Goal: Information Seeking & Learning: Learn about a topic

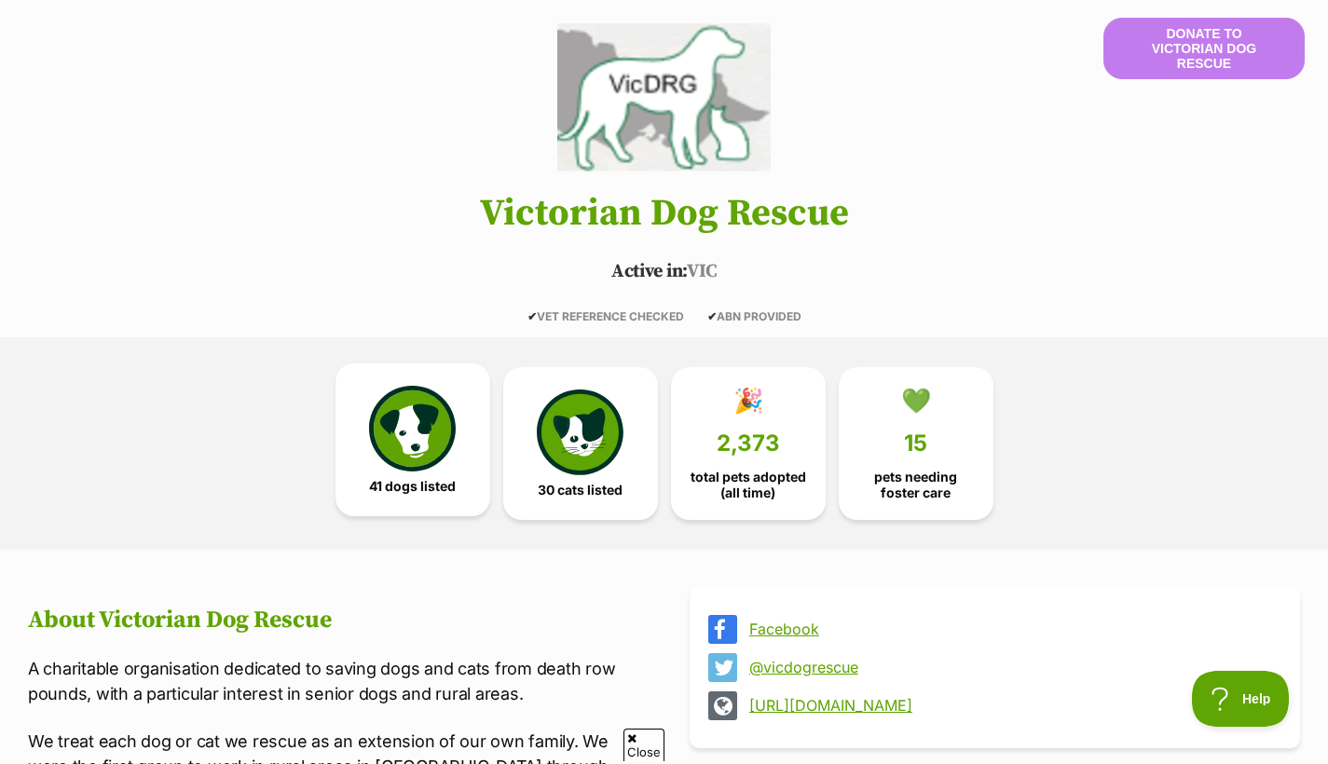
click at [418, 416] on img at bounding box center [412, 429] width 86 height 86
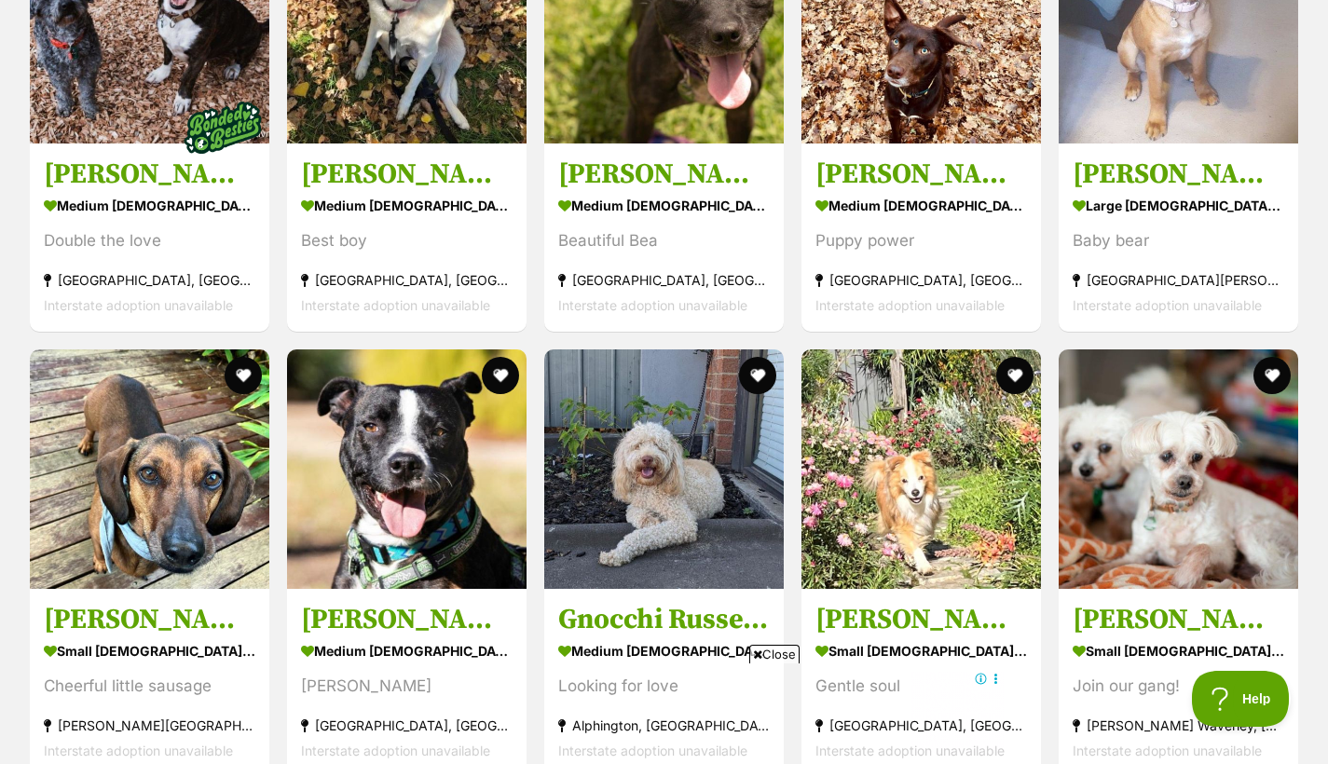
scroll to position [2102, 0]
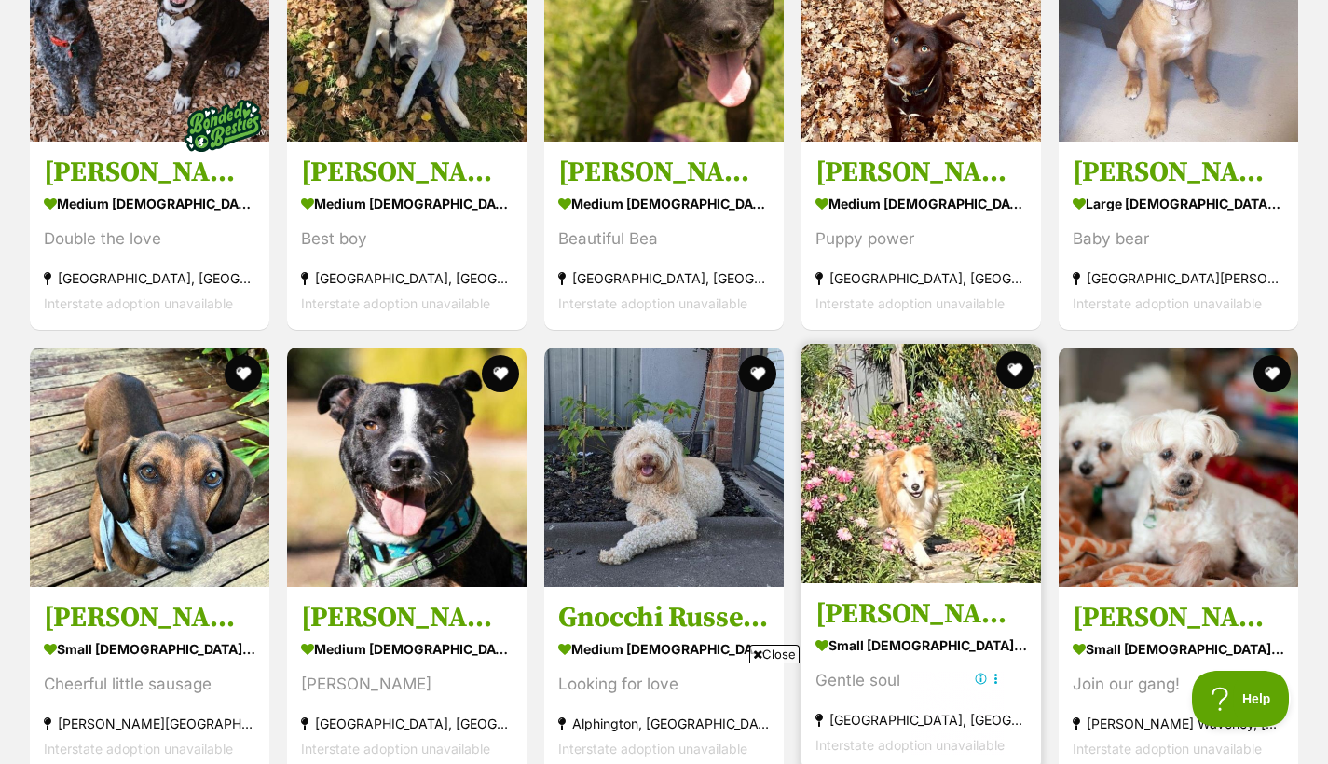
click at [930, 564] on div "Max Quinnell small male Dog Gentle soul Pakenham, VIC Interstate adoption unava…" at bounding box center [921, 558] width 243 height 432
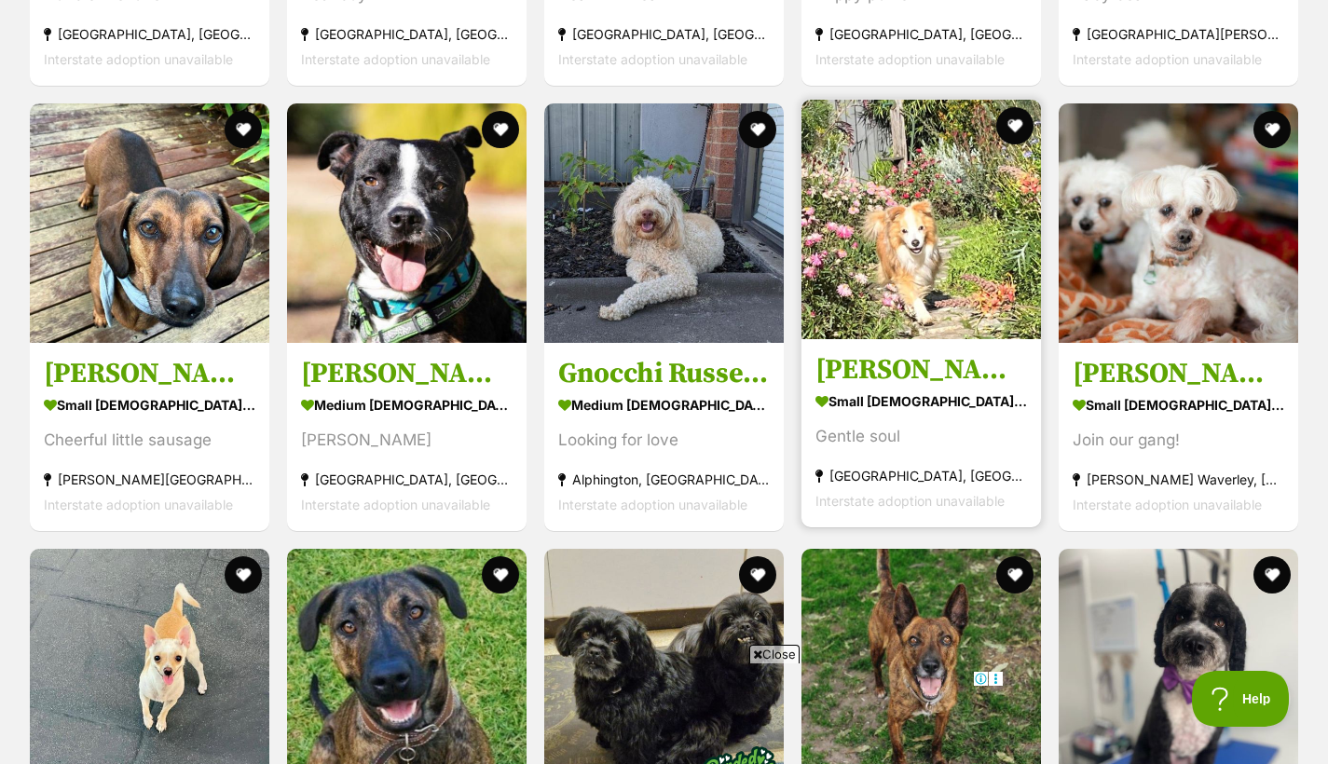
scroll to position [2354, 0]
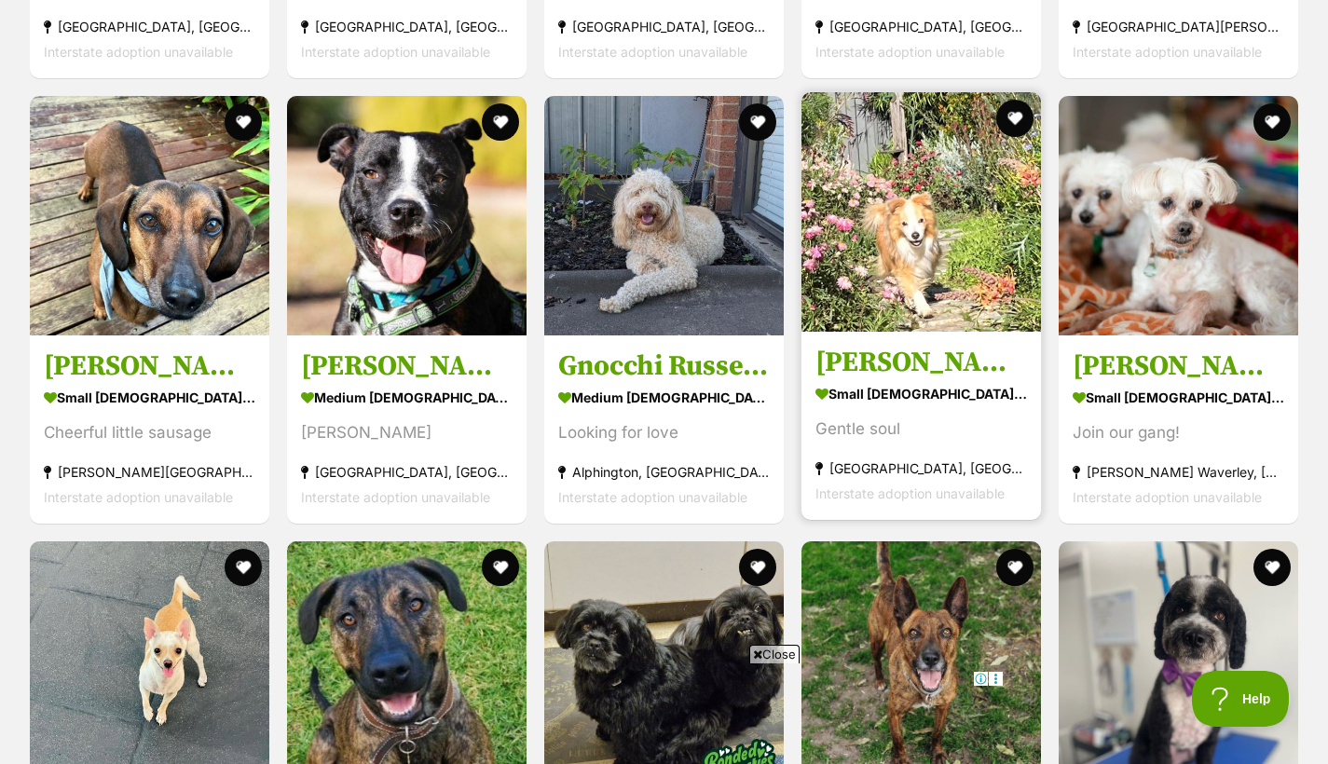
click at [928, 421] on section "small male Dog Gentle soul Pakenham, VIC Interstate adoption unavailable" at bounding box center [922, 443] width 212 height 126
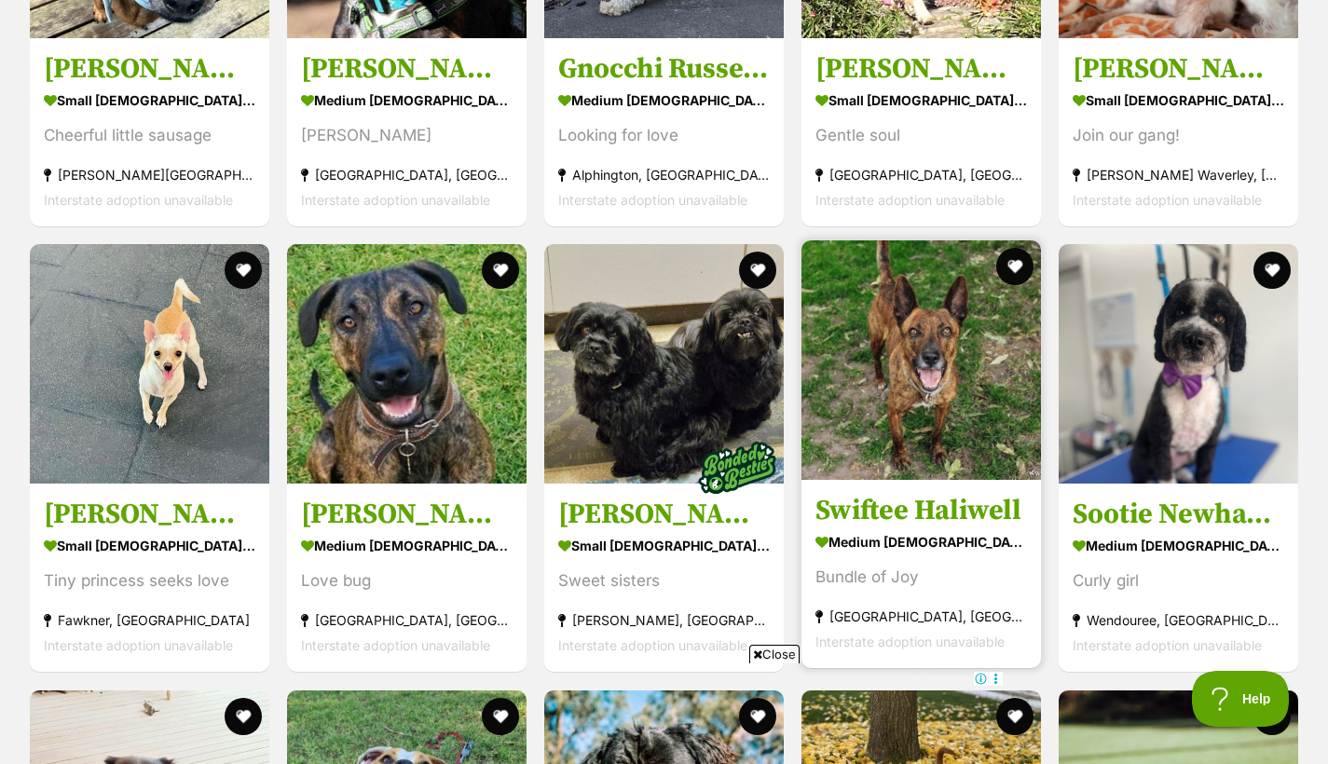
scroll to position [2689, 0]
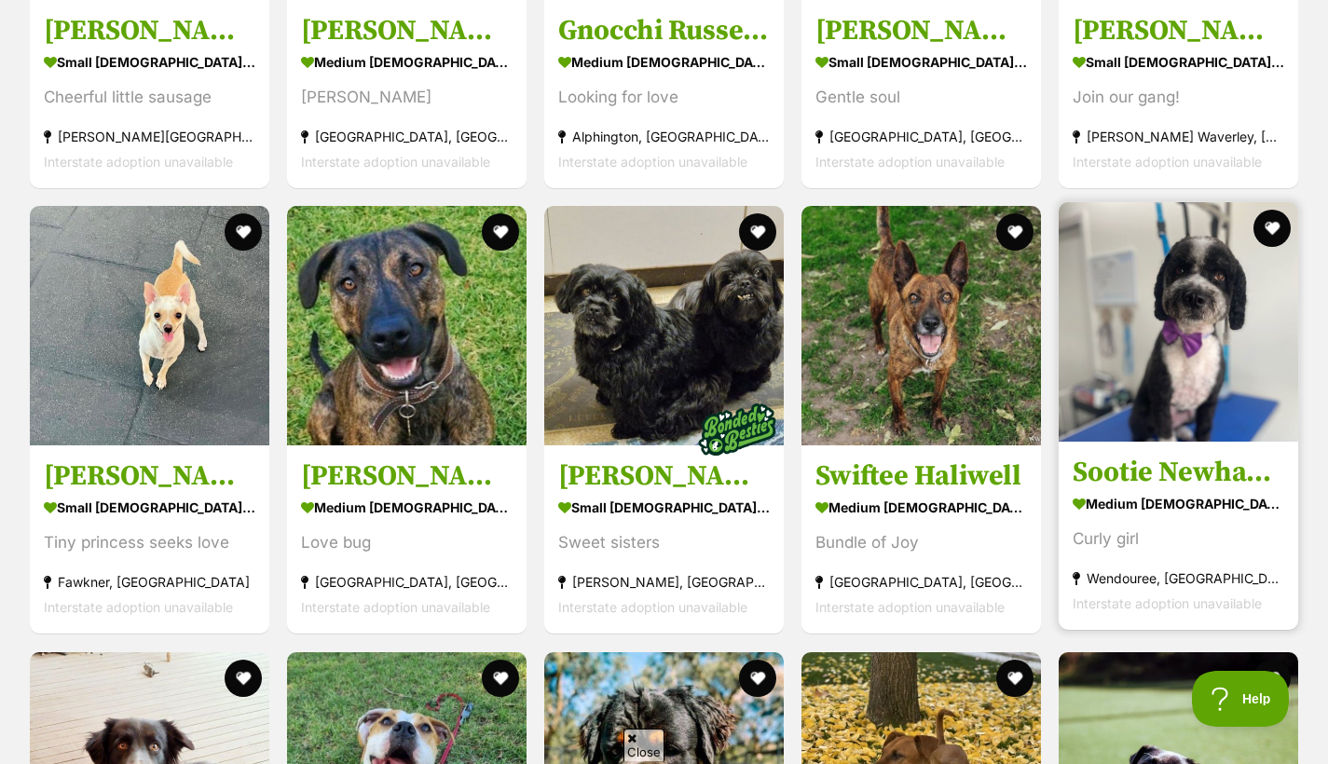
click at [1168, 373] on img at bounding box center [1179, 322] width 240 height 240
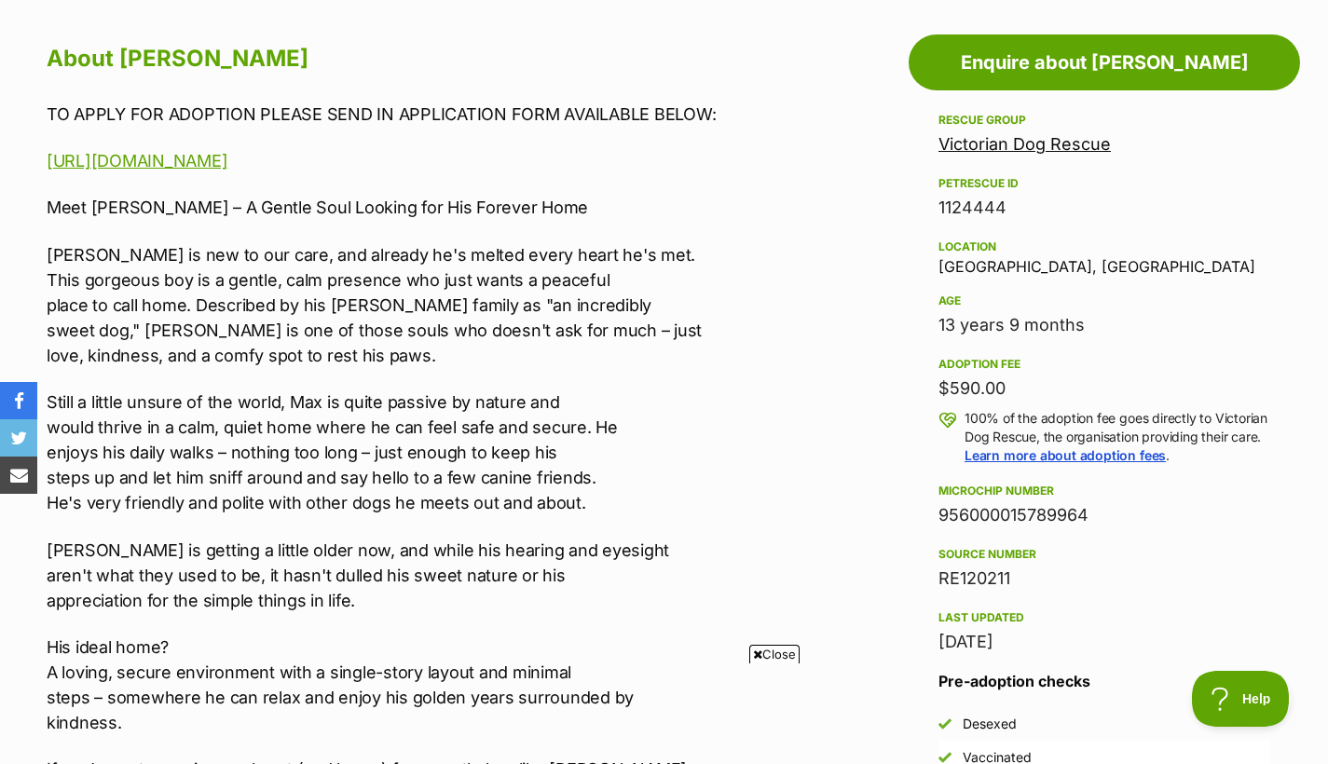
scroll to position [1014, 0]
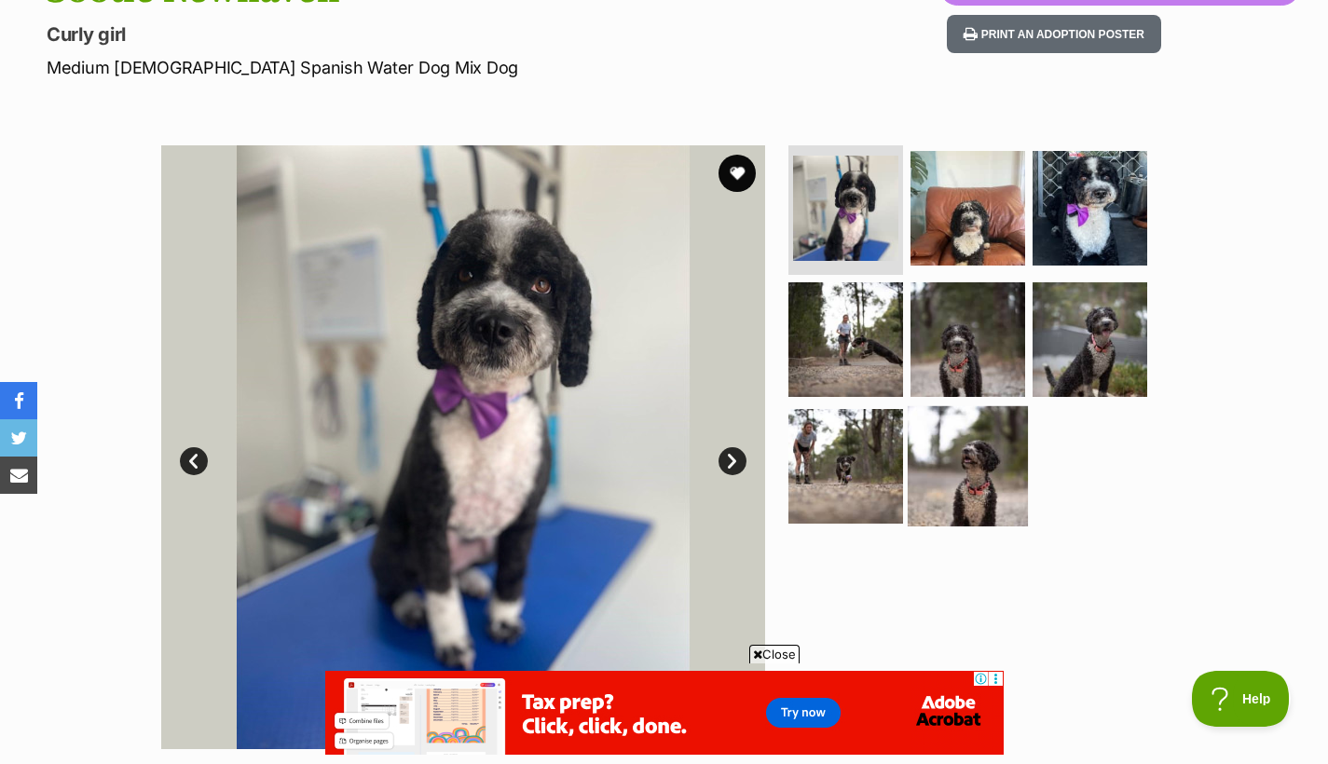
click at [972, 459] on img at bounding box center [968, 466] width 120 height 120
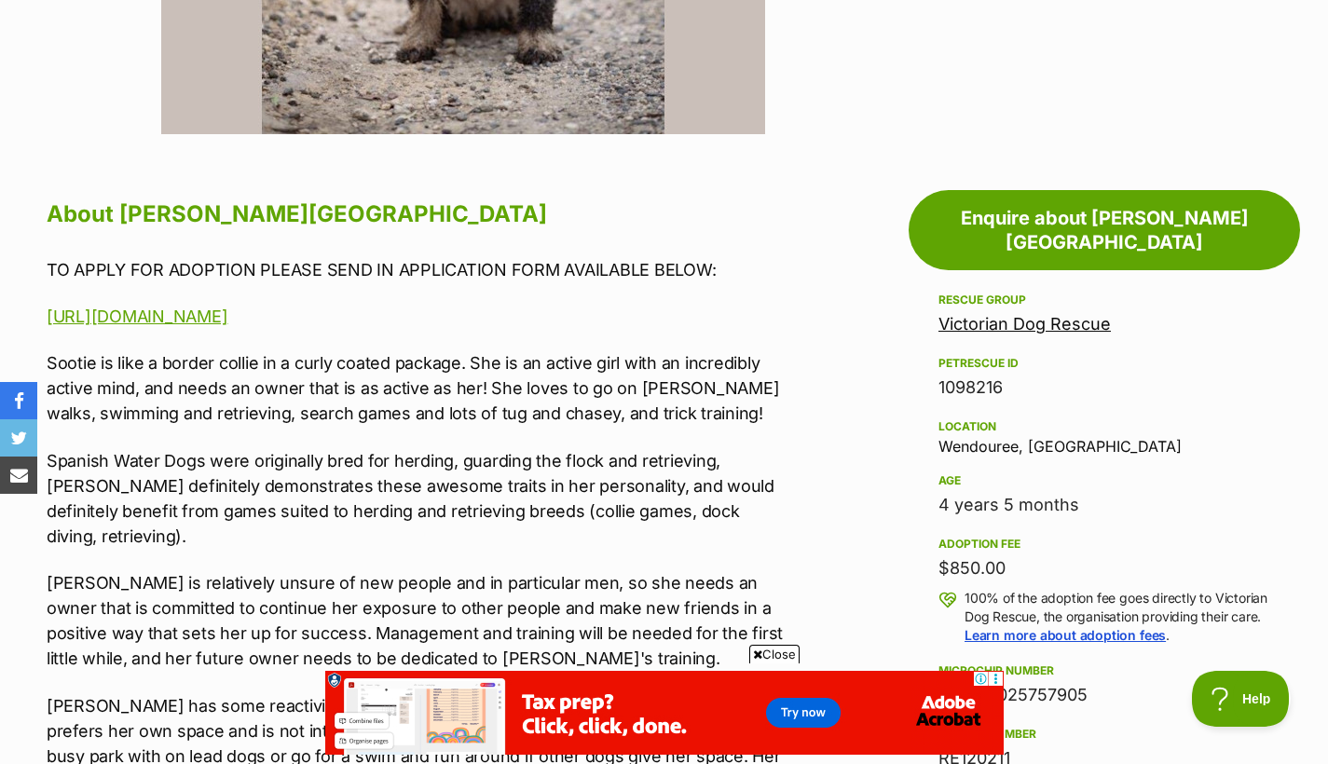
scroll to position [862, 0]
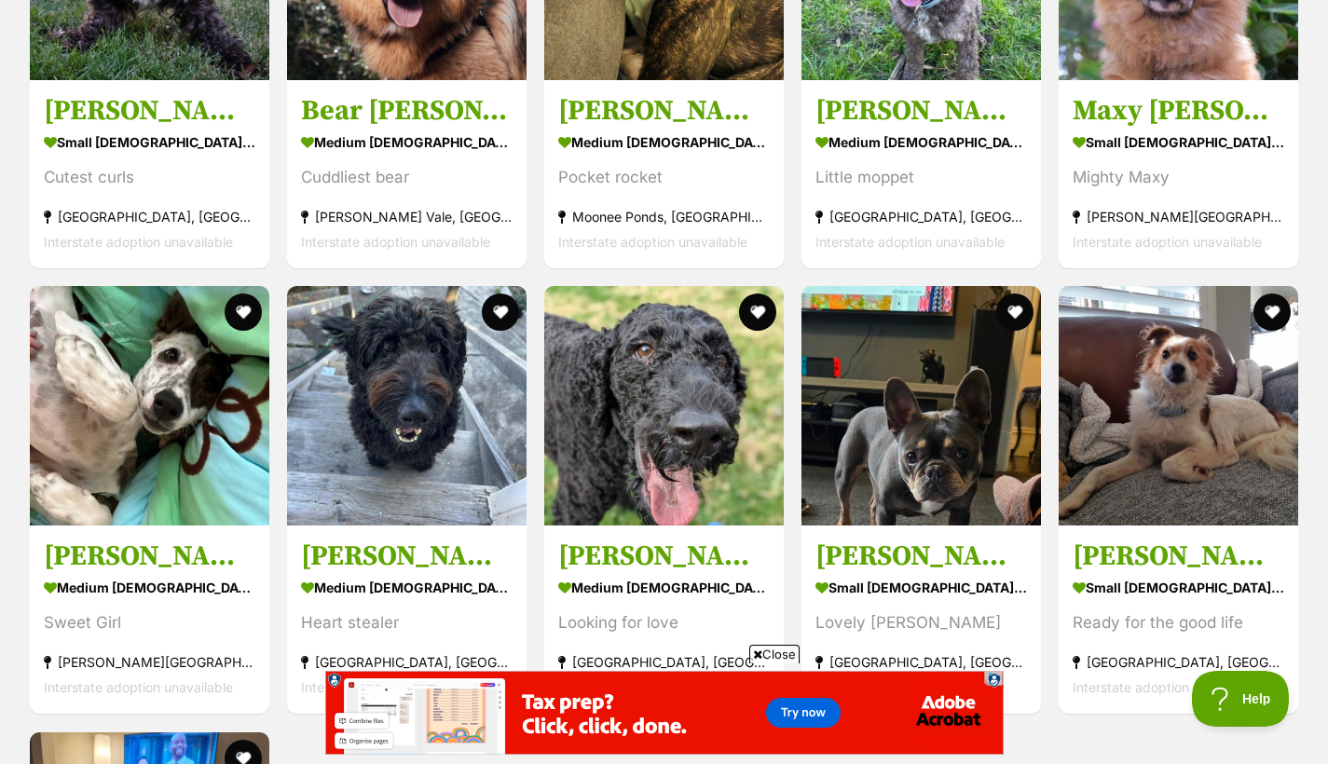
scroll to position [4840, 0]
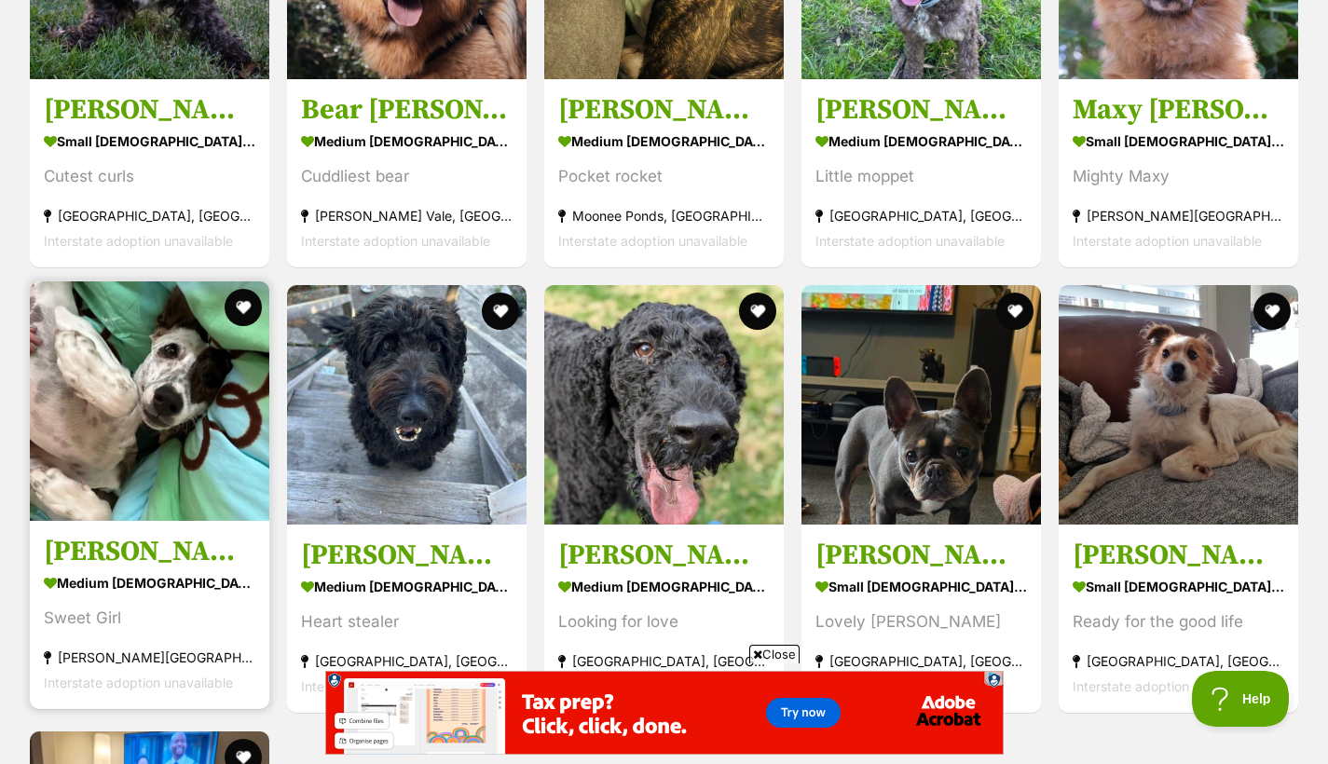
click at [163, 382] on img at bounding box center [150, 402] width 240 height 240
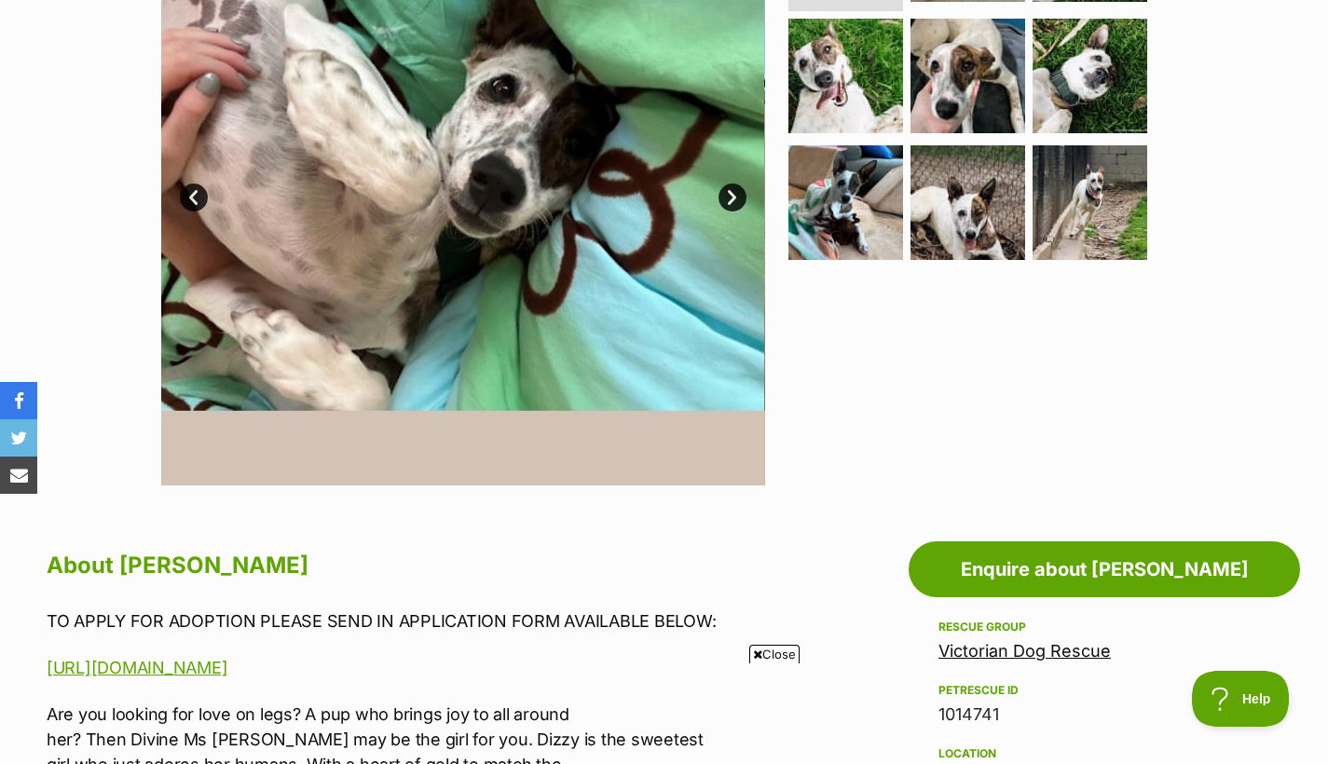
scroll to position [509, 0]
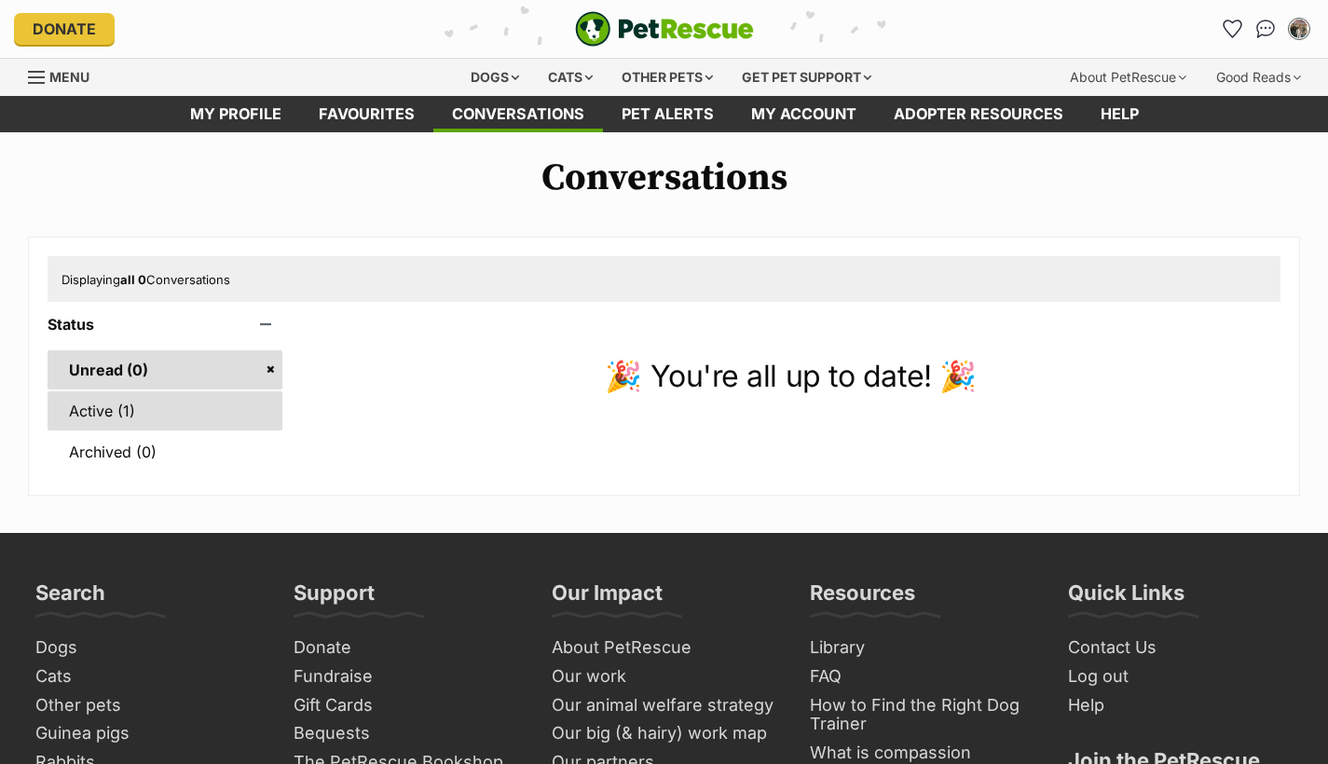
click at [138, 420] on link "Active (1)" at bounding box center [165, 410] width 235 height 39
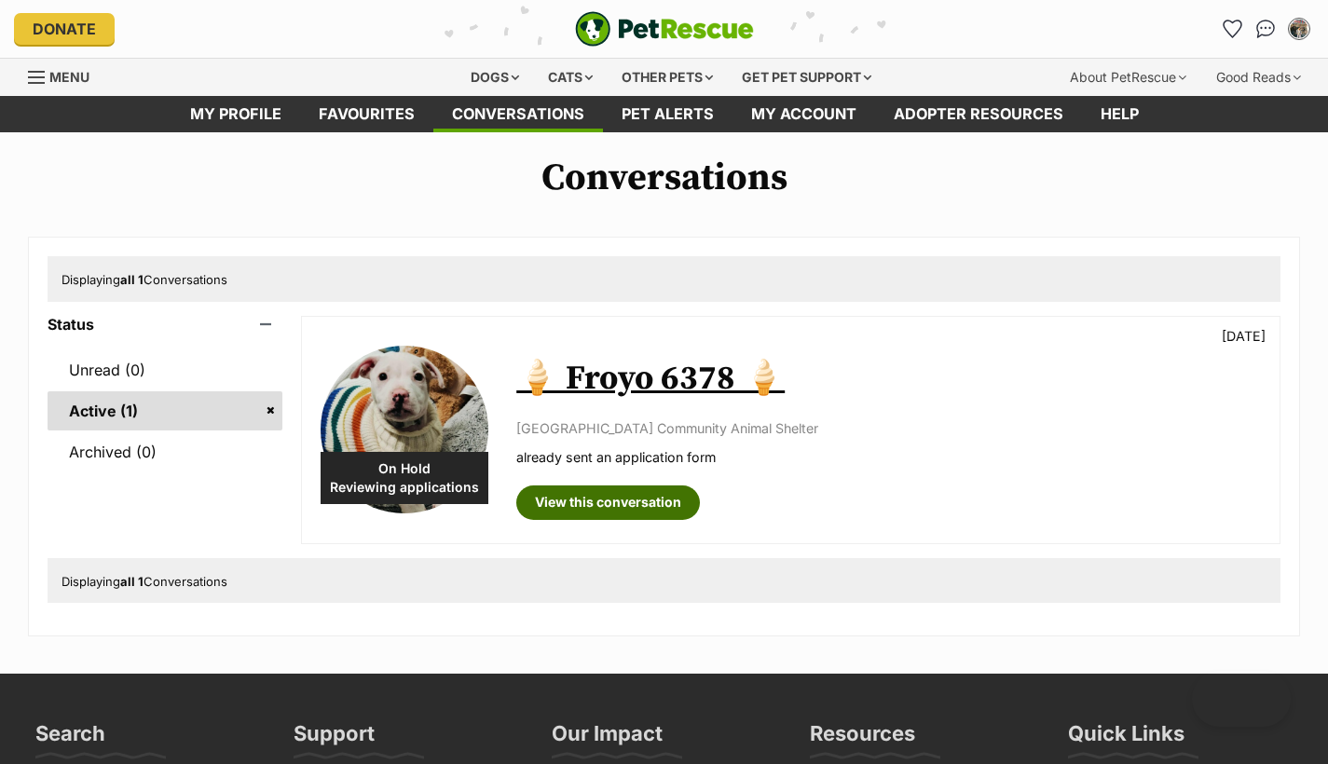
click at [621, 507] on link "View this conversation" at bounding box center [608, 503] width 184 height 34
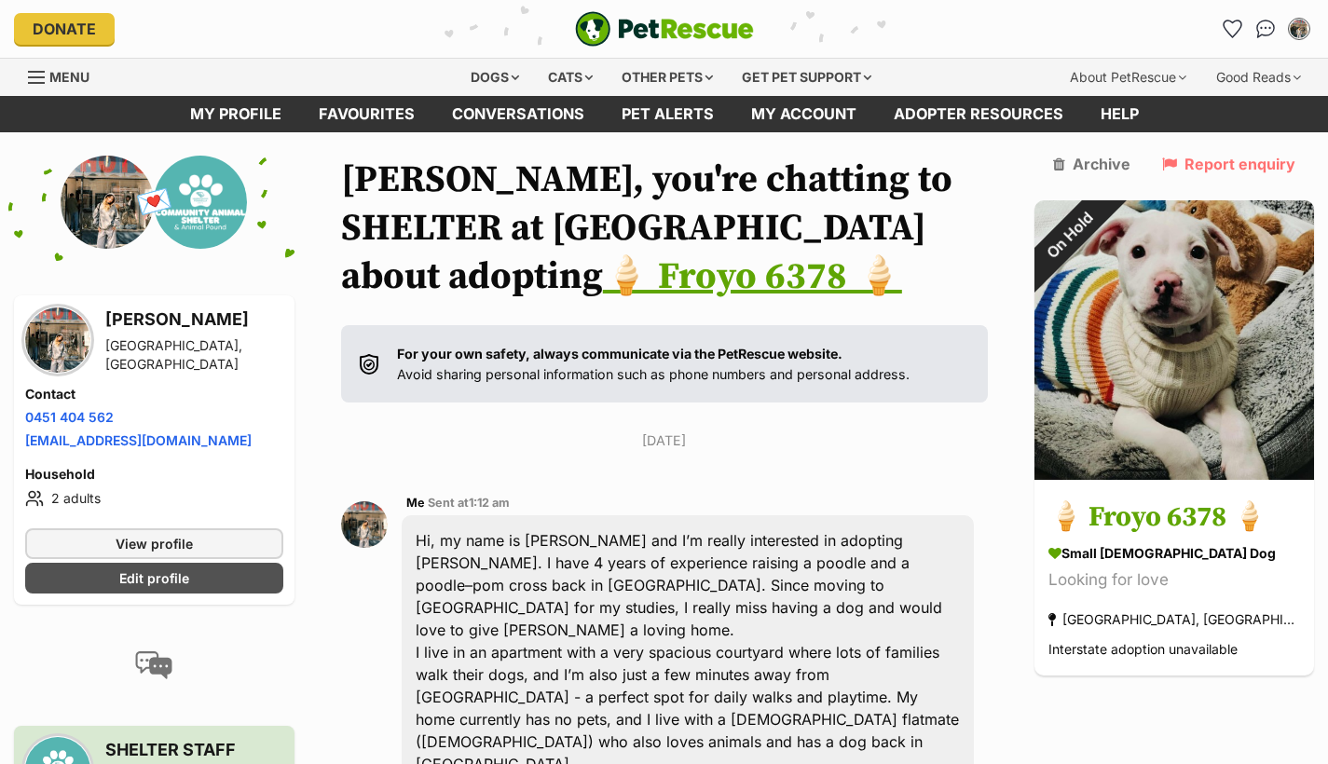
click at [902, 289] on link "🍦 Froyo 6378 🍦" at bounding box center [752, 277] width 299 height 47
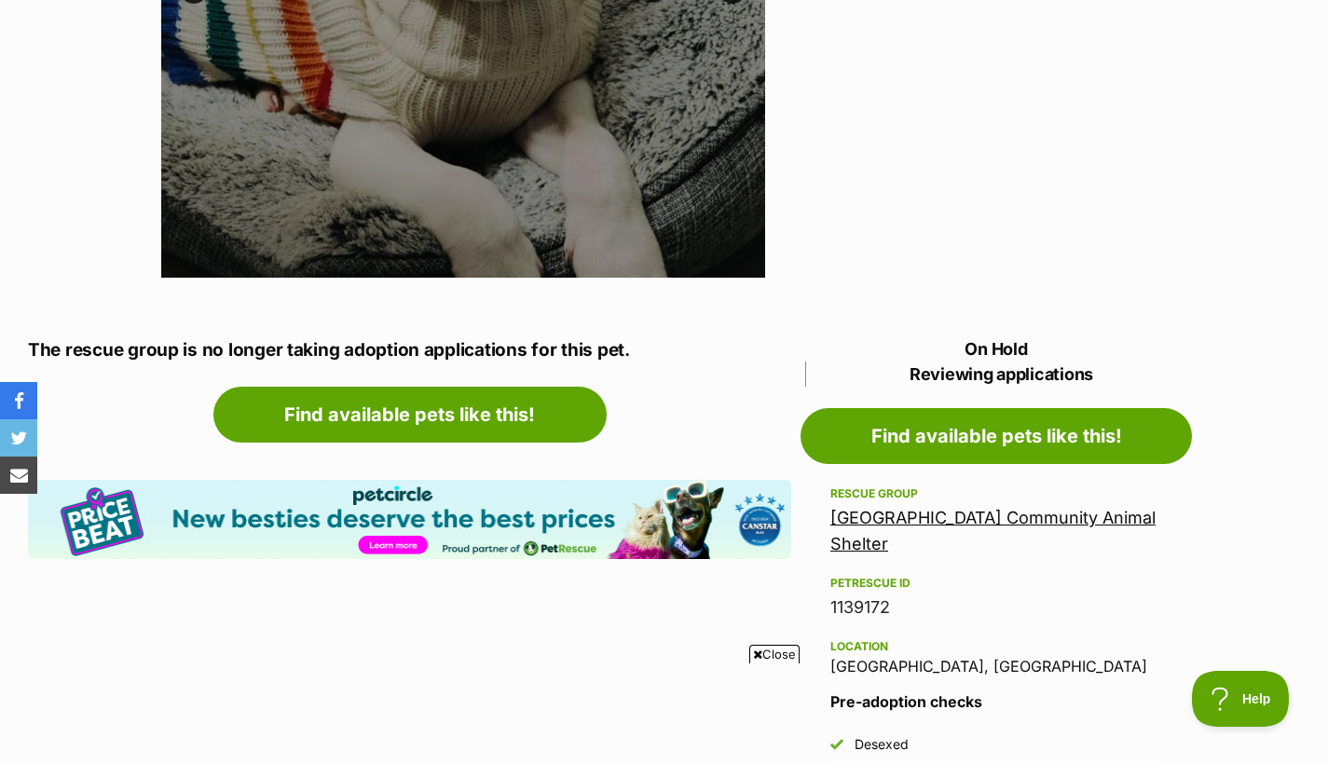
scroll to position [780, 0]
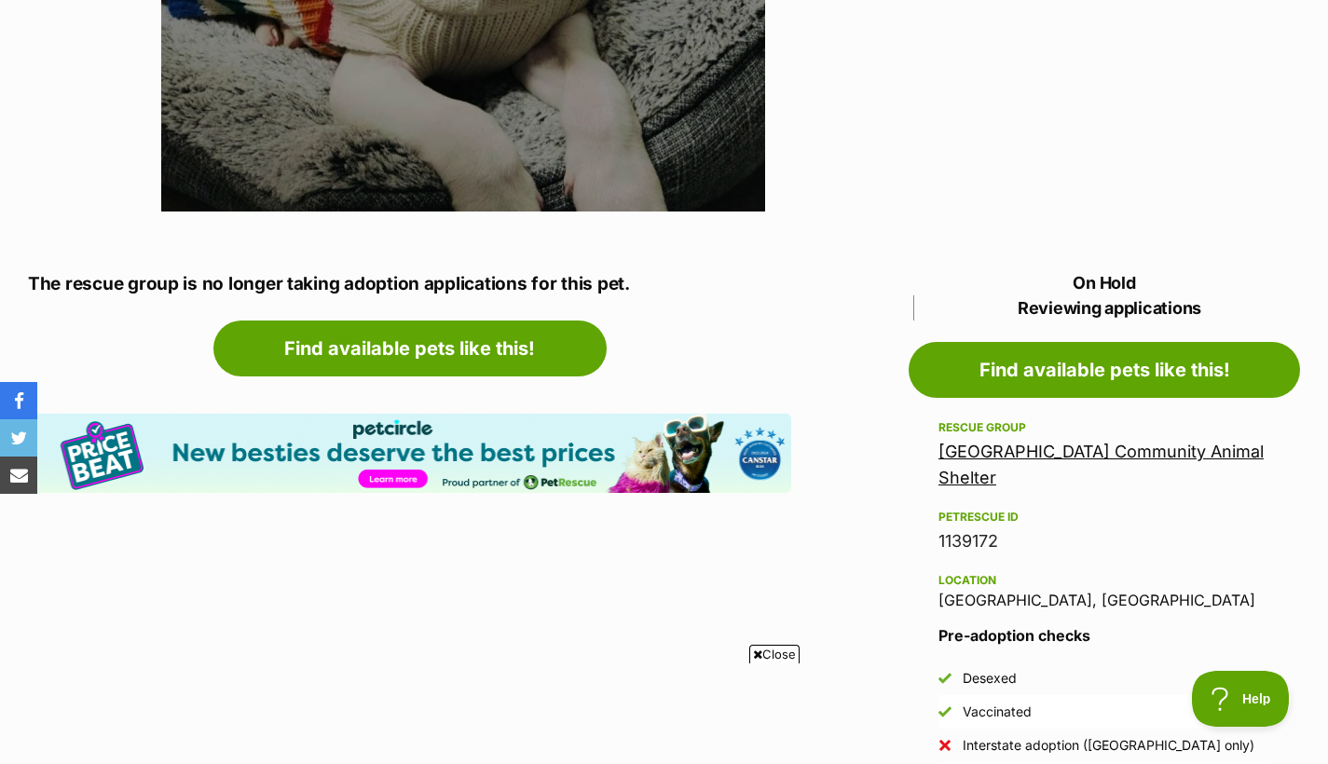
click at [1047, 442] on link "[GEOGRAPHIC_DATA] Community Animal Shelter" at bounding box center [1101, 465] width 325 height 46
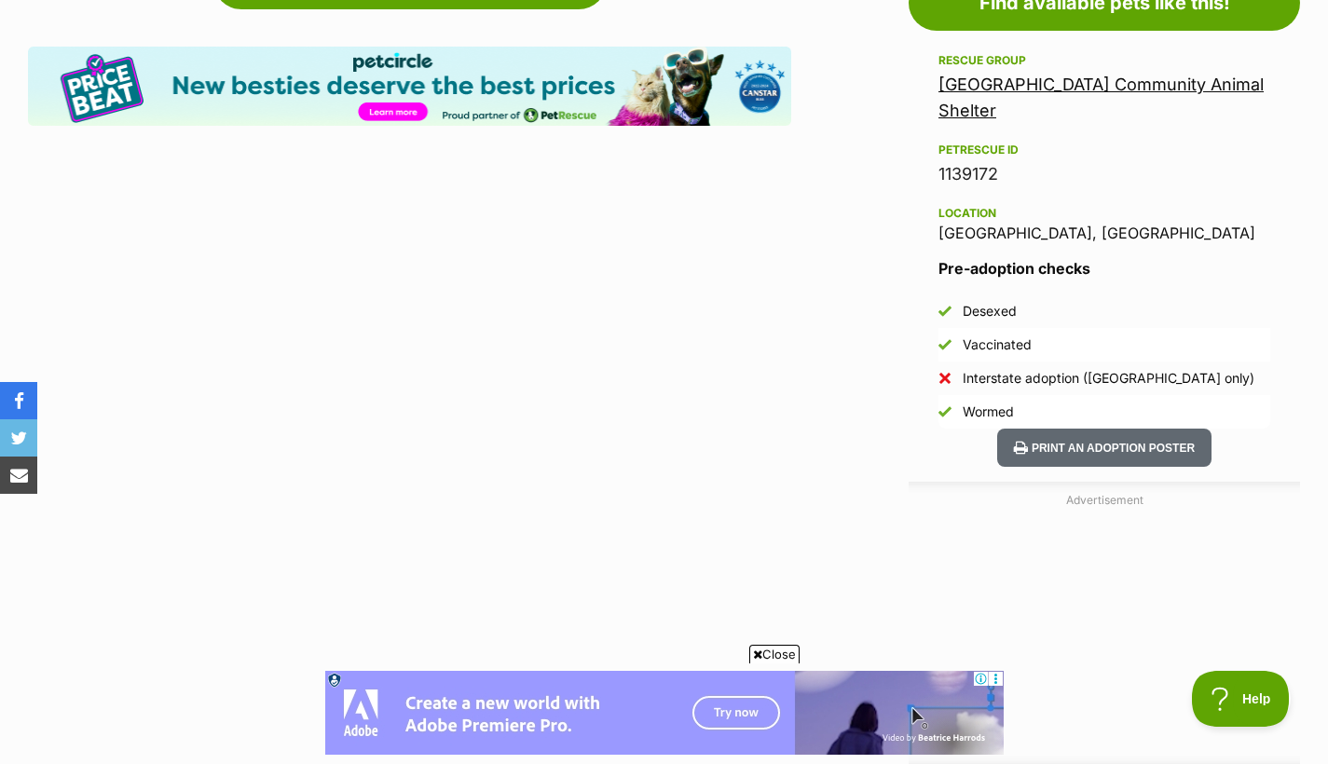
scroll to position [0, 0]
click at [1044, 83] on link "[GEOGRAPHIC_DATA] Community Animal Shelter" at bounding box center [1101, 98] width 325 height 46
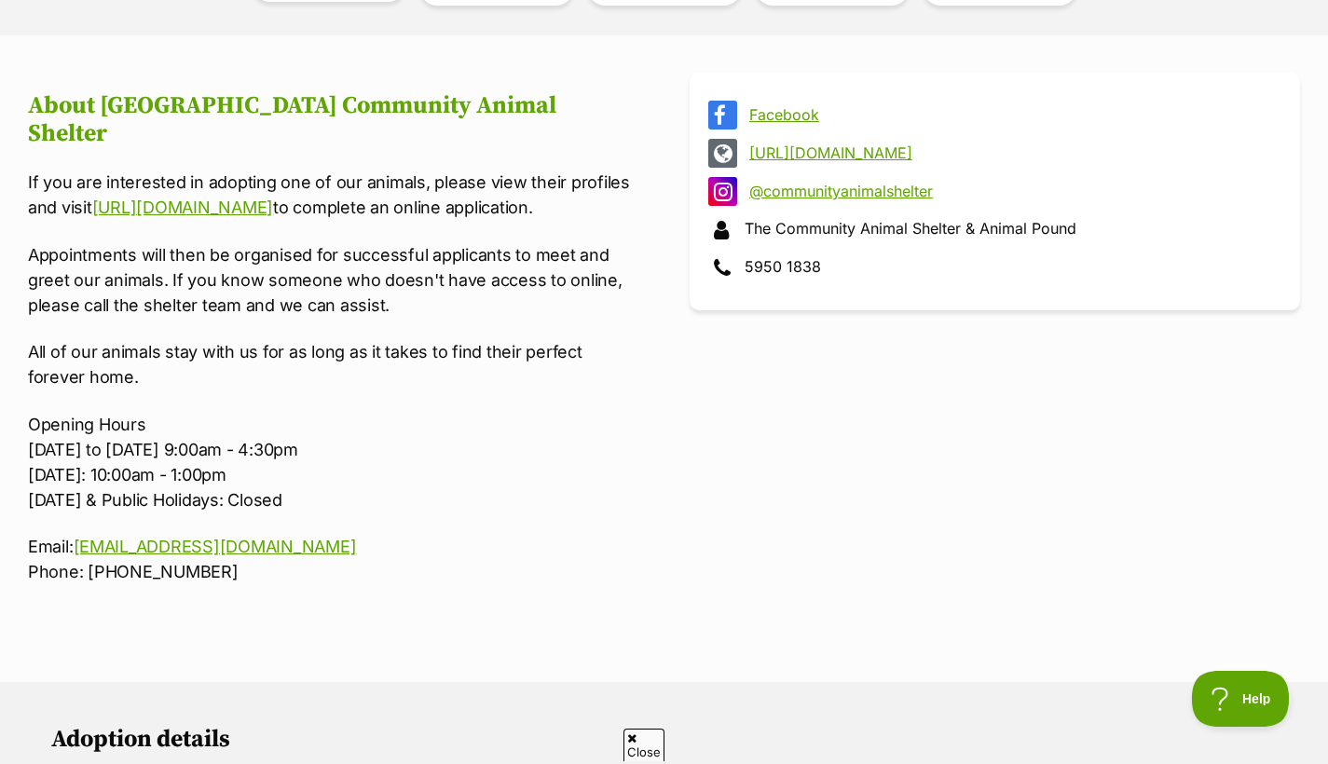
scroll to position [242, 0]
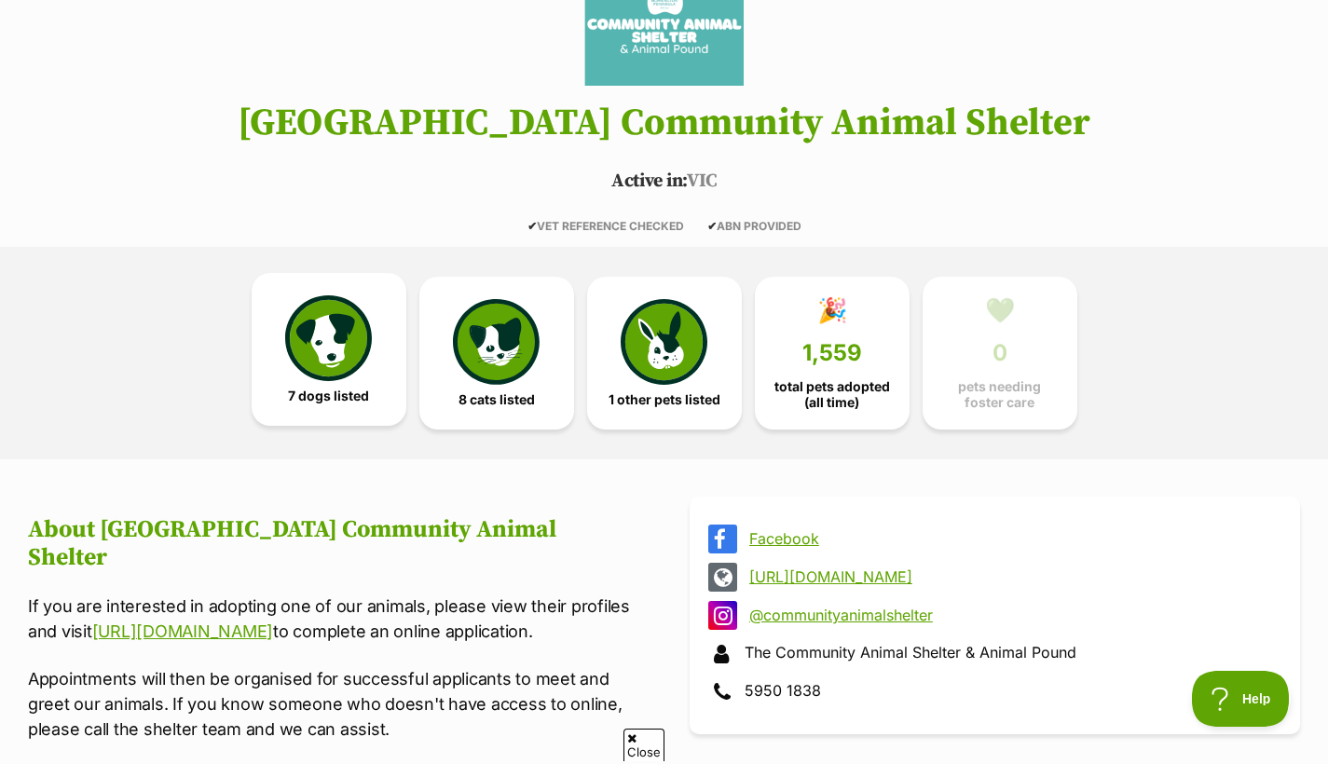
click at [341, 378] on img at bounding box center [328, 338] width 86 height 86
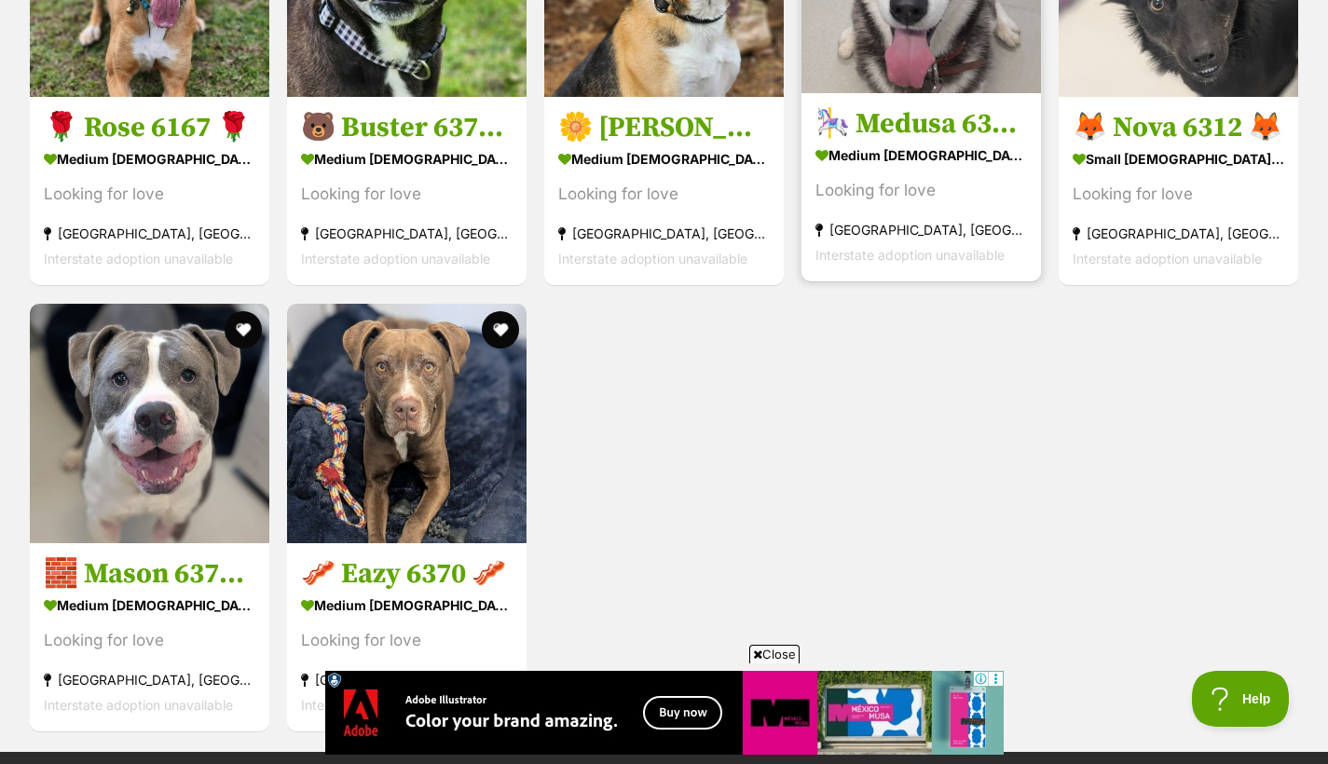
click at [973, 243] on div "[GEOGRAPHIC_DATA], [GEOGRAPHIC_DATA]" at bounding box center [922, 230] width 212 height 25
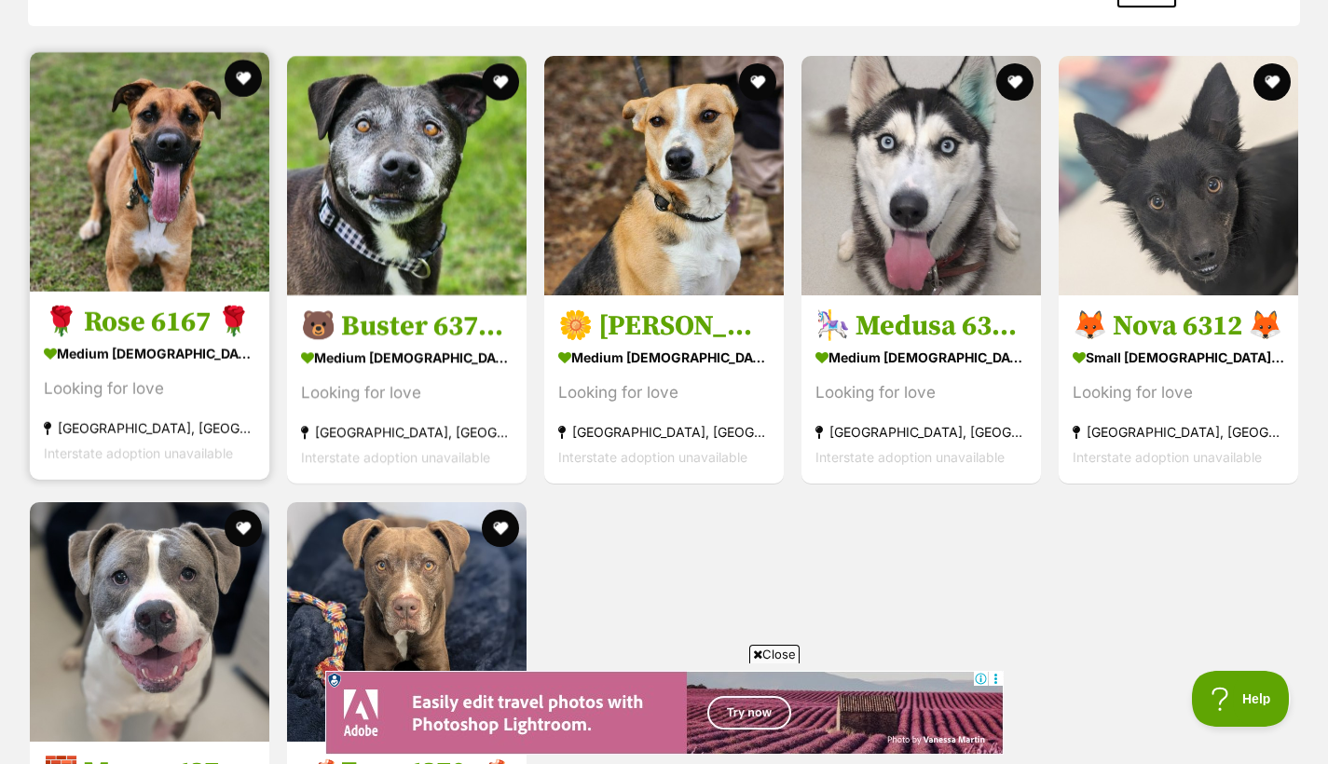
click at [209, 403] on div "Looking for love" at bounding box center [150, 390] width 212 height 25
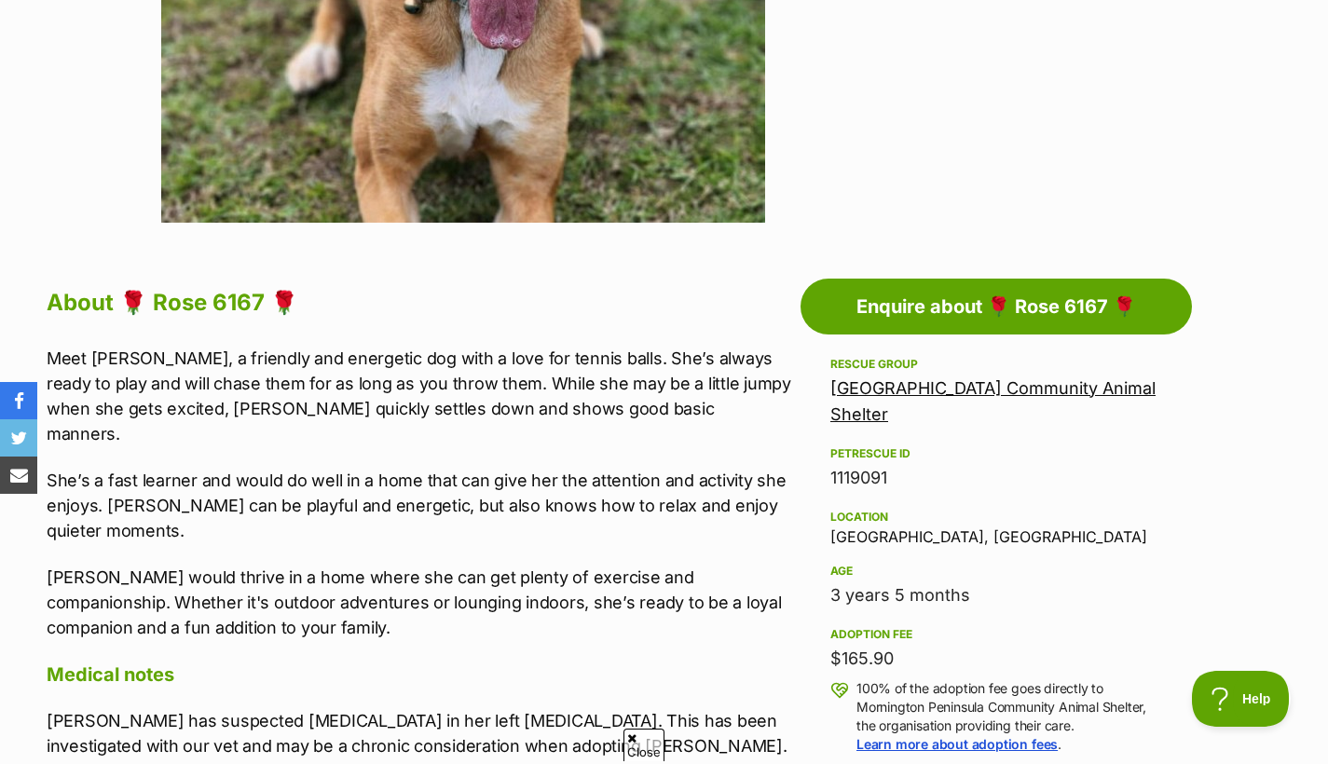
scroll to position [770, 0]
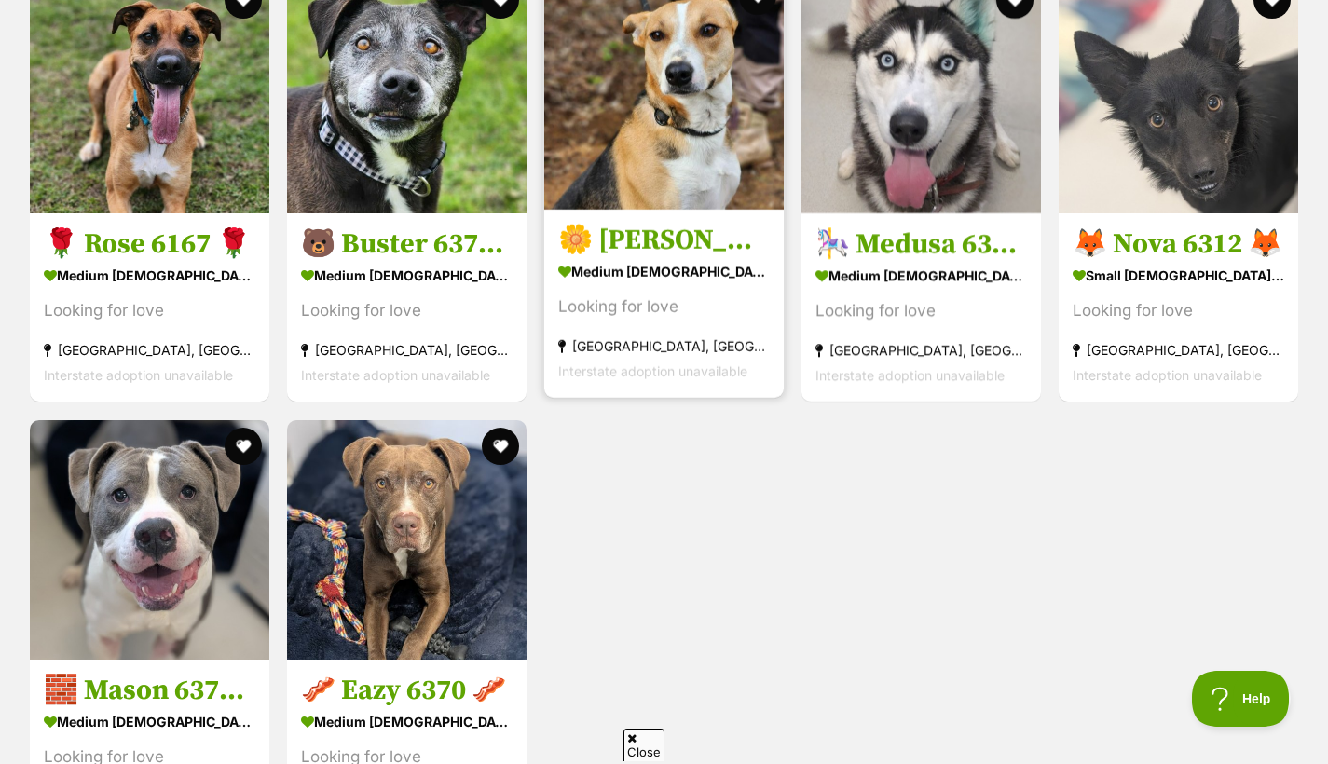
click at [692, 320] on section "medium [DEMOGRAPHIC_DATA] Dog Looking for love [GEOGRAPHIC_DATA], [GEOGRAPHIC_D…" at bounding box center [664, 322] width 212 height 126
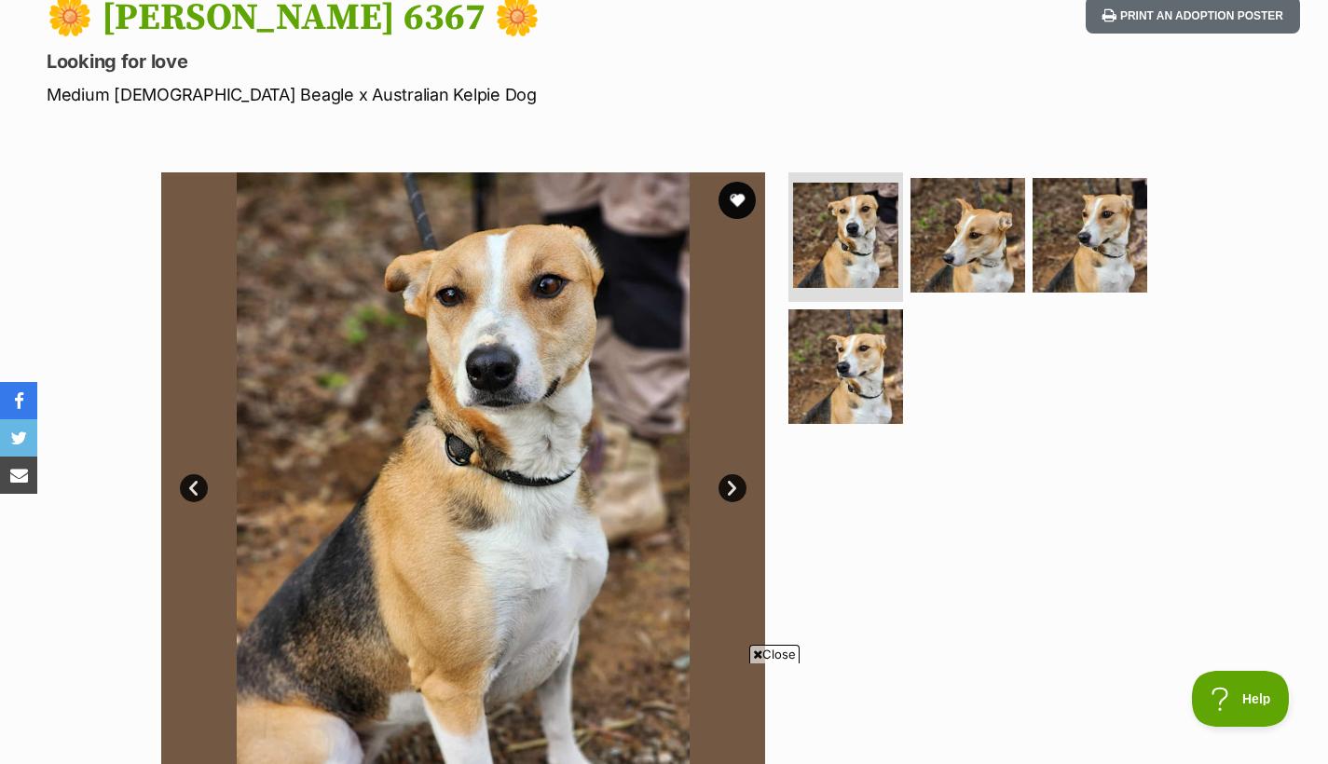
scroll to position [116, 0]
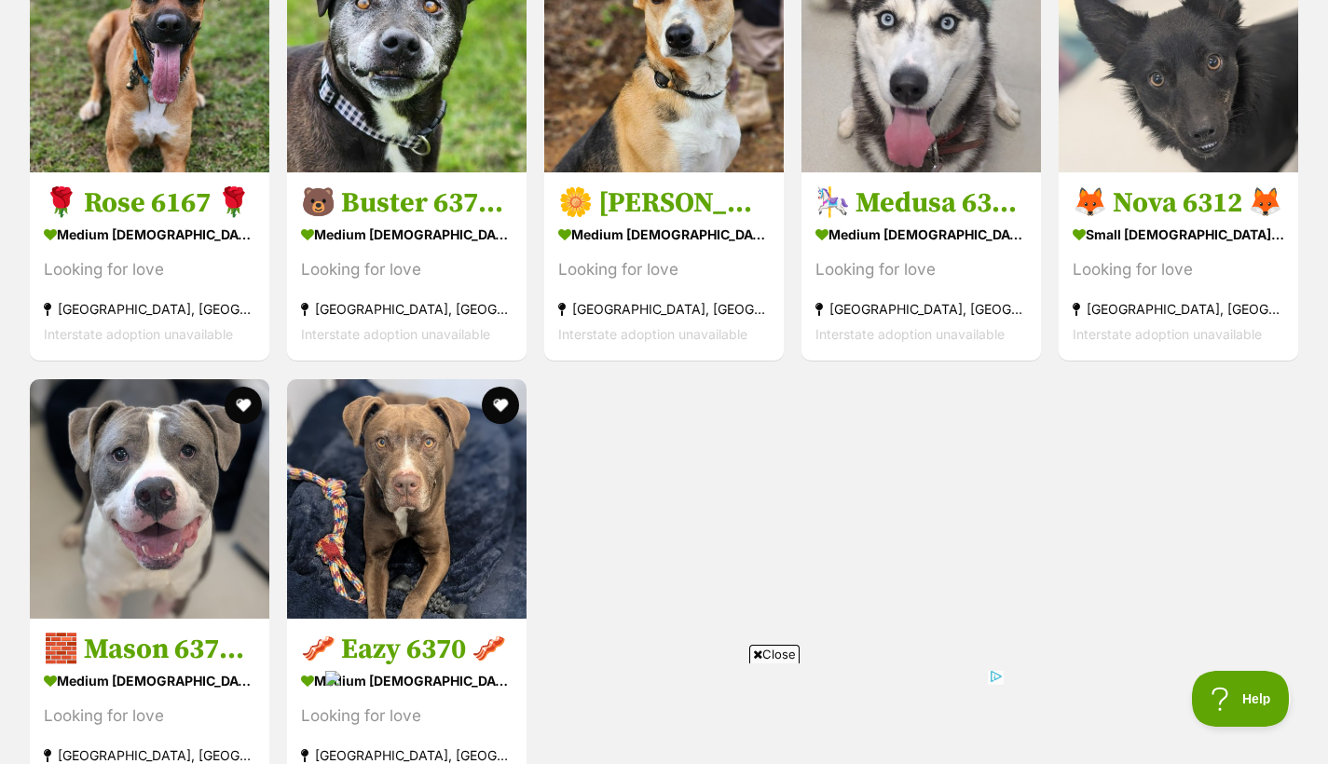
scroll to position [2202, 0]
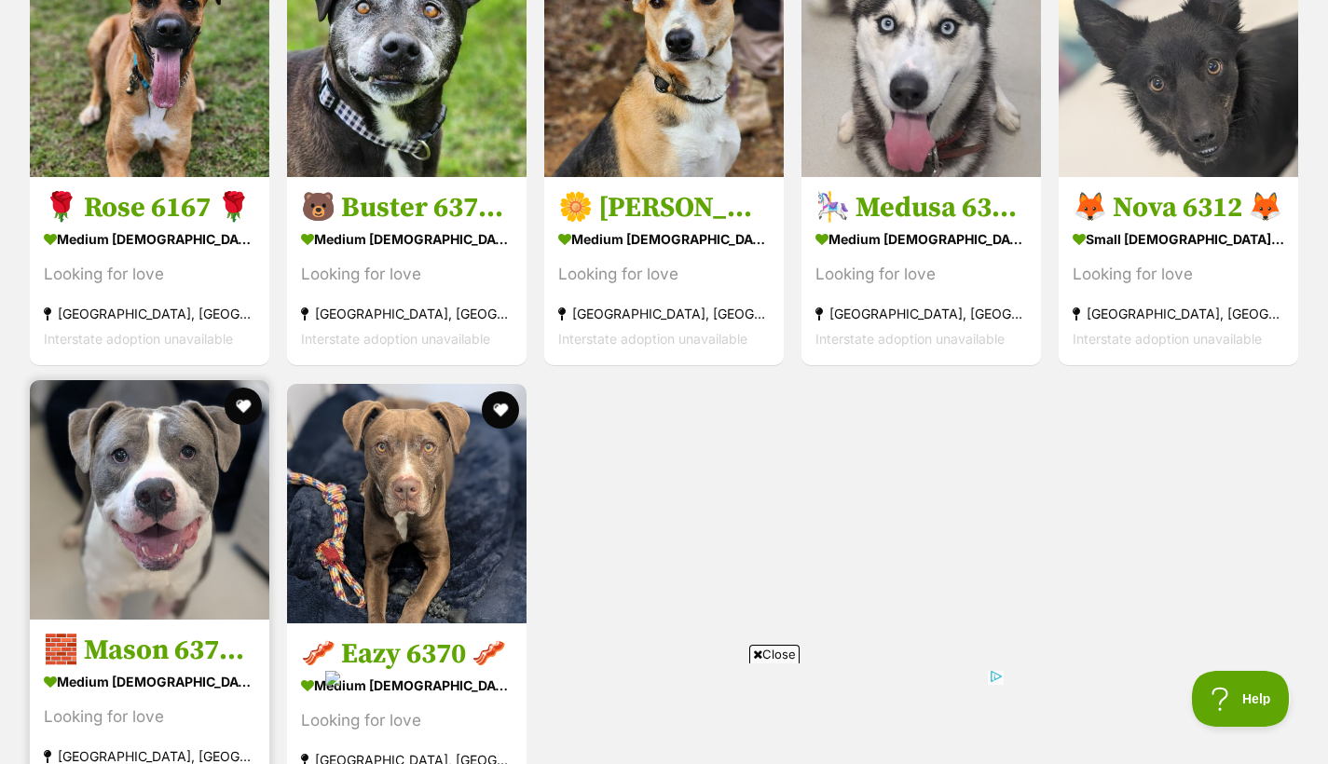
click at [229, 518] on img at bounding box center [150, 500] width 240 height 240
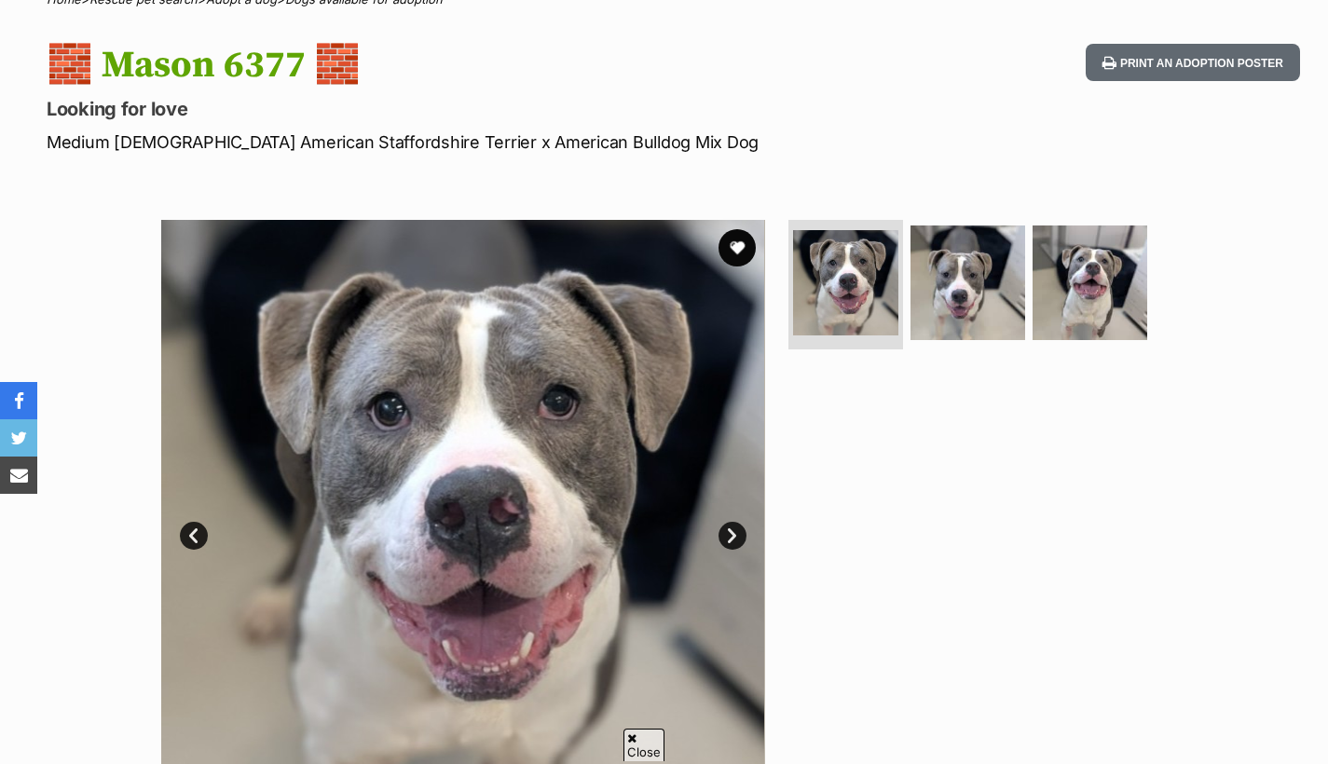
scroll to position [567, 0]
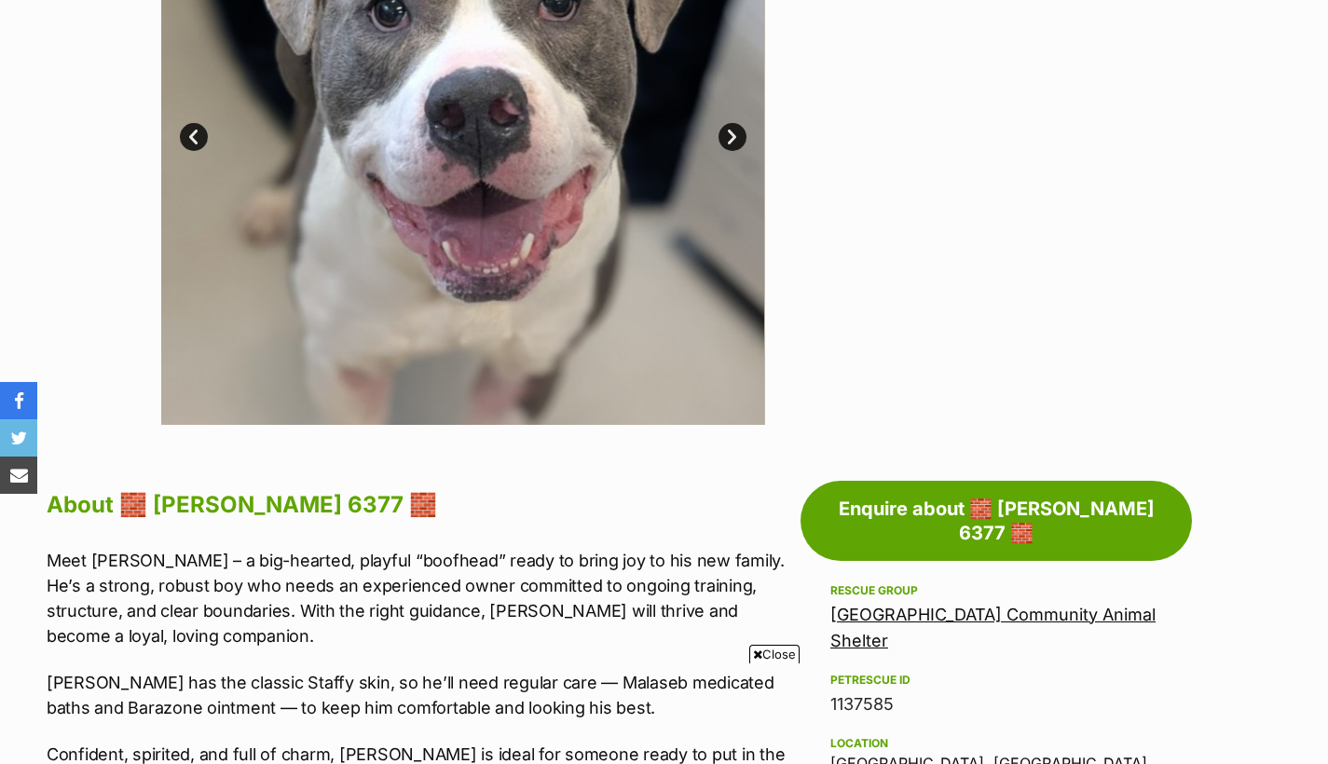
click at [723, 151] on link "Next" at bounding box center [733, 137] width 28 height 28
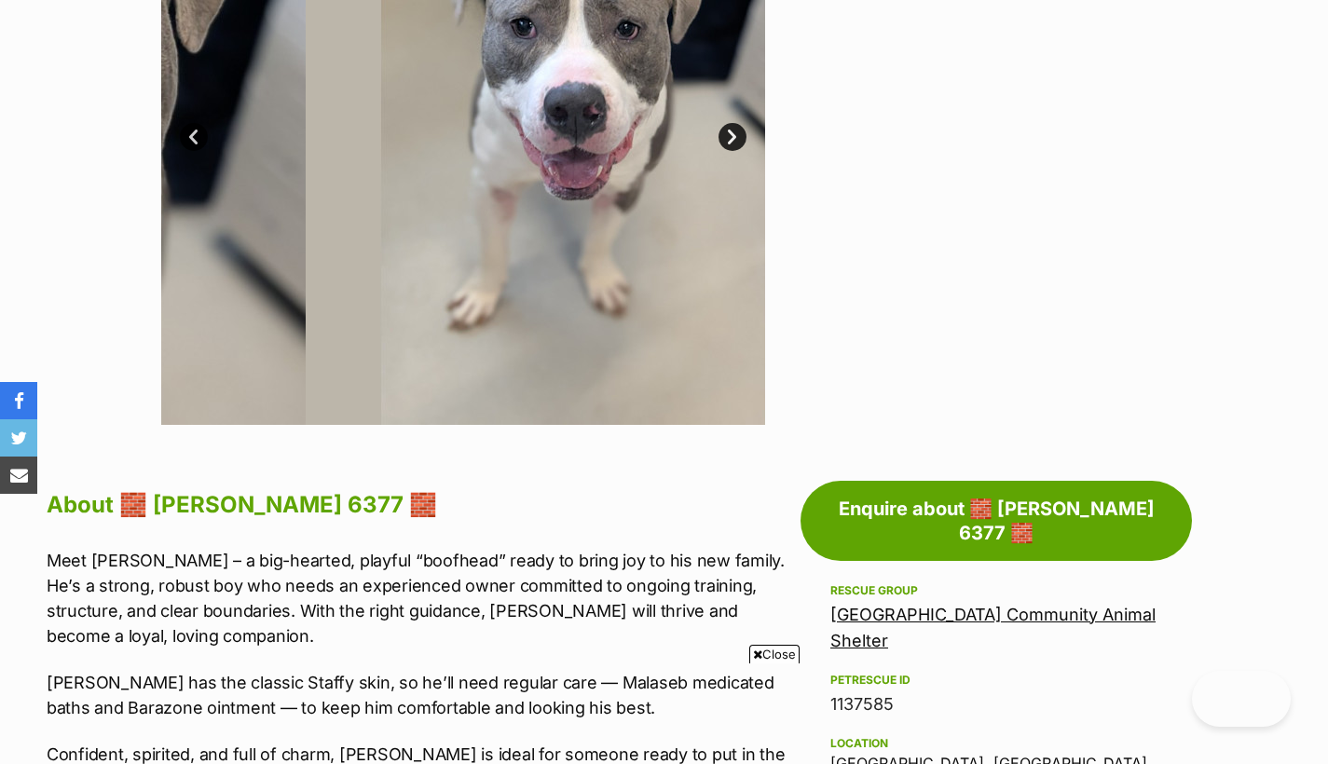
scroll to position [274, 0]
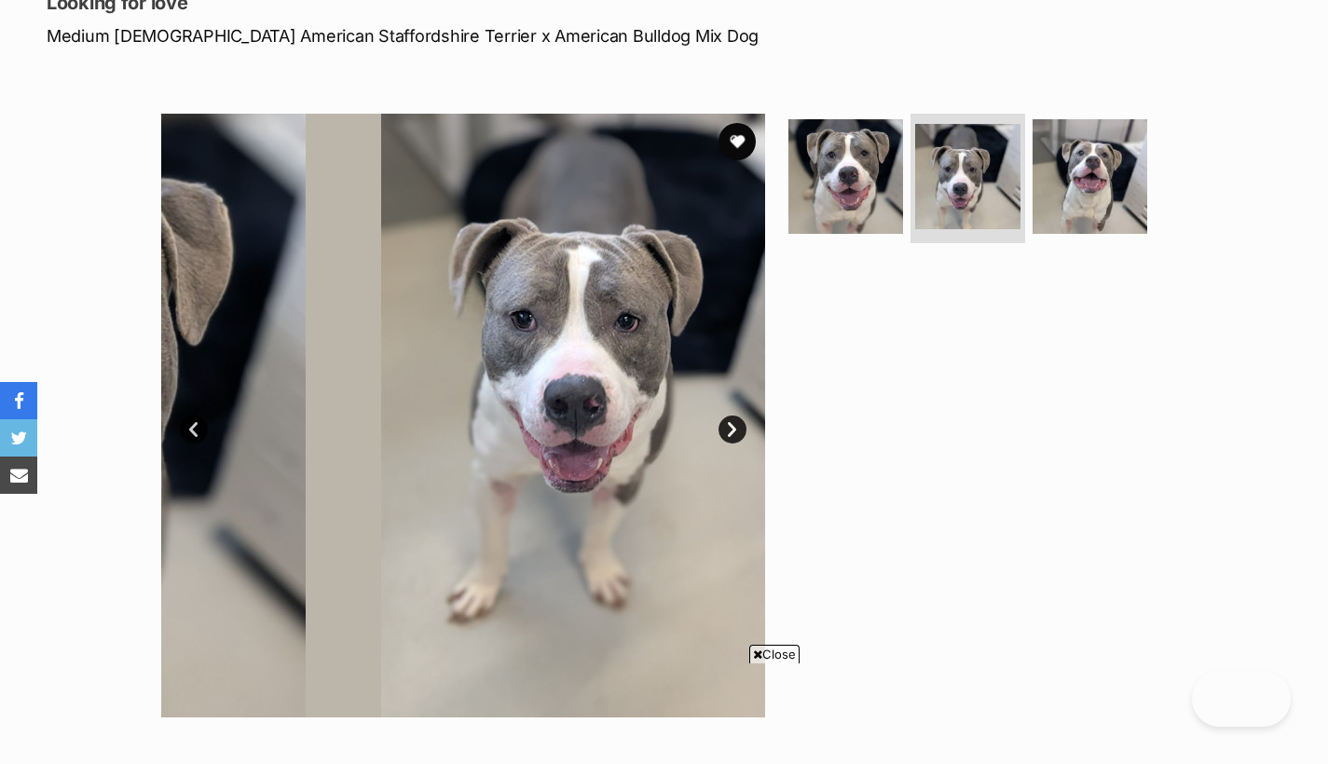
click at [731, 428] on link "Next" at bounding box center [733, 430] width 28 height 28
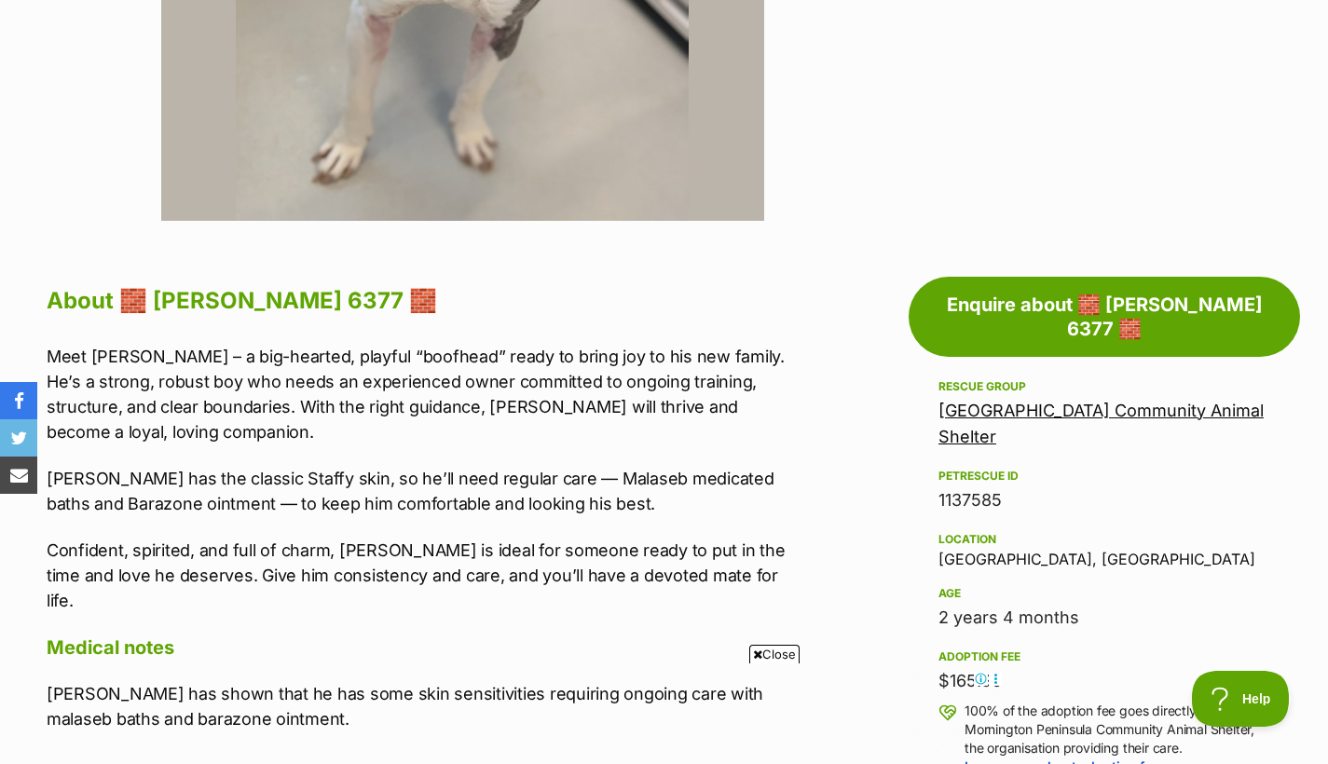
scroll to position [813, 1]
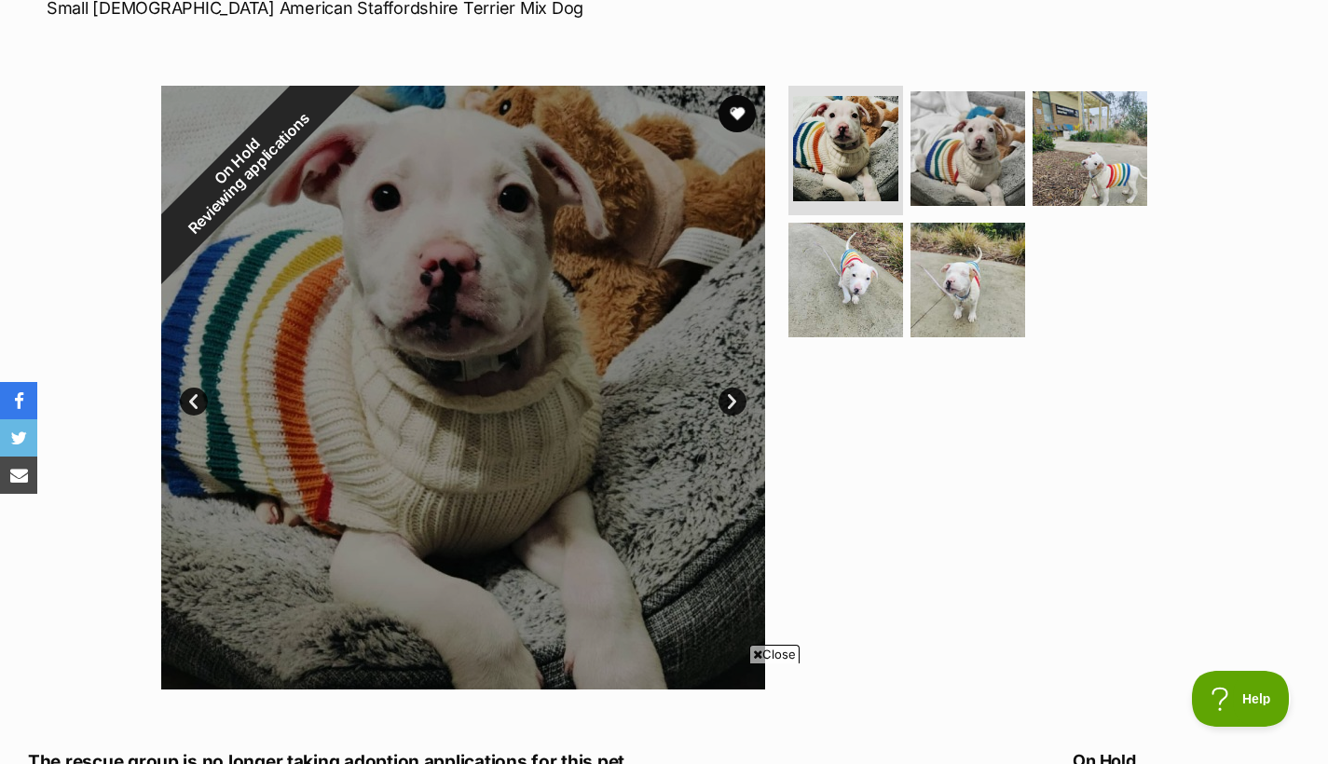
scroll to position [296, 0]
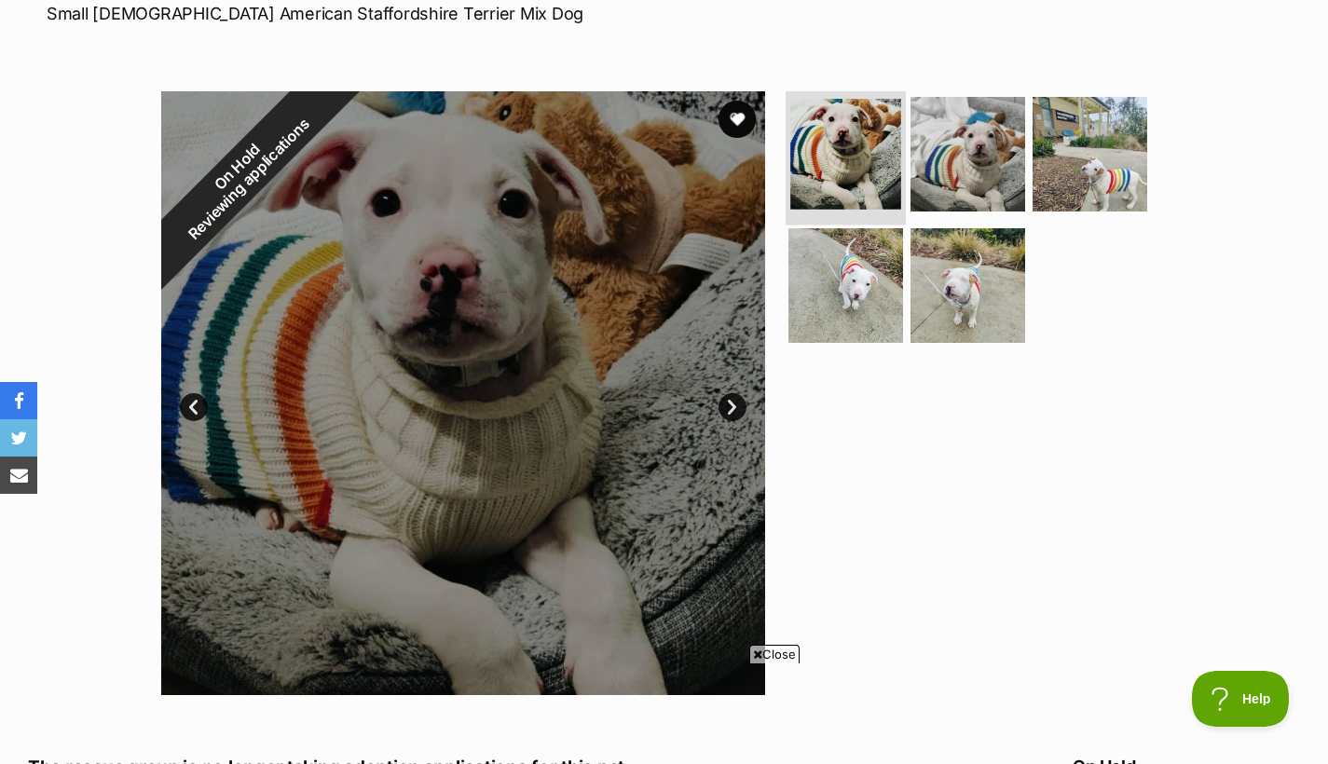
click at [875, 142] on img at bounding box center [845, 154] width 111 height 111
click at [1001, 150] on img at bounding box center [968, 153] width 120 height 120
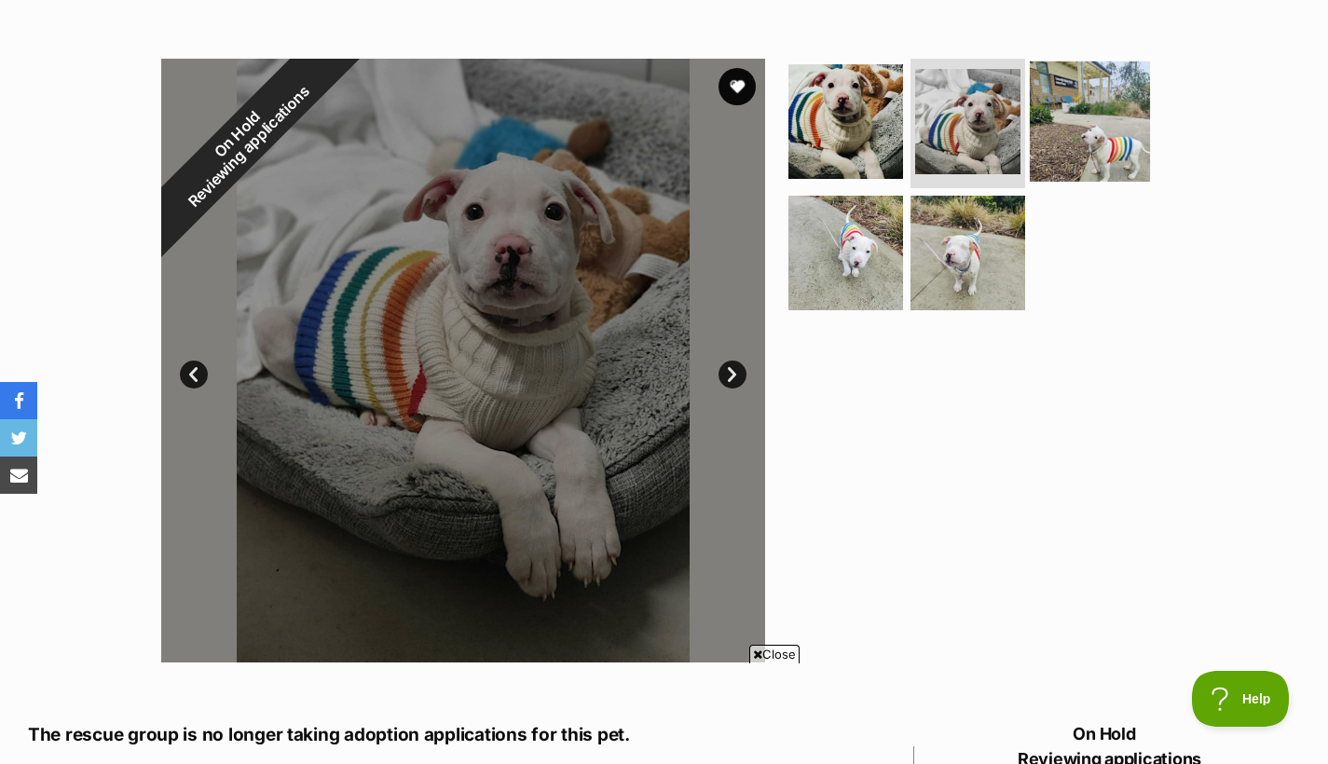
scroll to position [330, 0]
click at [1078, 99] on img at bounding box center [1090, 120] width 120 height 120
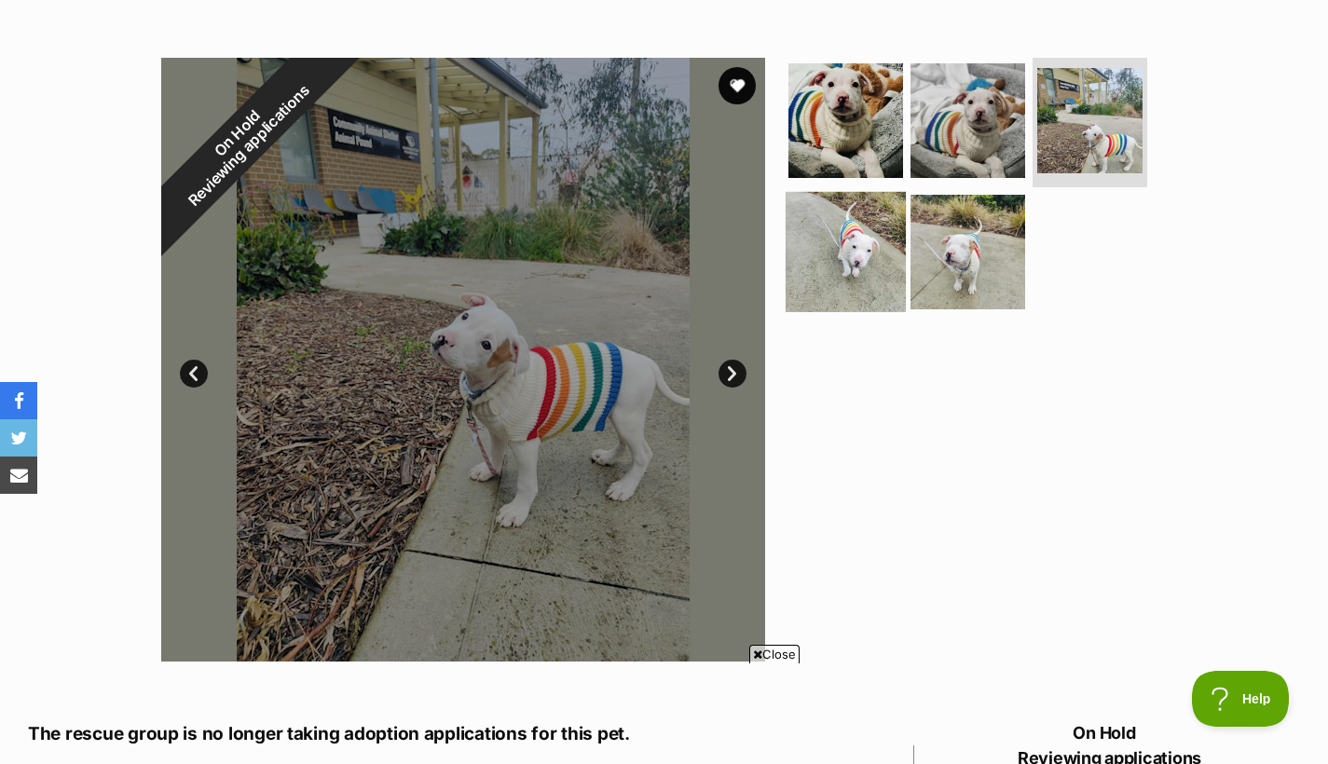
click at [861, 248] on img at bounding box center [846, 252] width 120 height 120
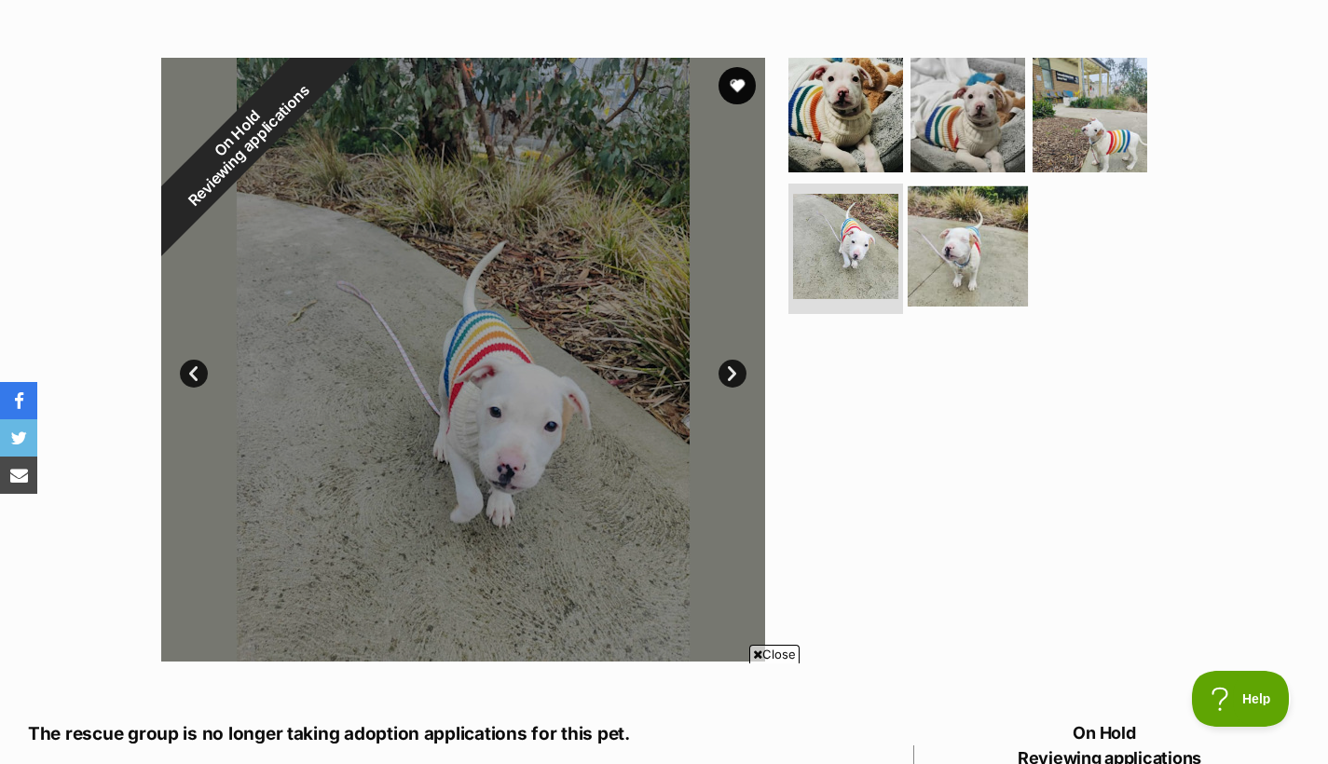
click at [942, 262] on img at bounding box center [968, 246] width 120 height 120
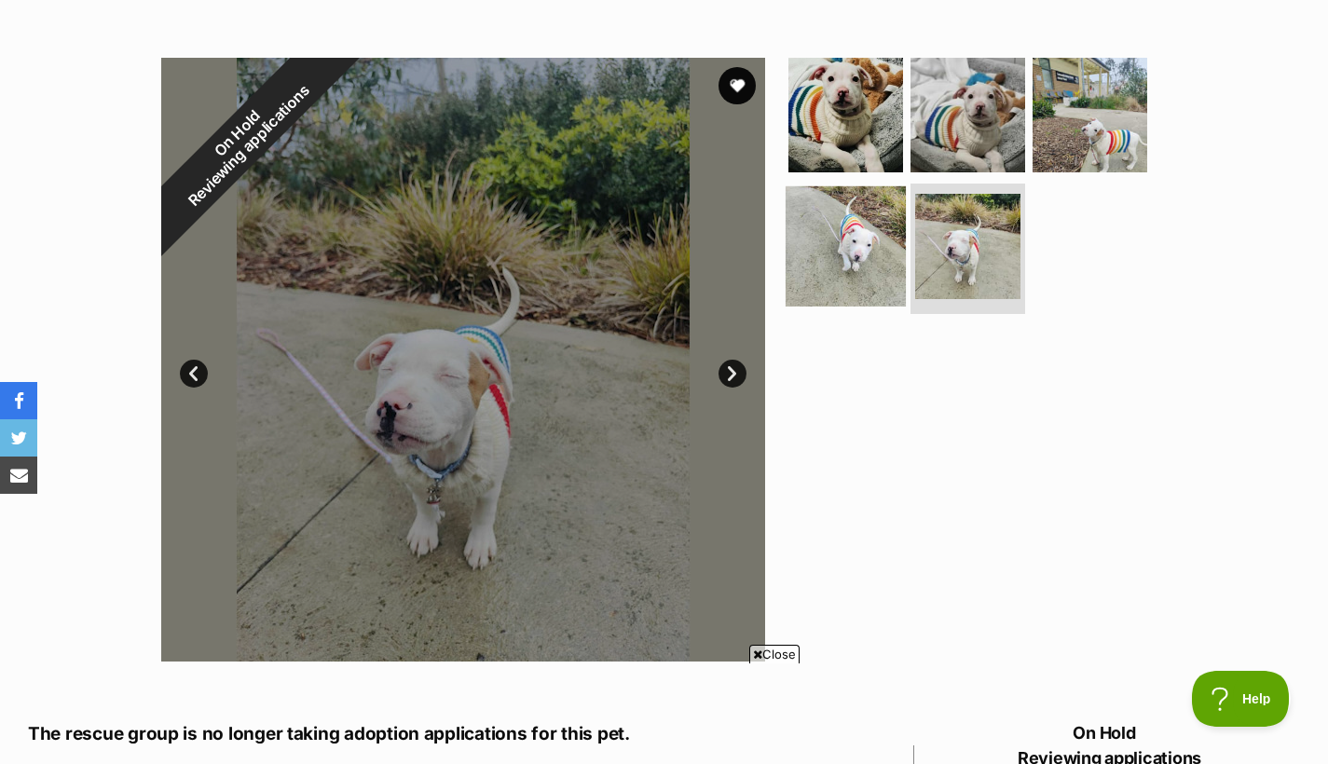
click at [843, 253] on img at bounding box center [846, 246] width 120 height 120
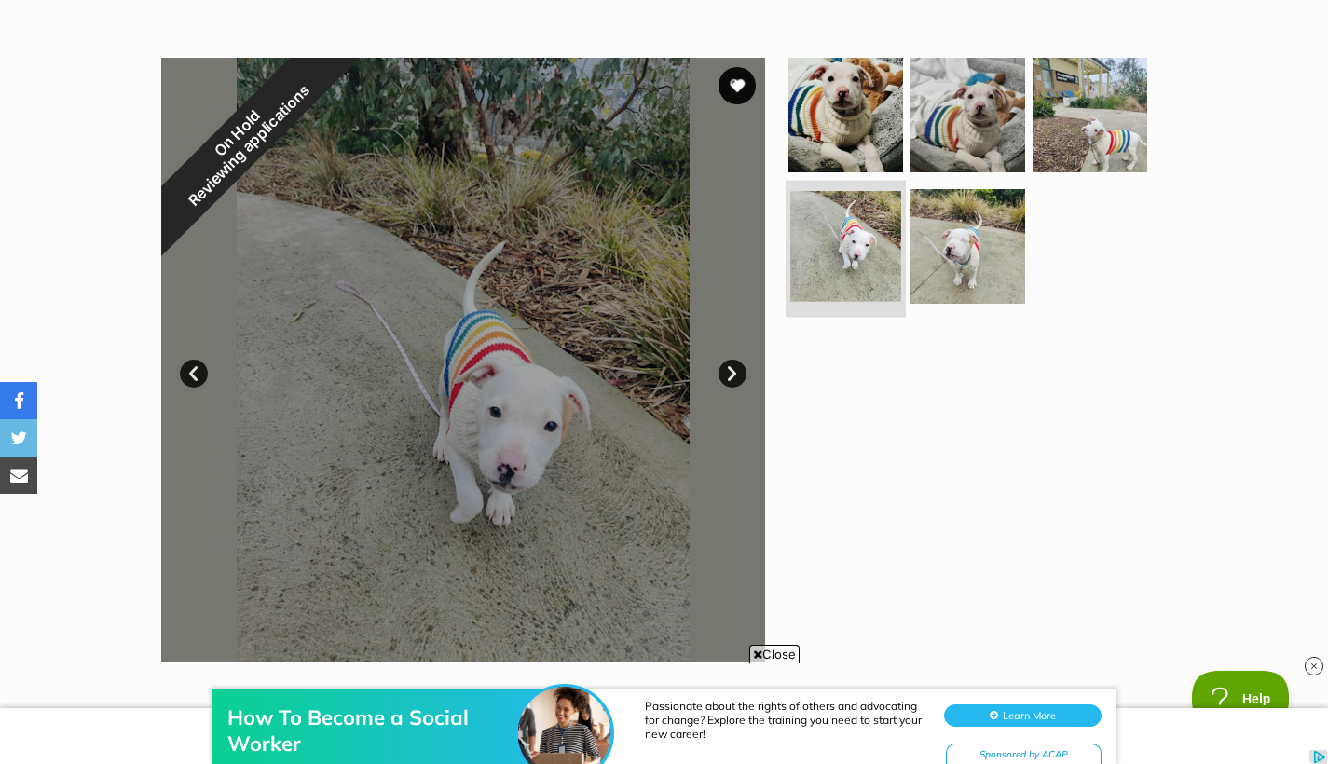
scroll to position [0, 0]
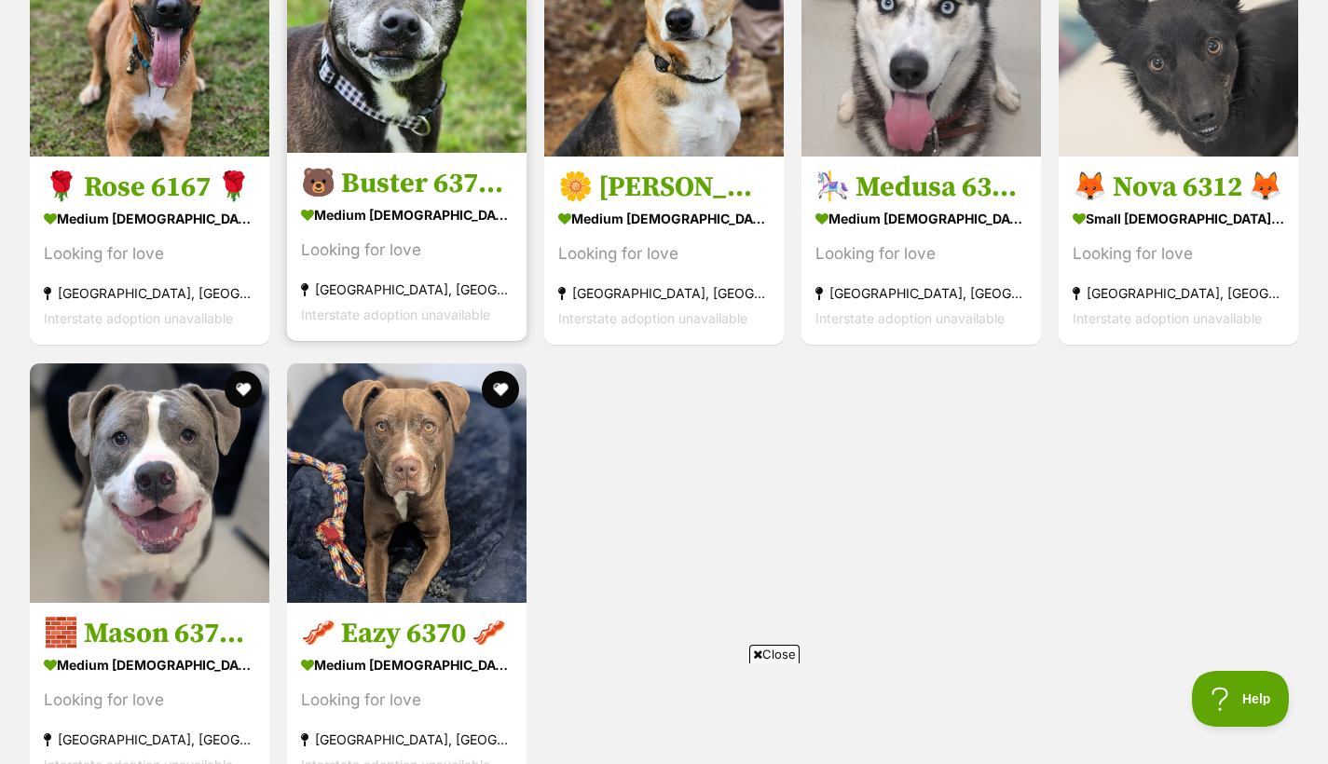
scroll to position [2240, 0]
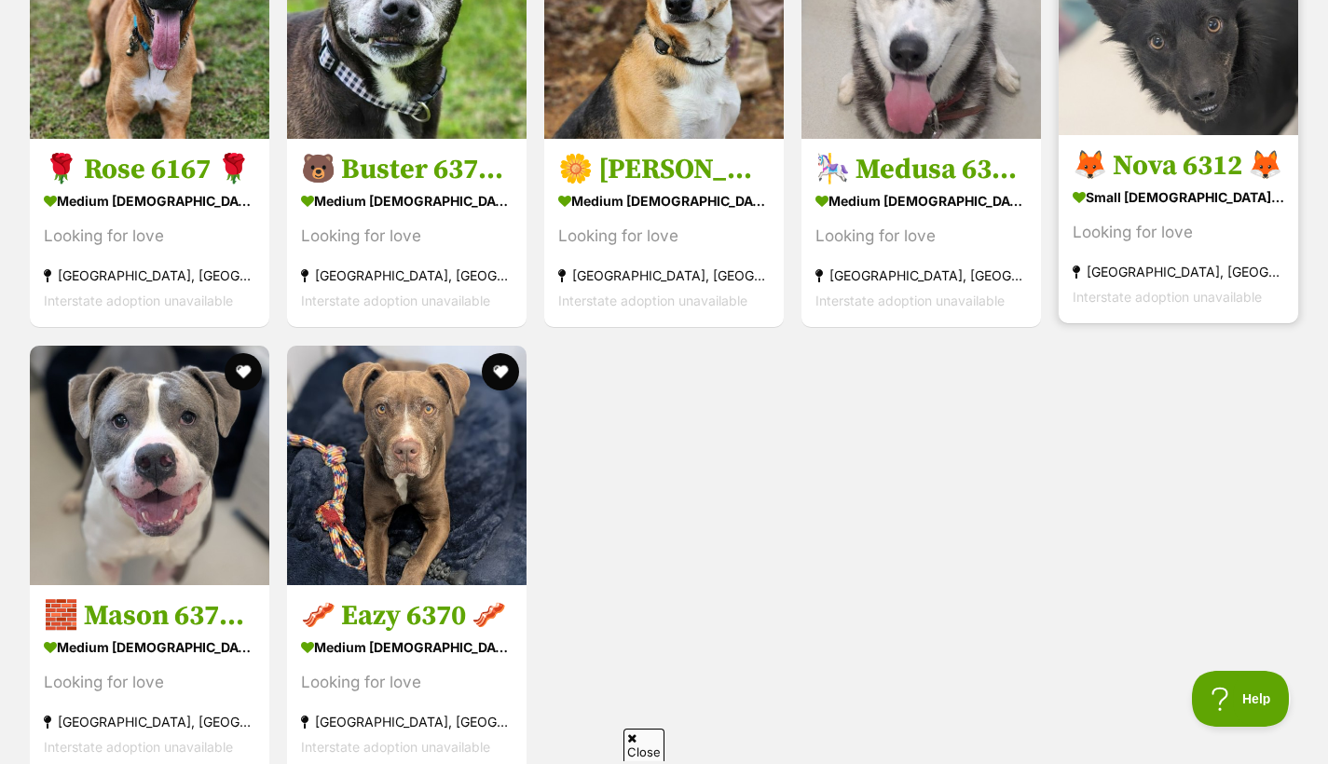
click at [1146, 65] on img at bounding box center [1179, 16] width 240 height 240
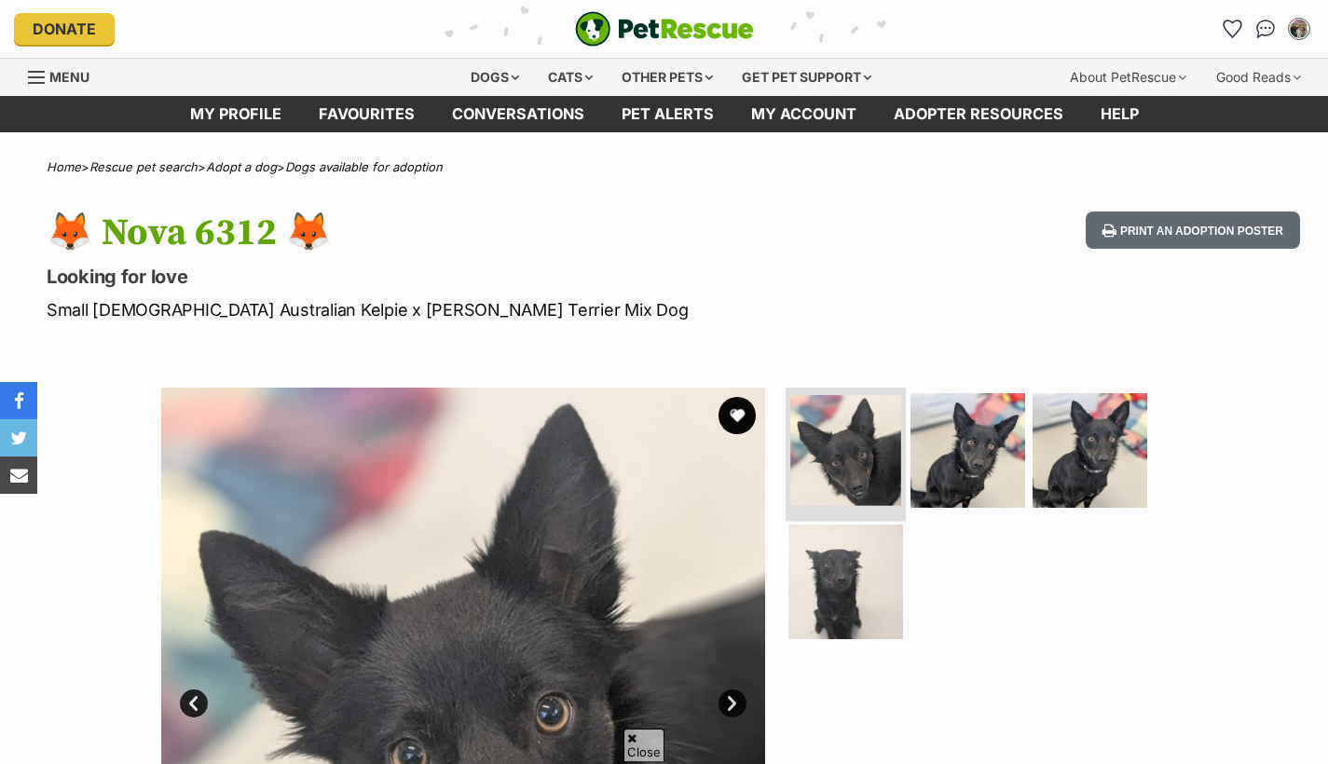
scroll to position [295, 0]
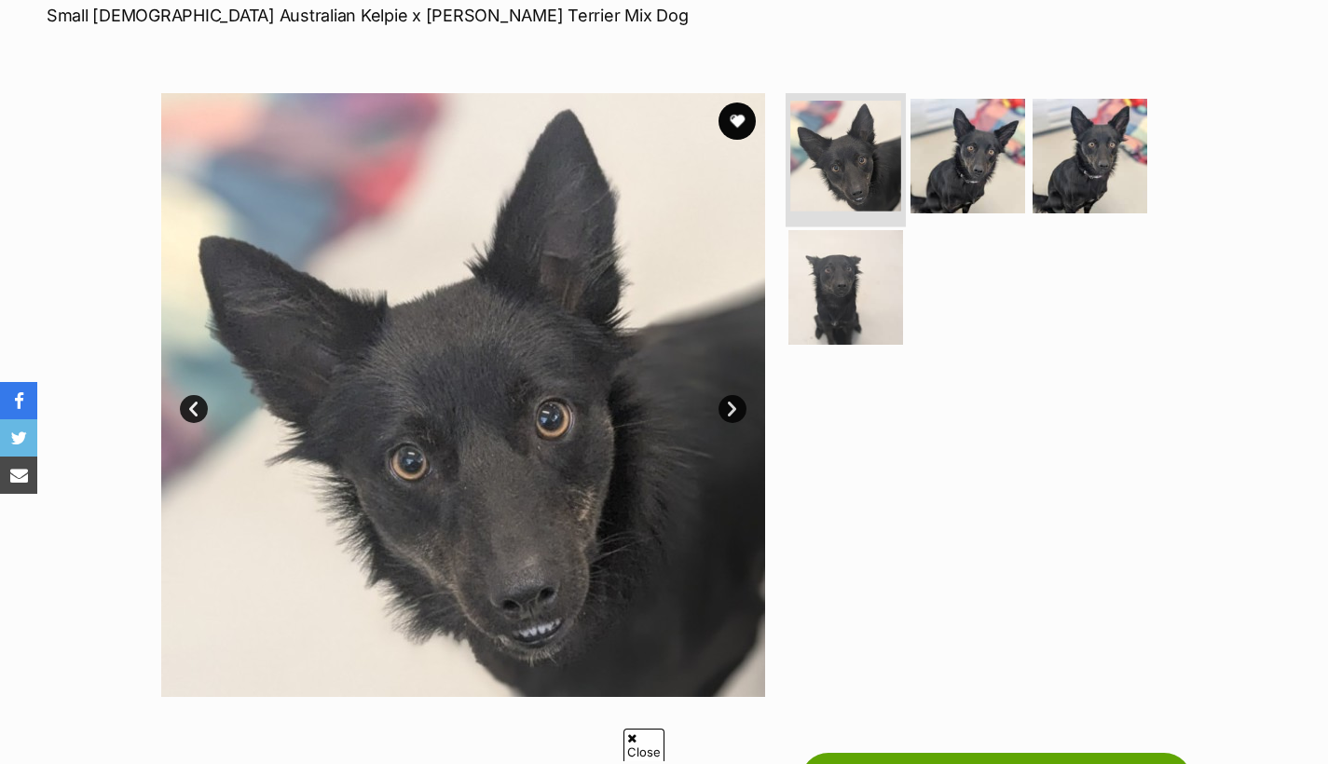
click at [845, 190] on img at bounding box center [845, 156] width 111 height 111
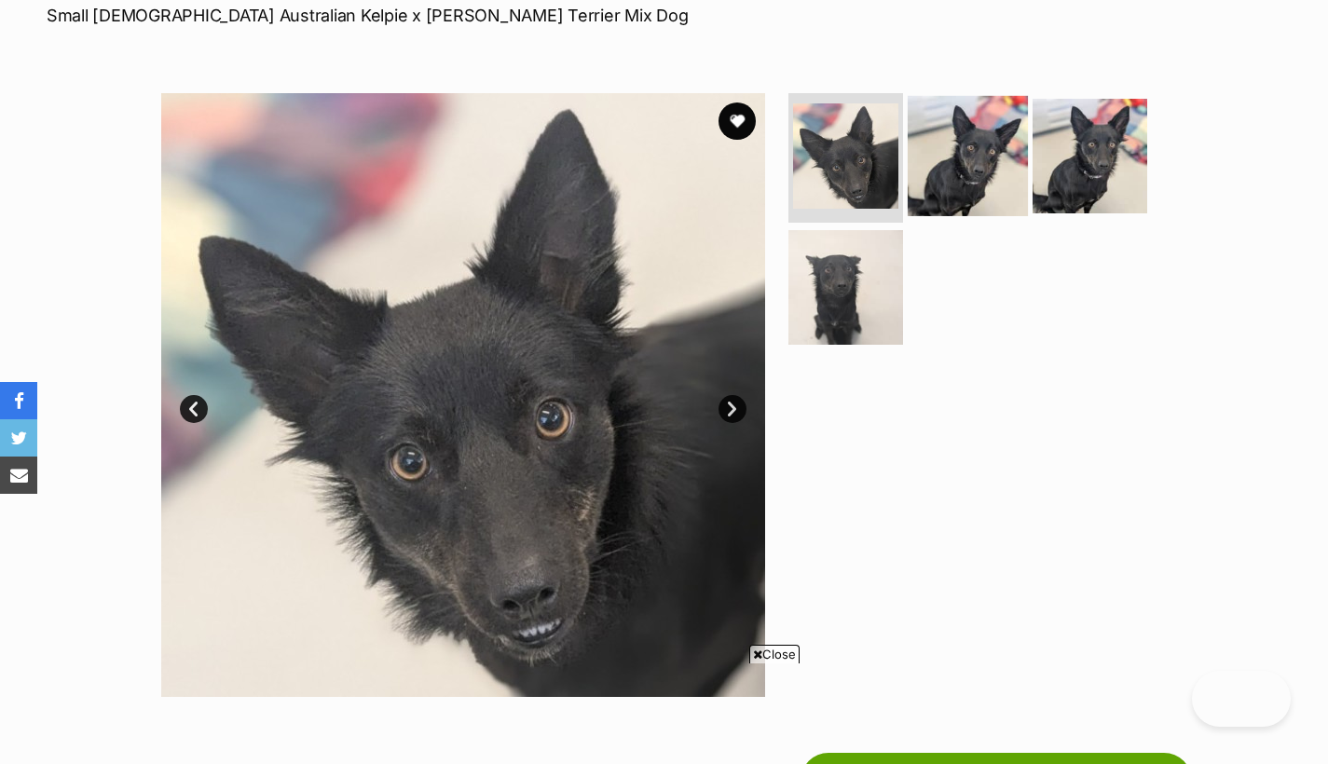
click at [940, 199] on img at bounding box center [968, 155] width 120 height 120
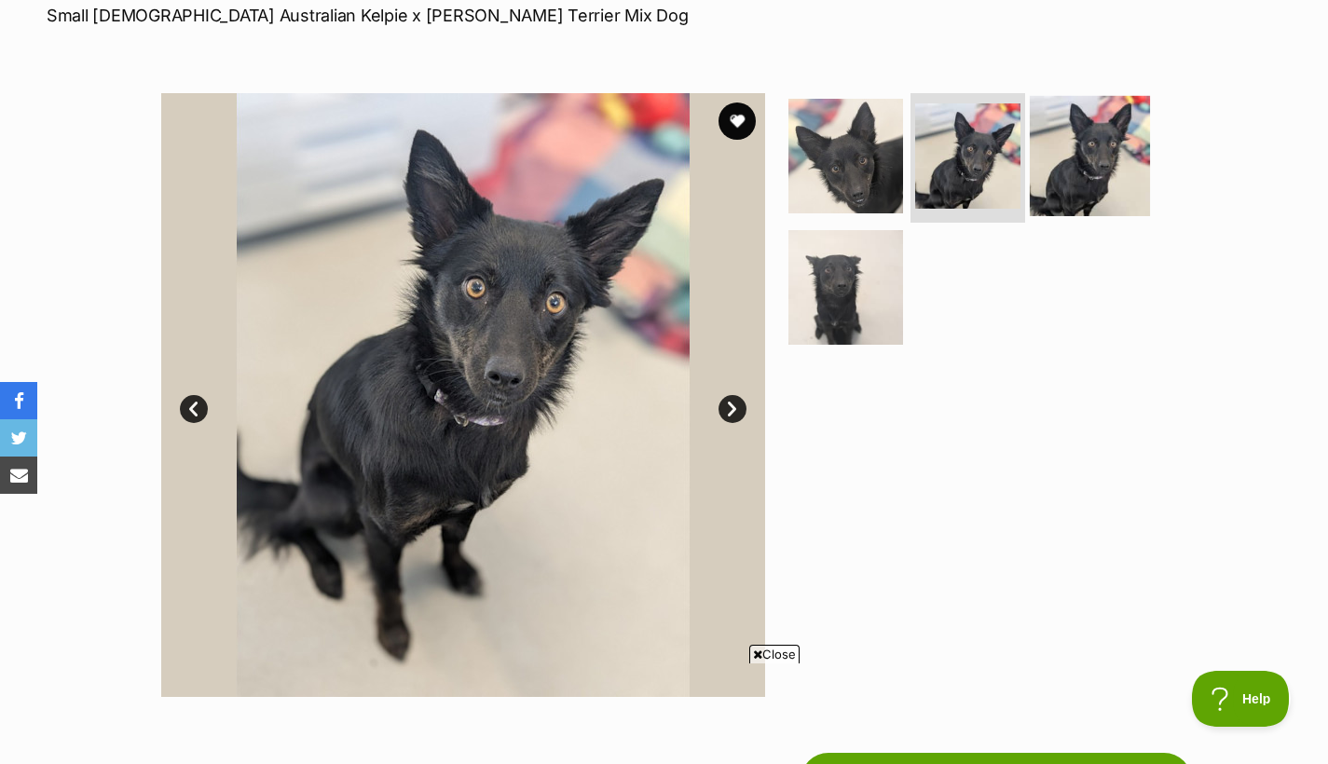
click at [1063, 175] on img at bounding box center [1090, 155] width 120 height 120
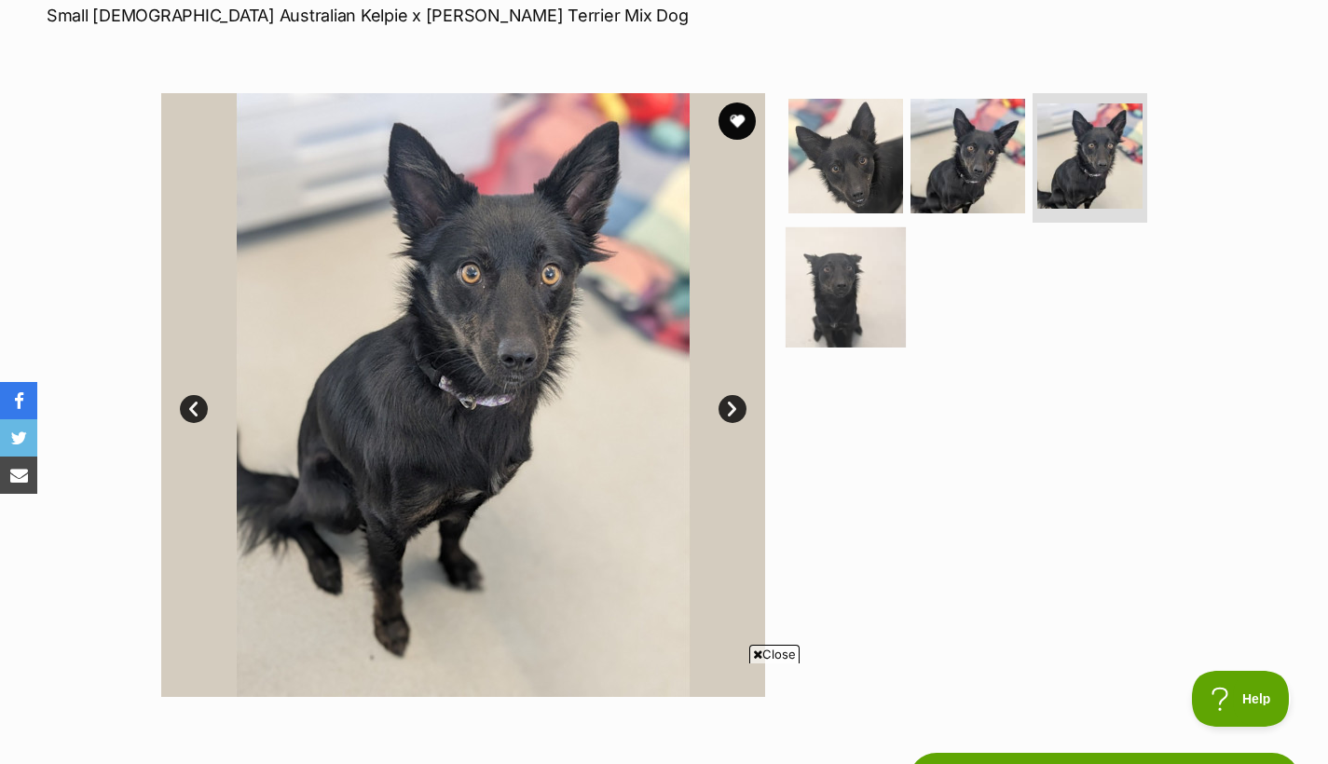
scroll to position [0, 0]
click at [822, 294] on img at bounding box center [846, 287] width 120 height 120
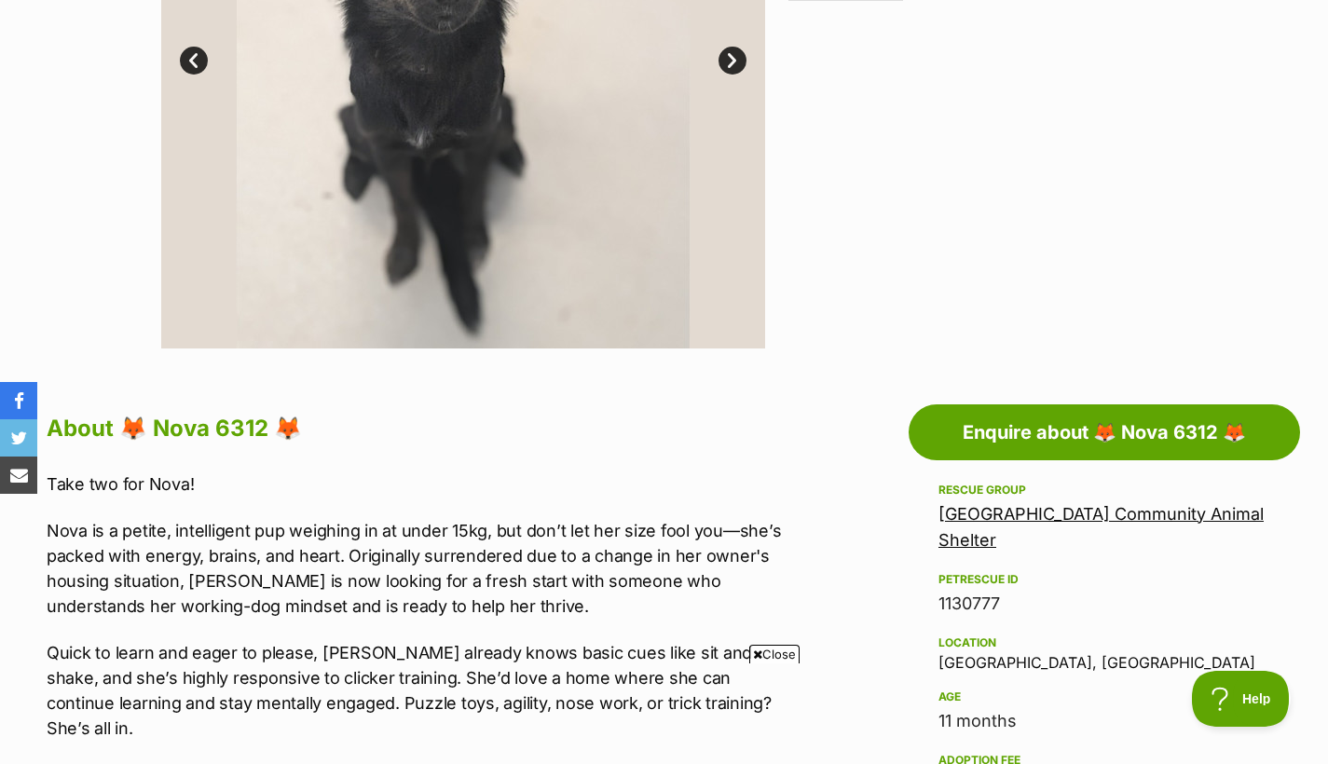
scroll to position [641, 0]
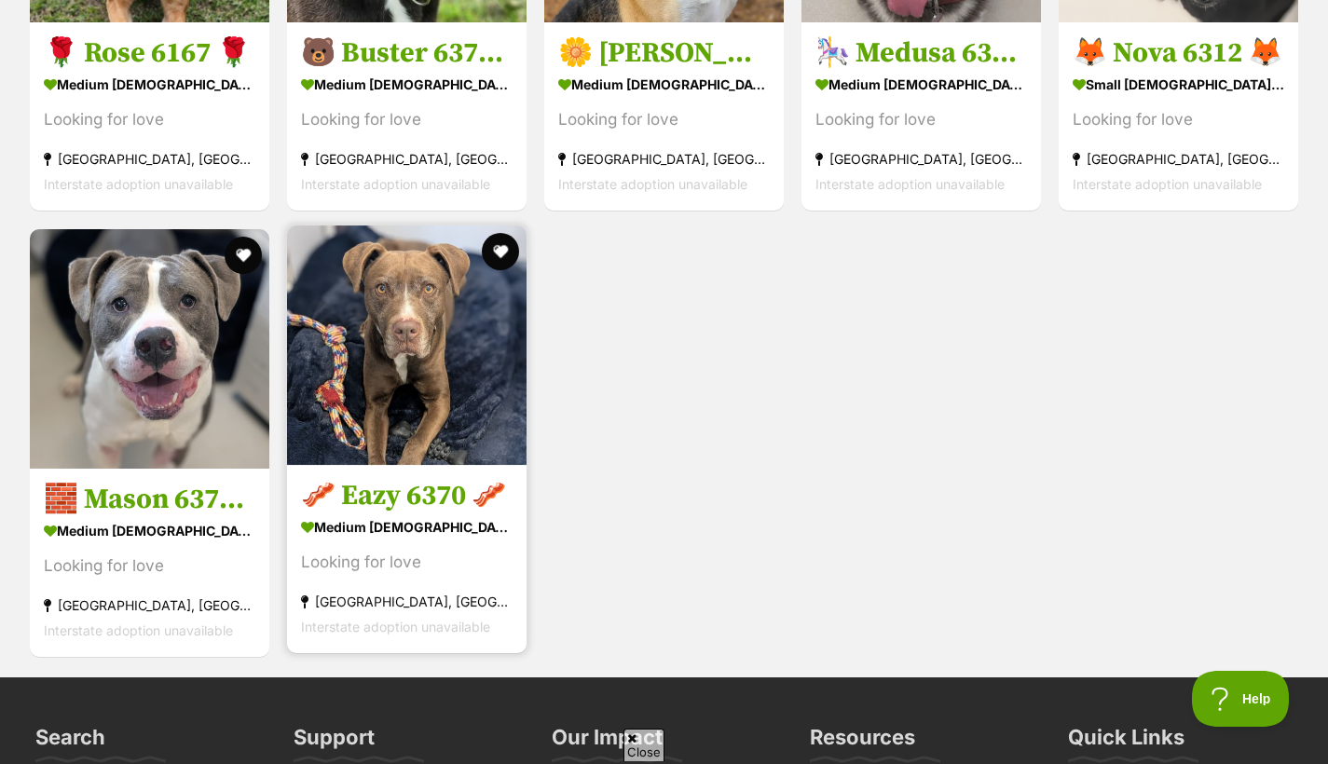
click at [446, 541] on div "medium male Dog" at bounding box center [407, 527] width 212 height 27
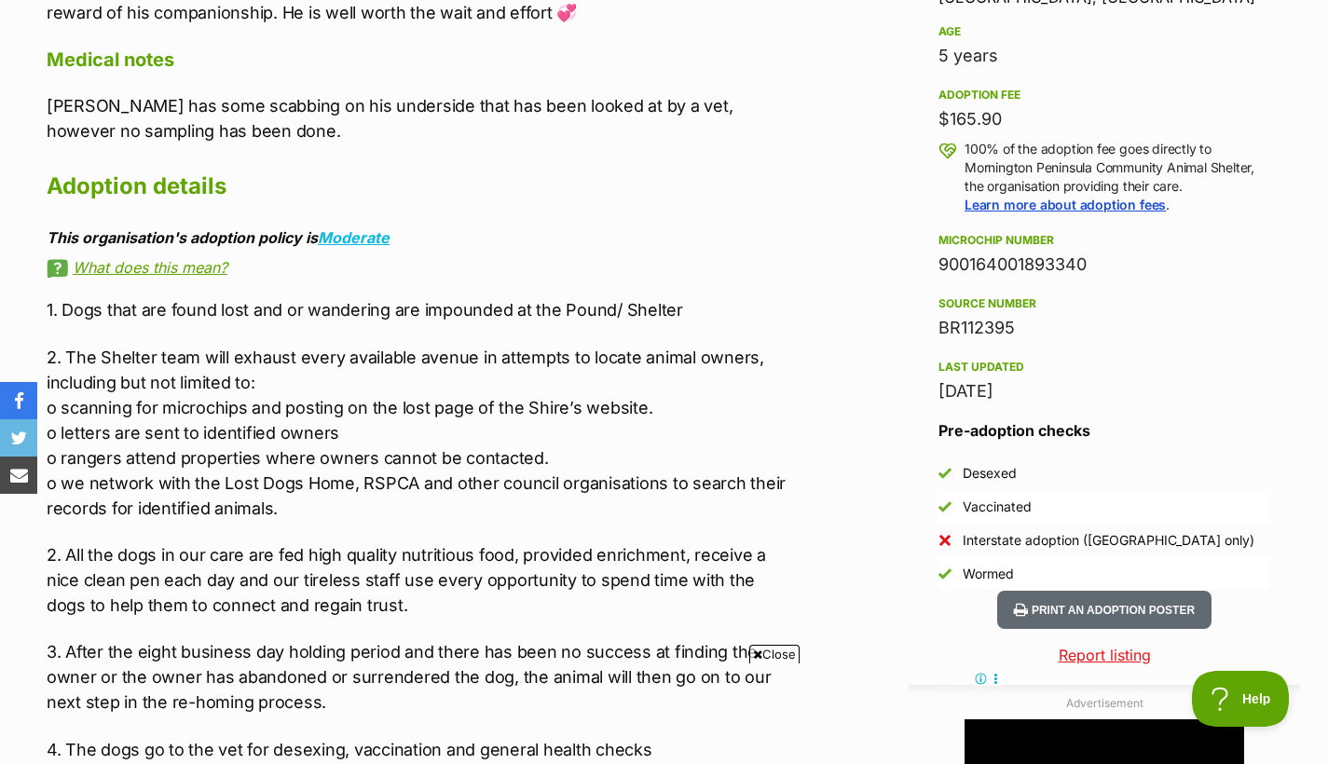
click at [213, 259] on link "What does this mean?" at bounding box center [419, 267] width 745 height 17
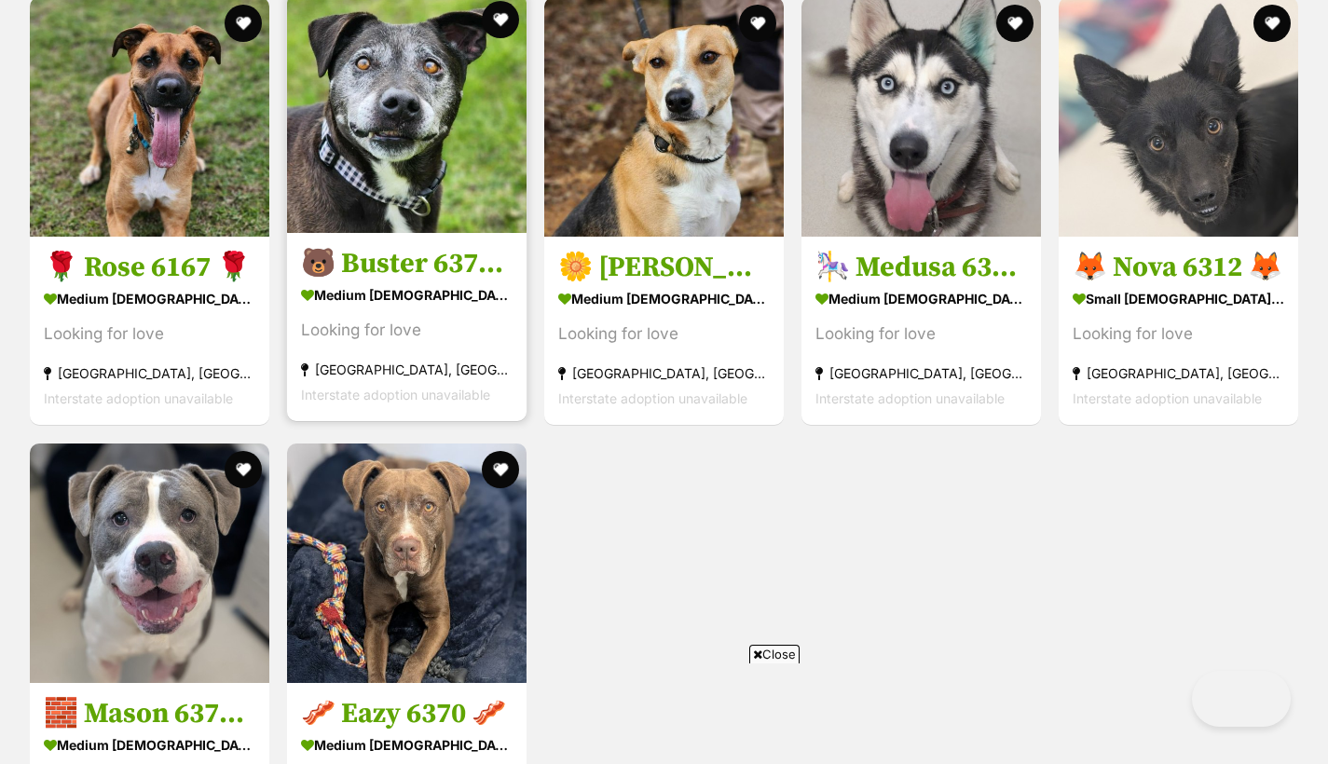
scroll to position [2142, 0]
click at [449, 231] on img at bounding box center [407, 113] width 240 height 240
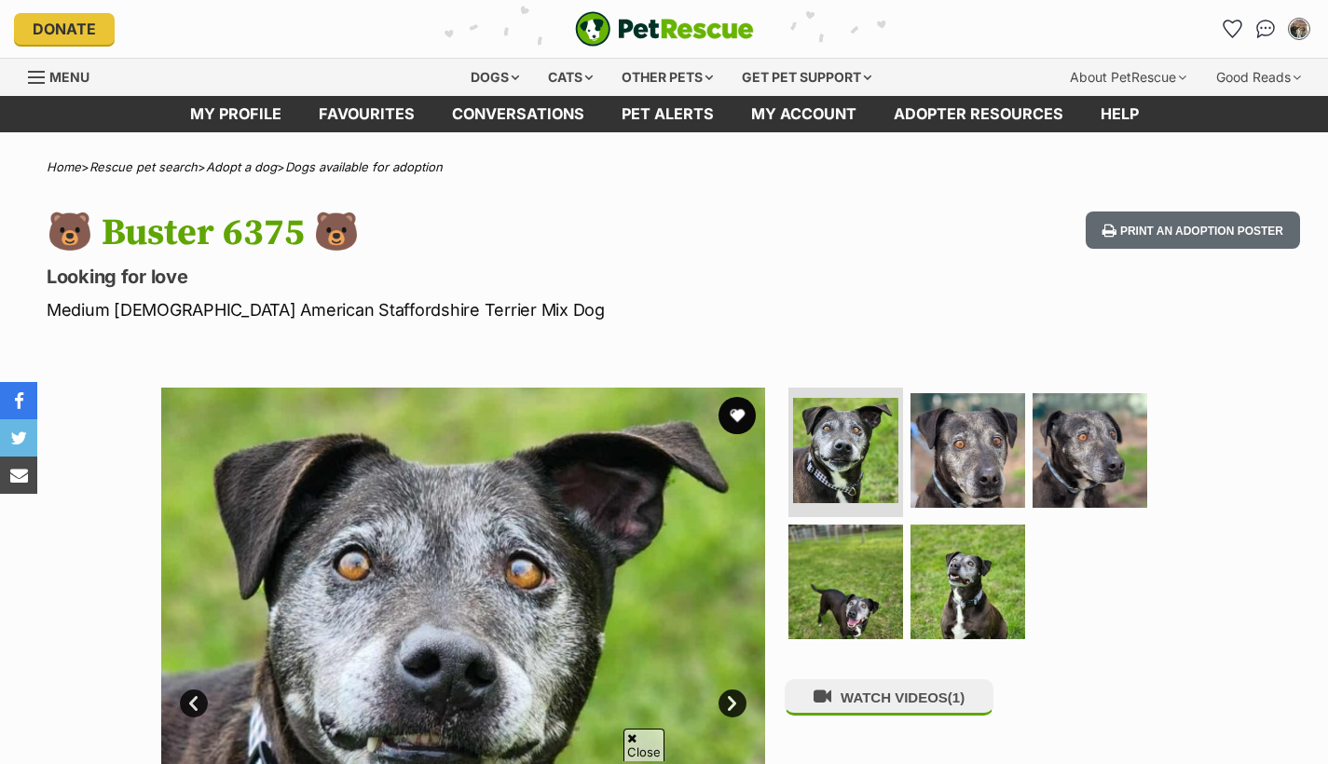
click at [864, 525] on img at bounding box center [846, 582] width 115 height 115
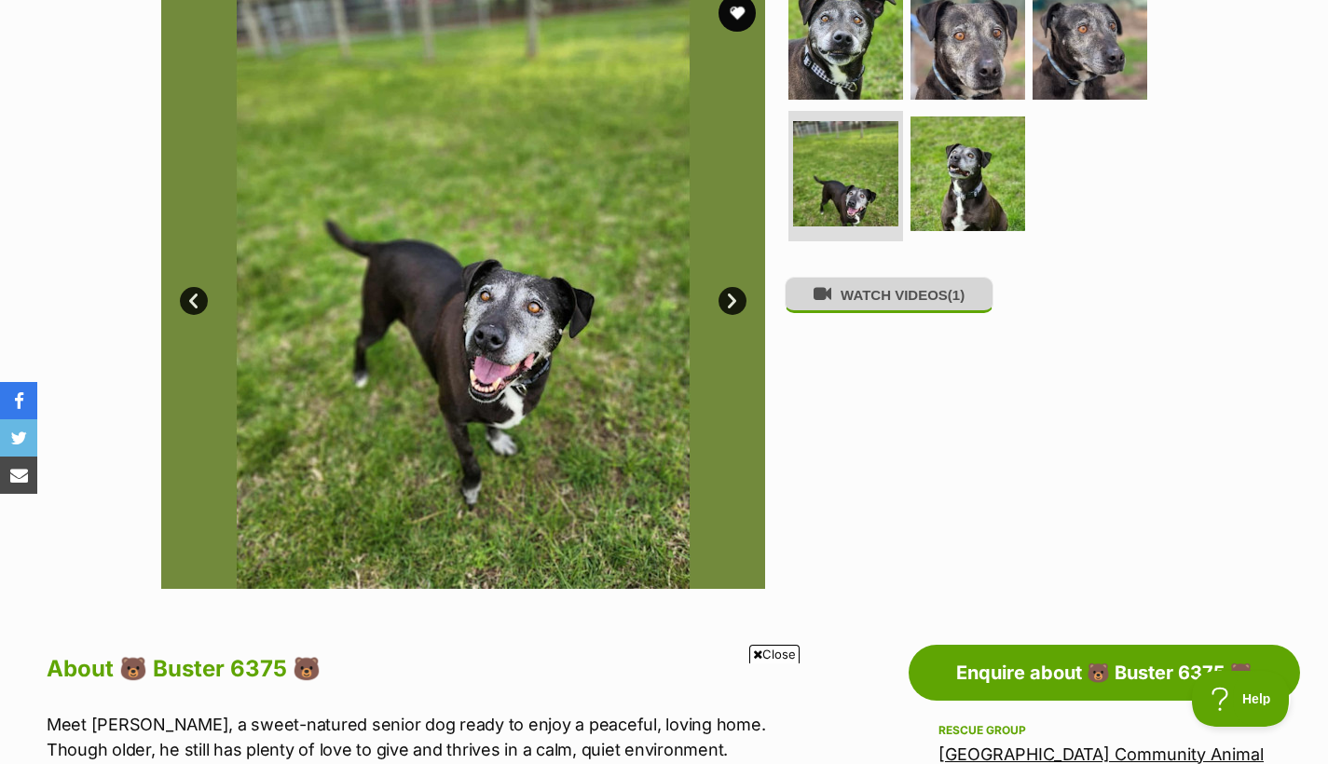
click at [893, 285] on button "WATCH VIDEOS (1)" at bounding box center [889, 295] width 209 height 36
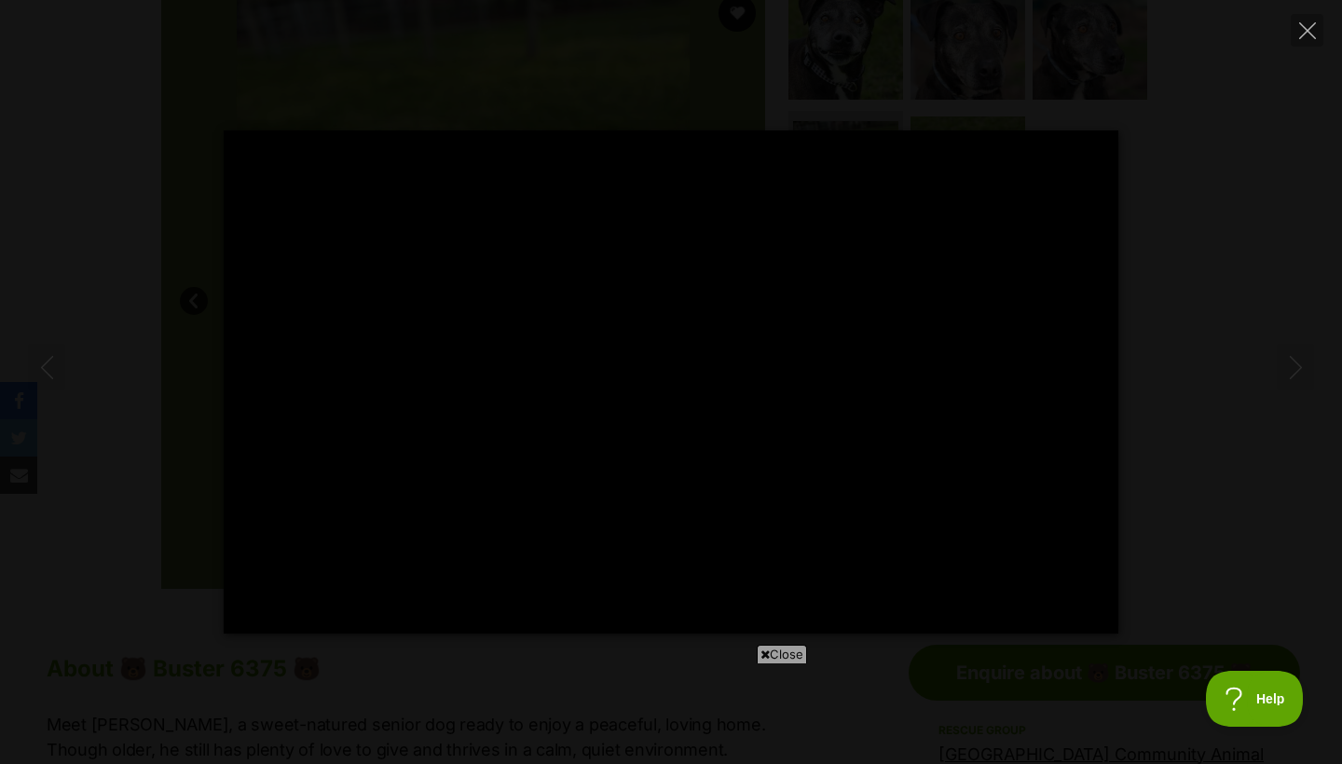
click at [659, 373] on button "Play" at bounding box center [671, 382] width 45 height 45
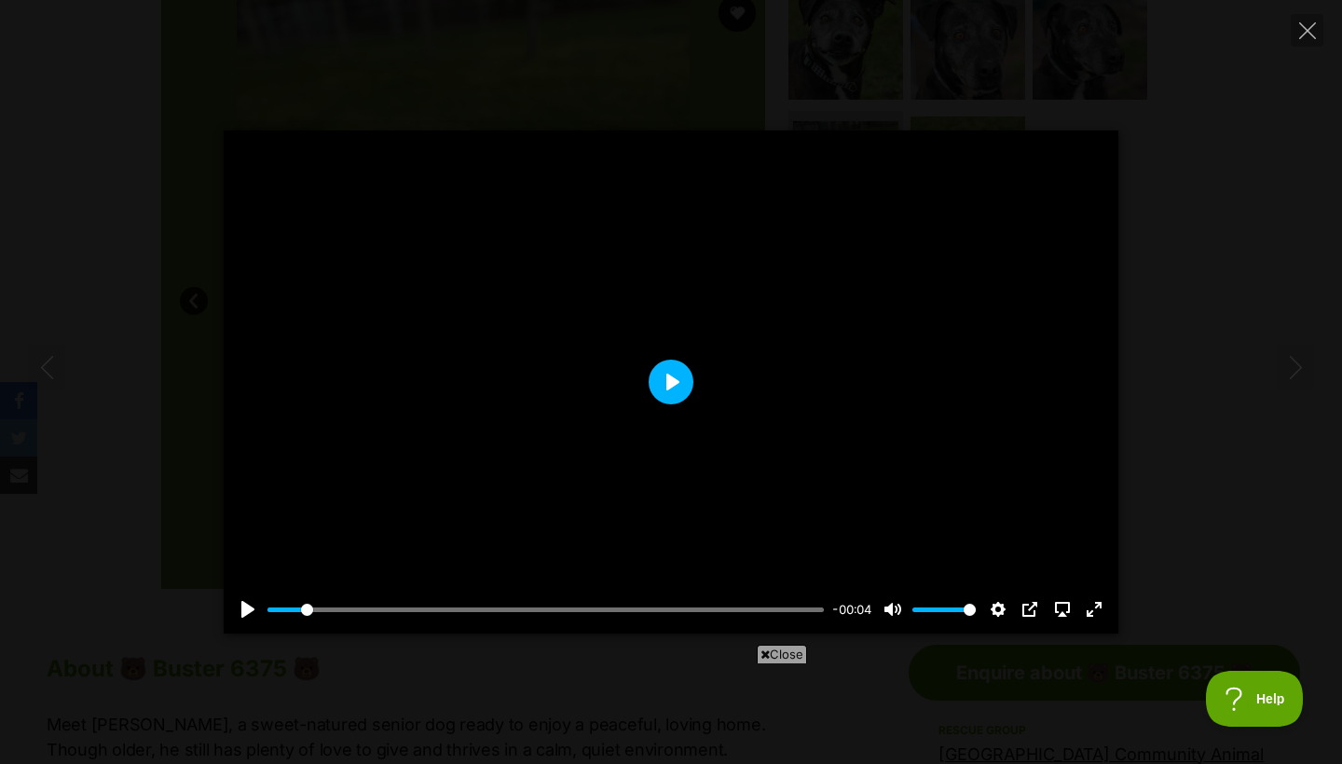
click at [659, 373] on button "Play" at bounding box center [671, 382] width 45 height 45
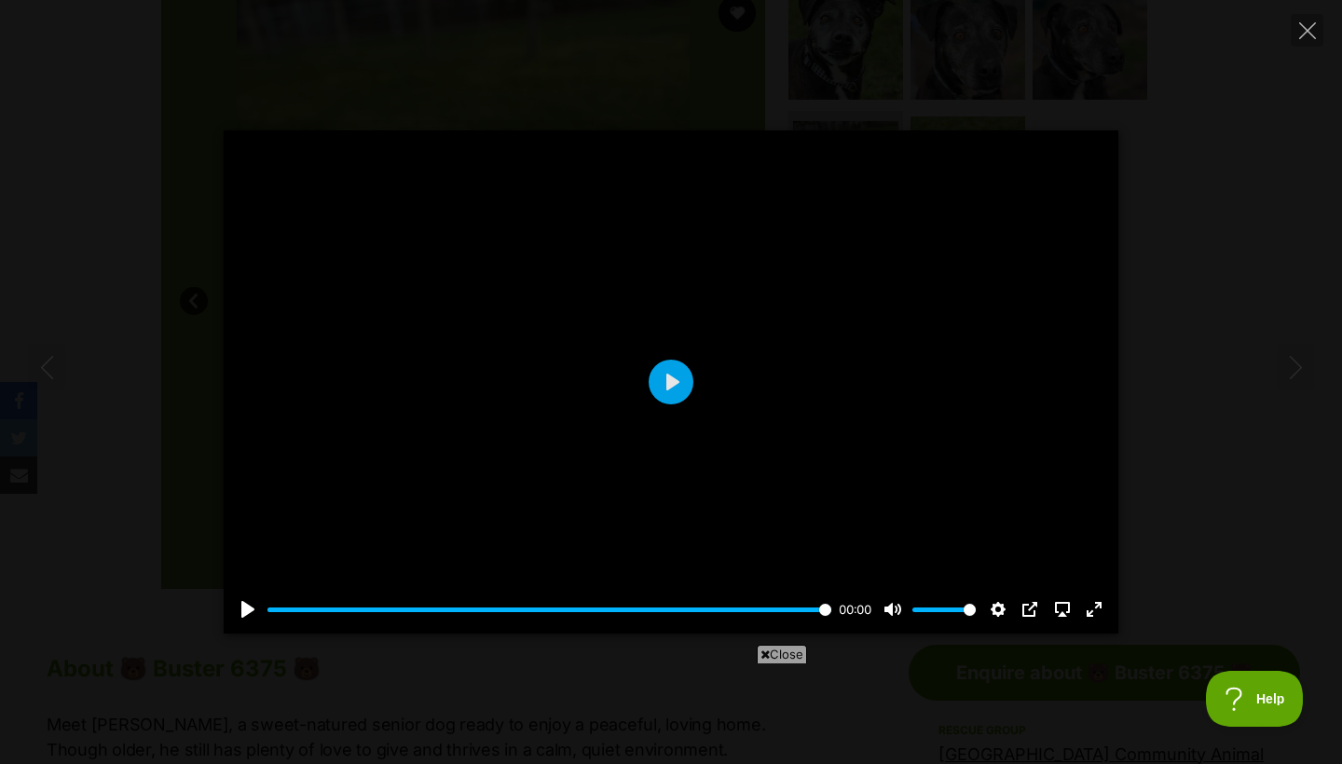
click at [671, 405] on div at bounding box center [671, 381] width 895 height 503
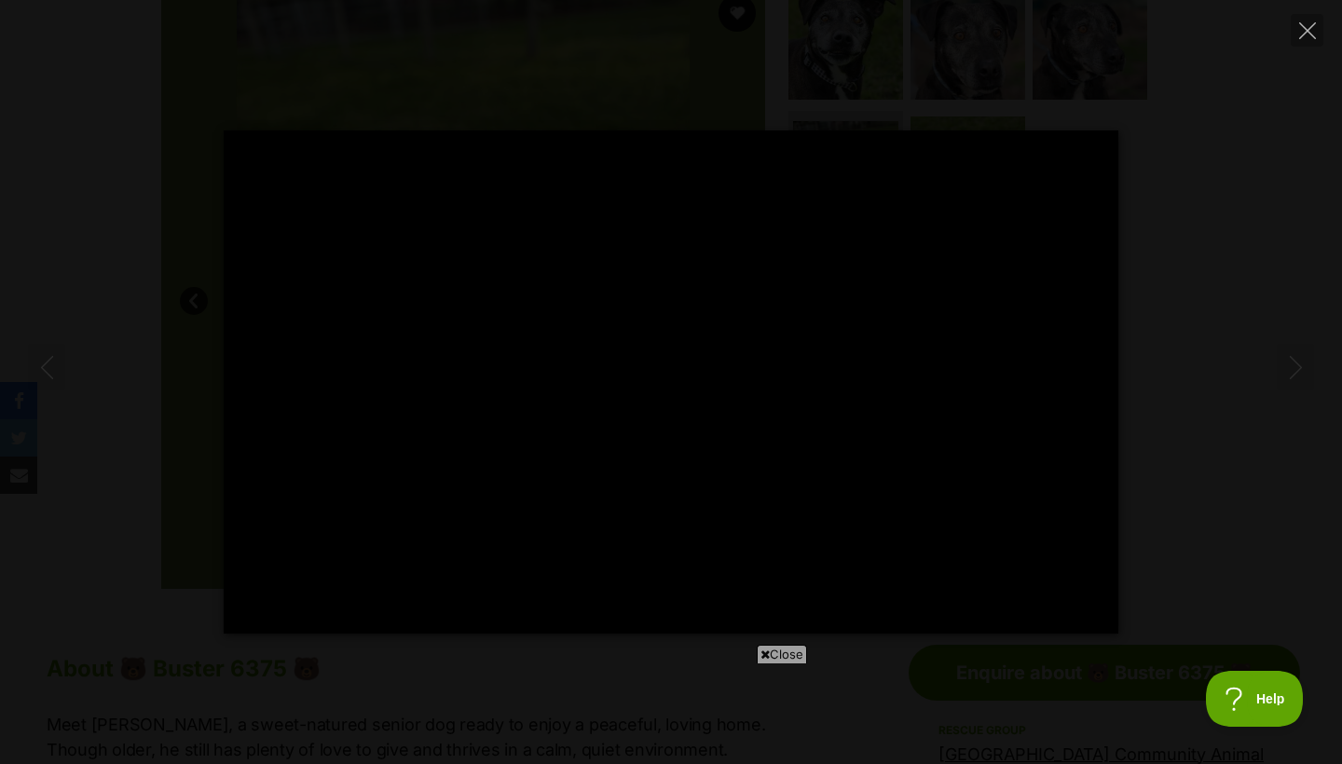
type input "88.73"
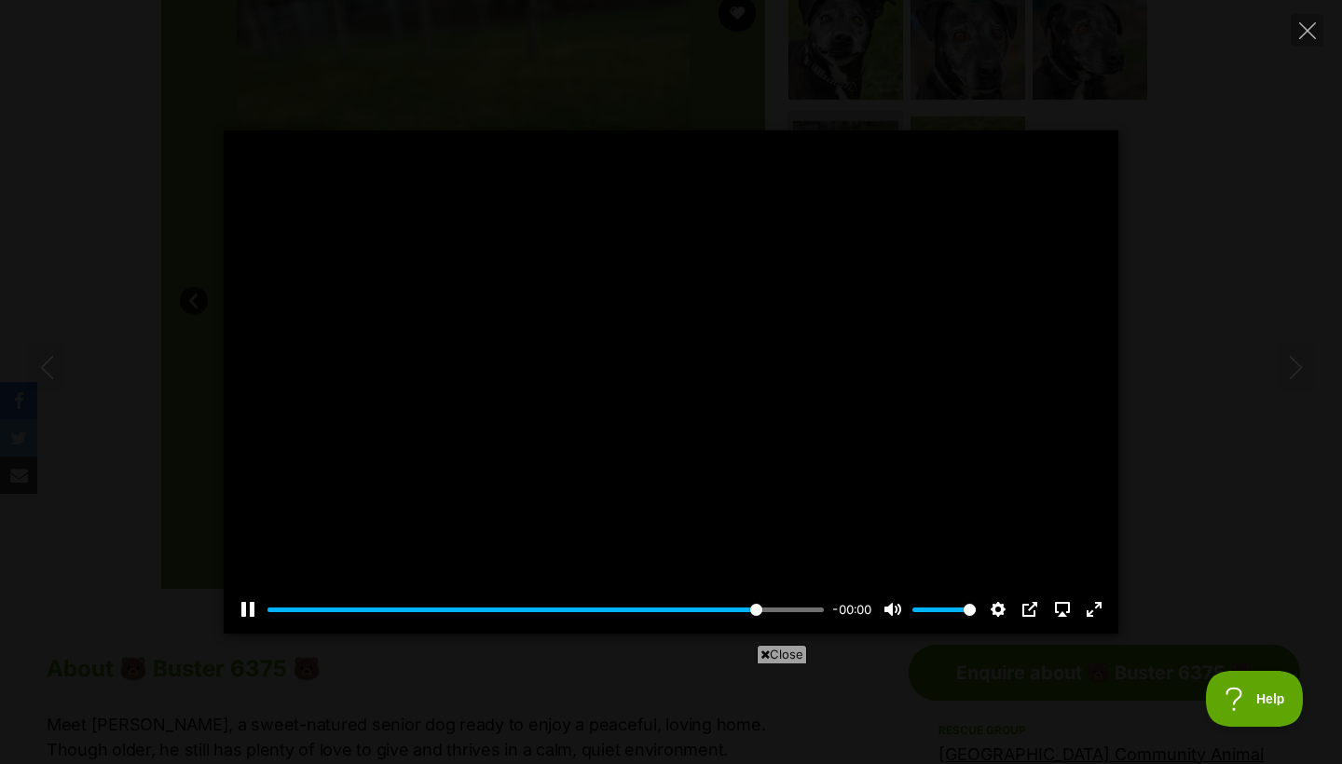
click at [1228, 126] on div "Pause Play % buffered 00:03 -00:00 Unmute Mute Disable captions Enable captions…" at bounding box center [671, 382] width 1342 height 764
click at [1311, 32] on icon "Close" at bounding box center [1307, 30] width 17 height 17
drag, startPoint x: 1303, startPoint y: 32, endPoint x: 546, endPoint y: 281, distance: 796.8
click at [1303, 33] on icon "Close" at bounding box center [1307, 30] width 17 height 17
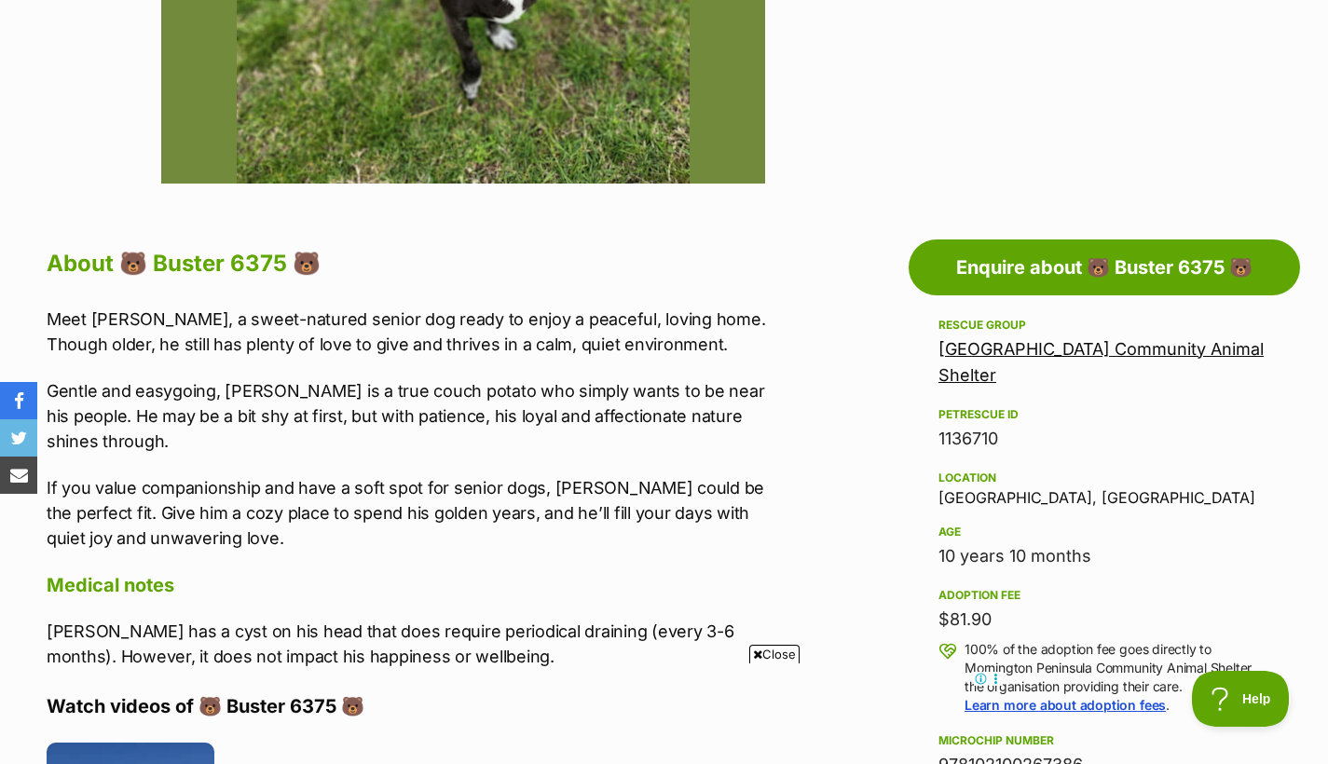
scroll to position [795, 0]
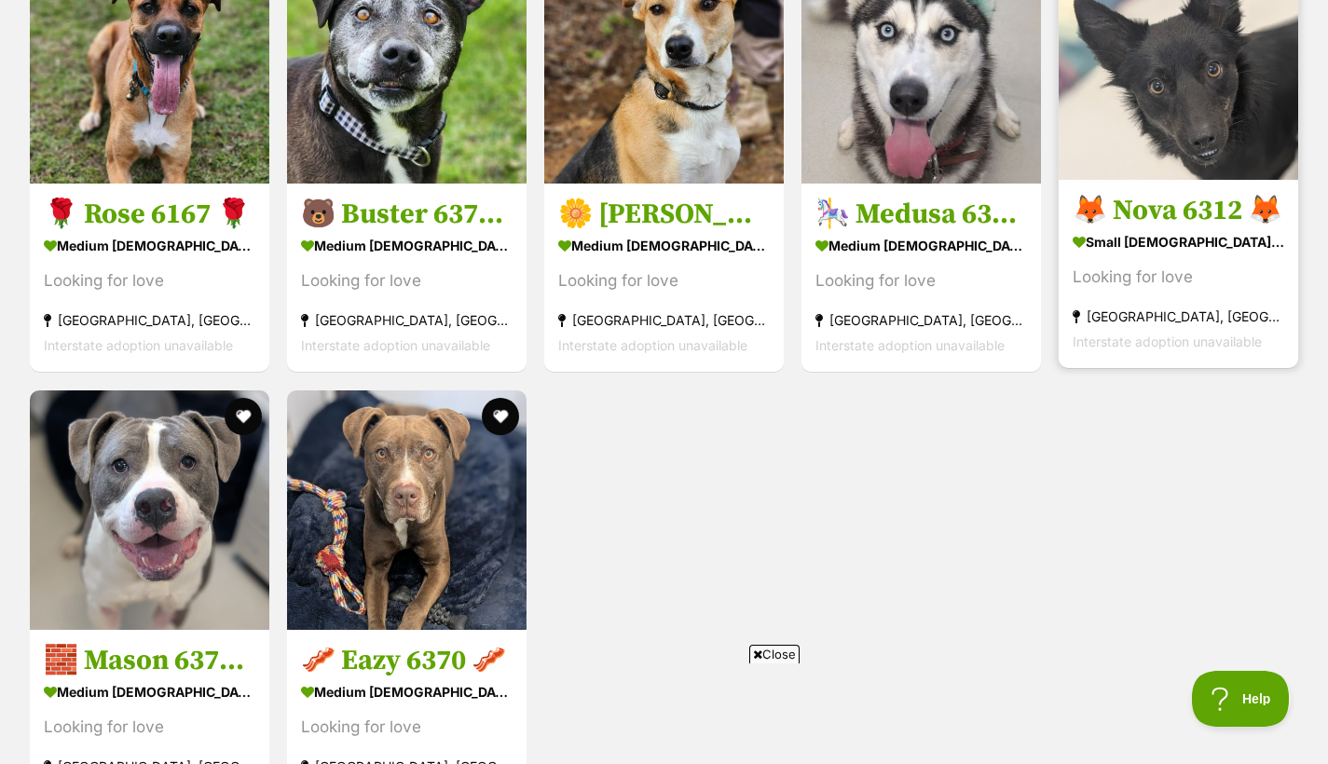
click at [1208, 324] on section "small [DEMOGRAPHIC_DATA] Dog Looking for love [GEOGRAPHIC_DATA], [GEOGRAPHIC_DA…" at bounding box center [1179, 292] width 212 height 126
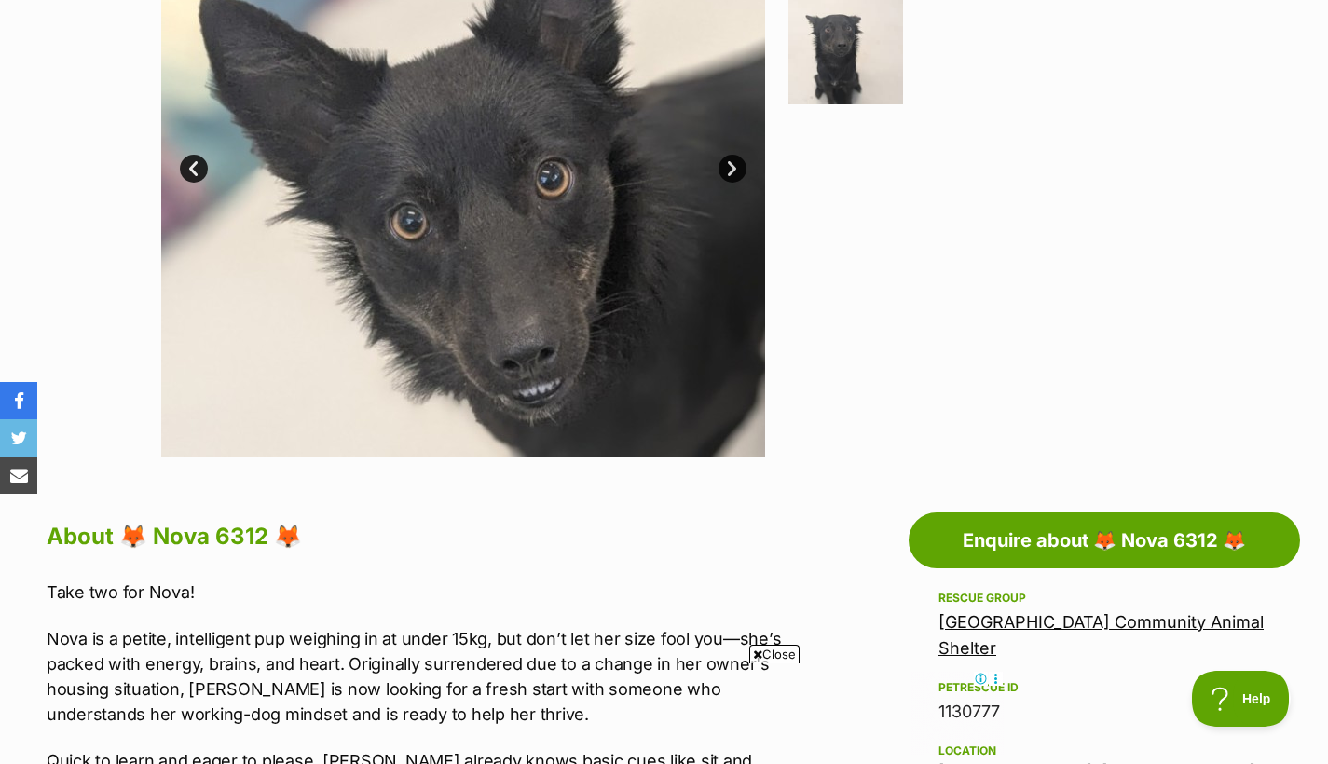
scroll to position [378, 0]
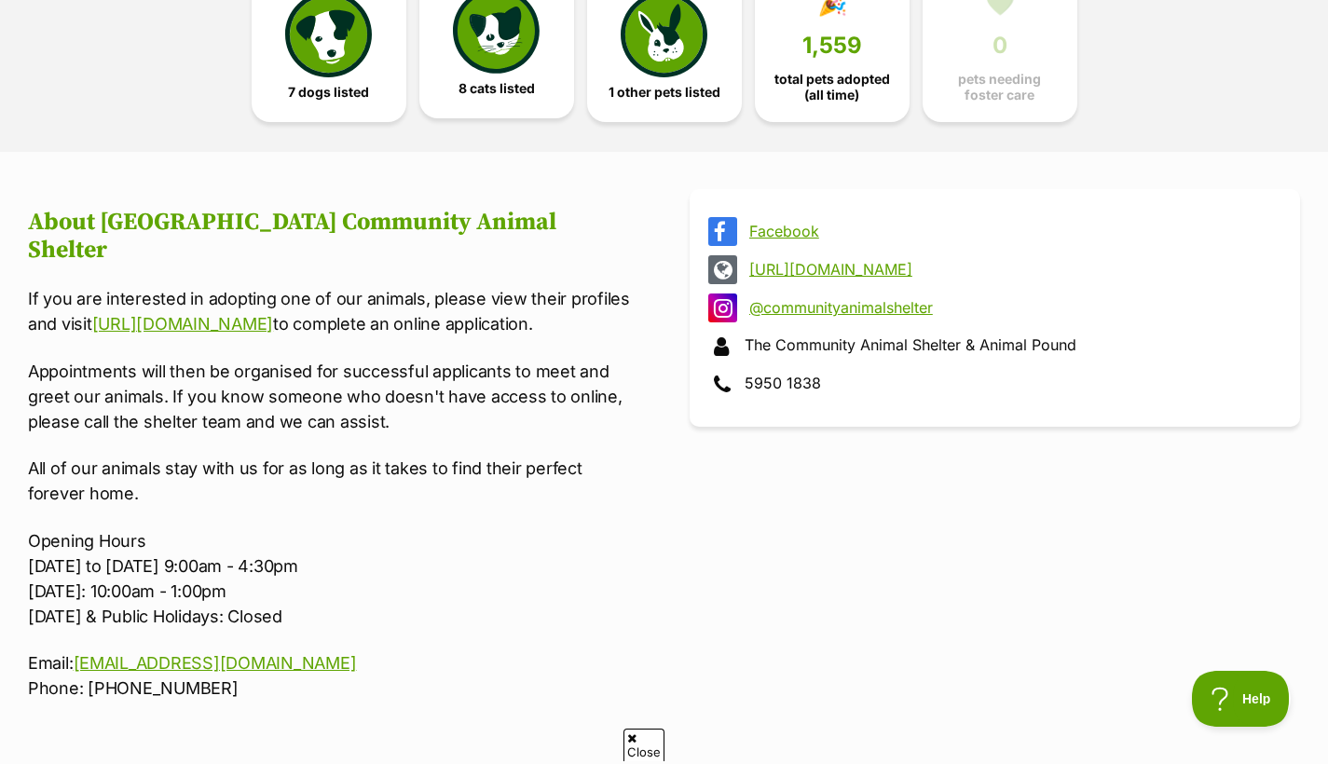
click at [488, 118] on link "8 cats listed" at bounding box center [496, 42] width 155 height 153
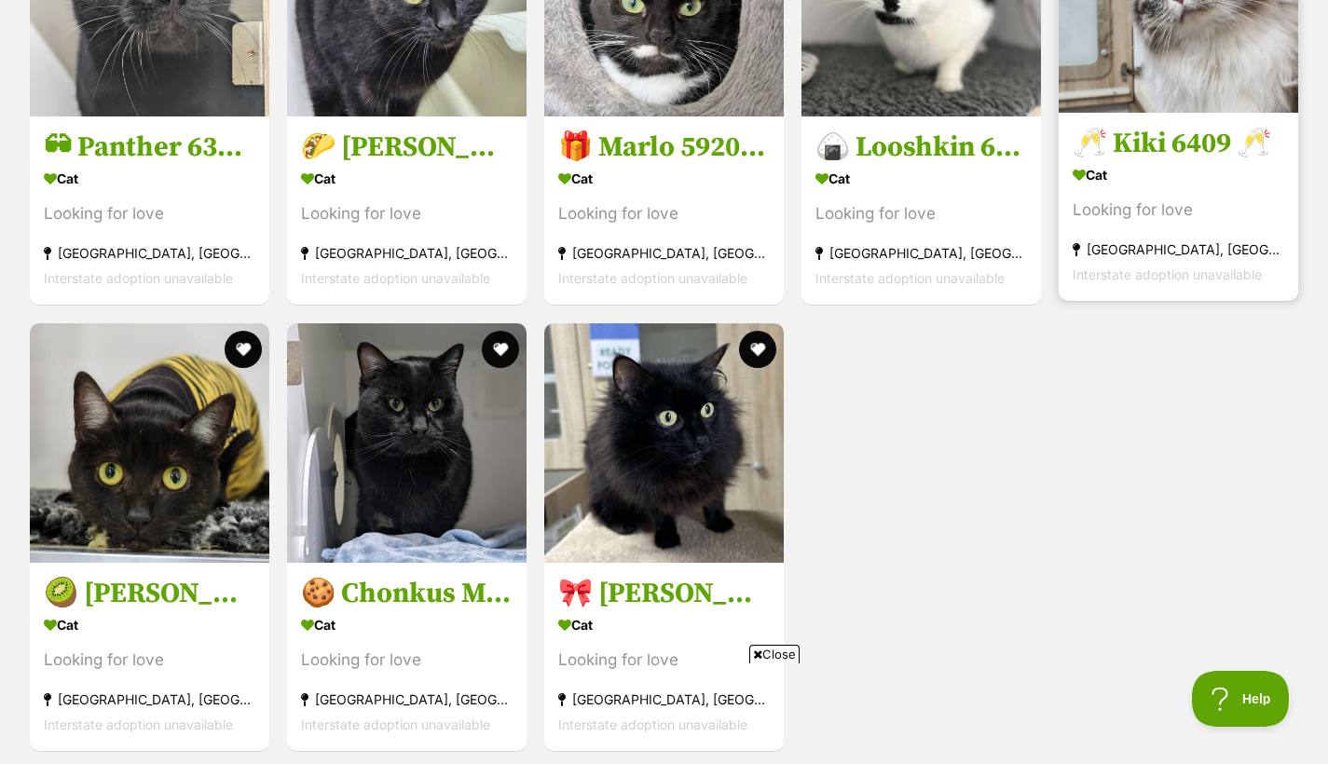
click at [1147, 224] on div "Looking for love" at bounding box center [1179, 211] width 212 height 25
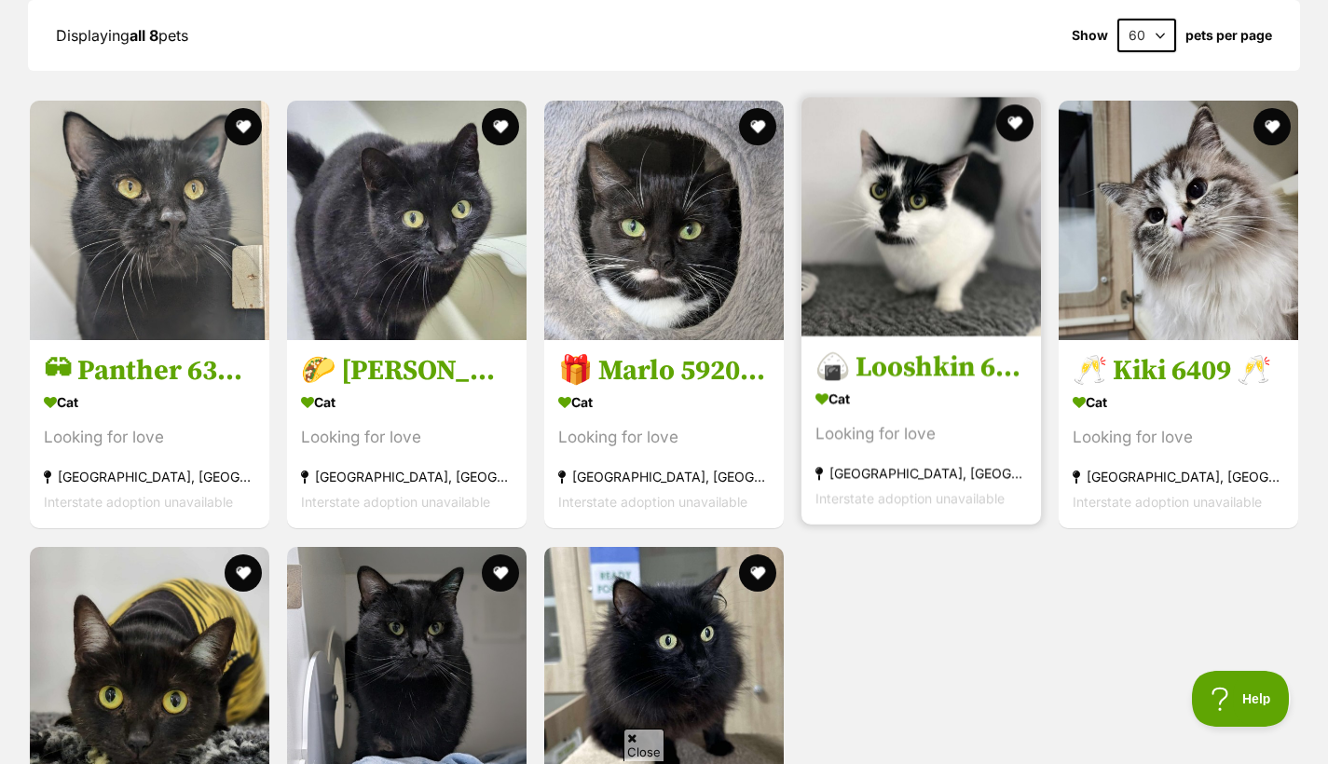
click at [927, 411] on div "Cat" at bounding box center [922, 399] width 212 height 27
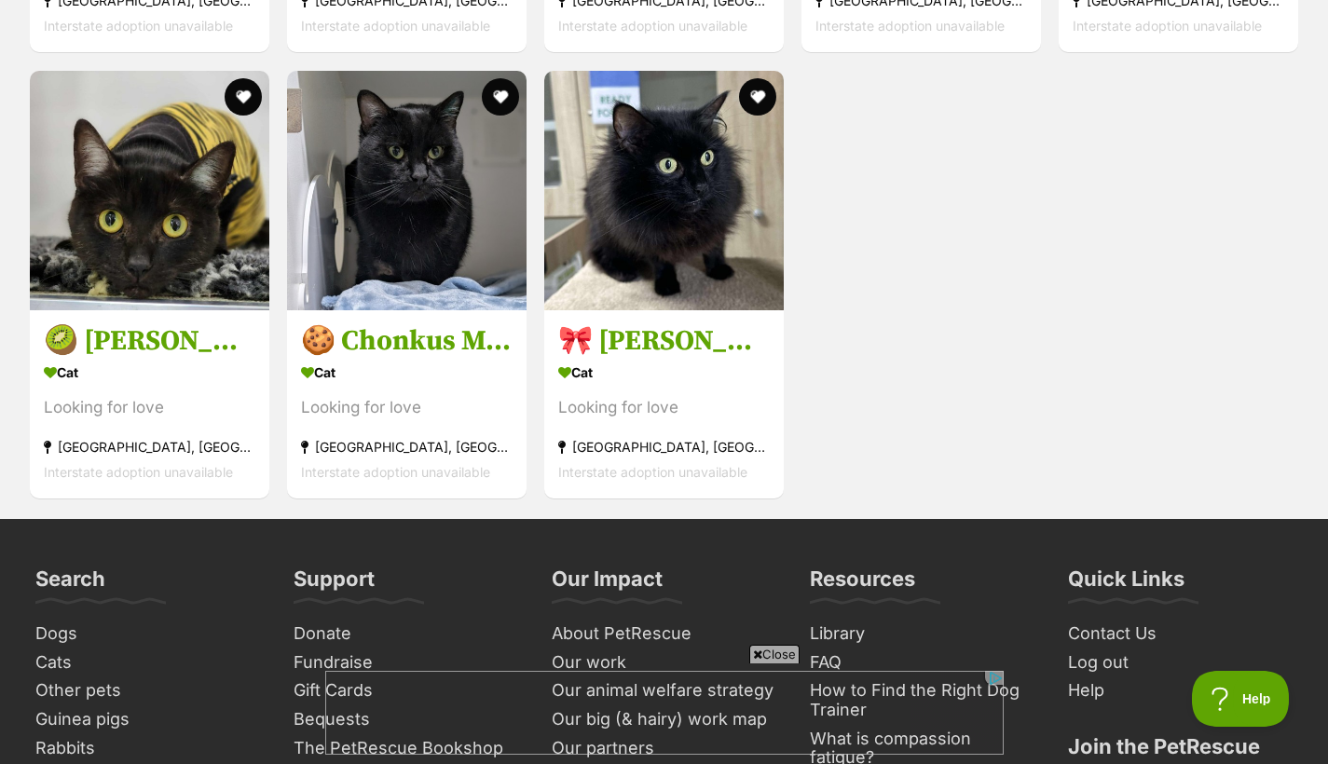
scroll to position [2519, 0]
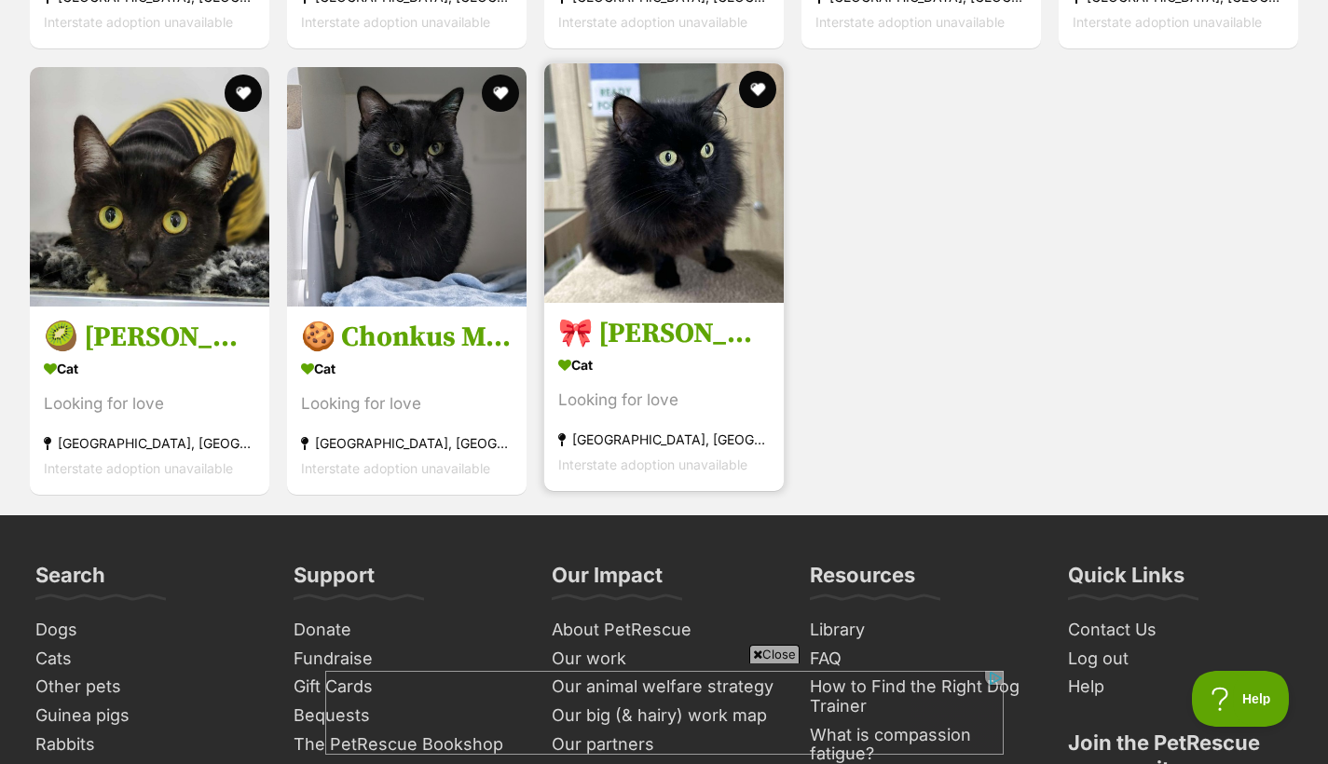
click at [708, 413] on div "Looking for love" at bounding box center [664, 400] width 212 height 25
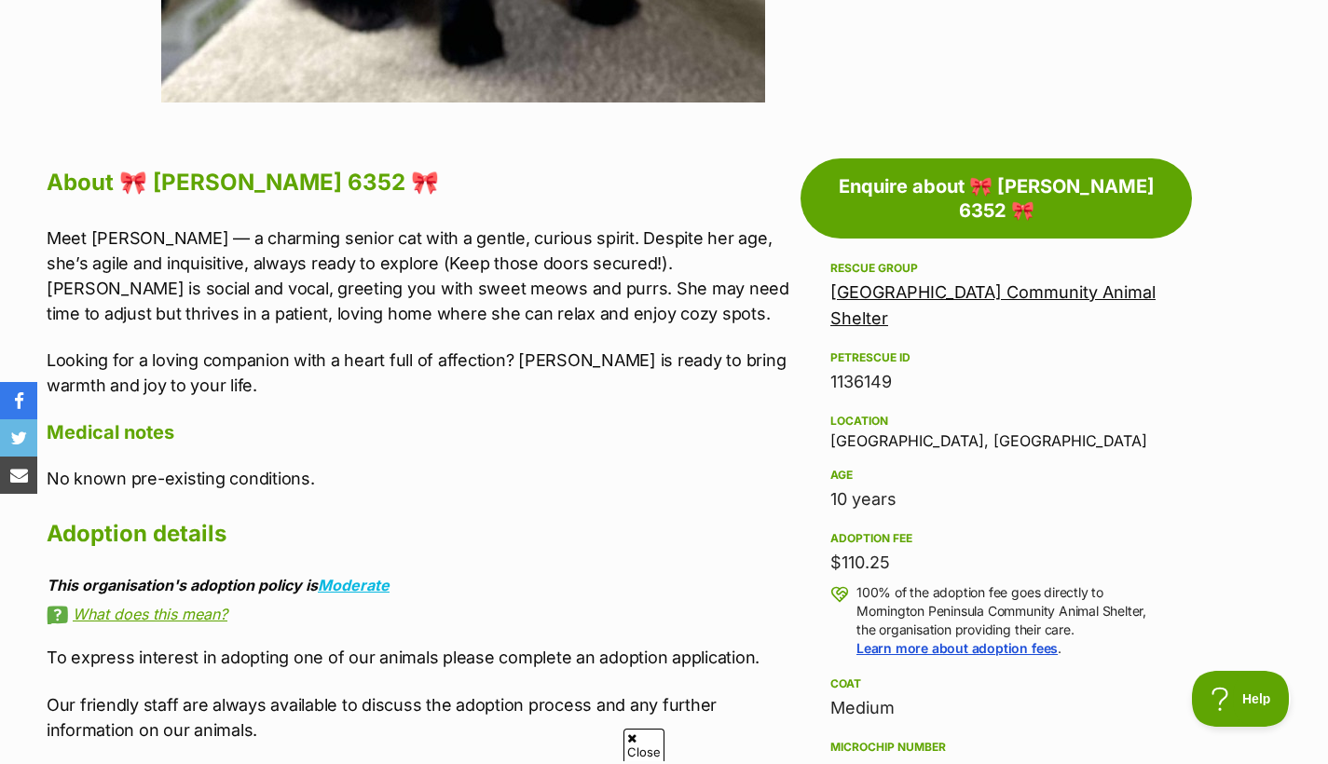
scroll to position [890, 0]
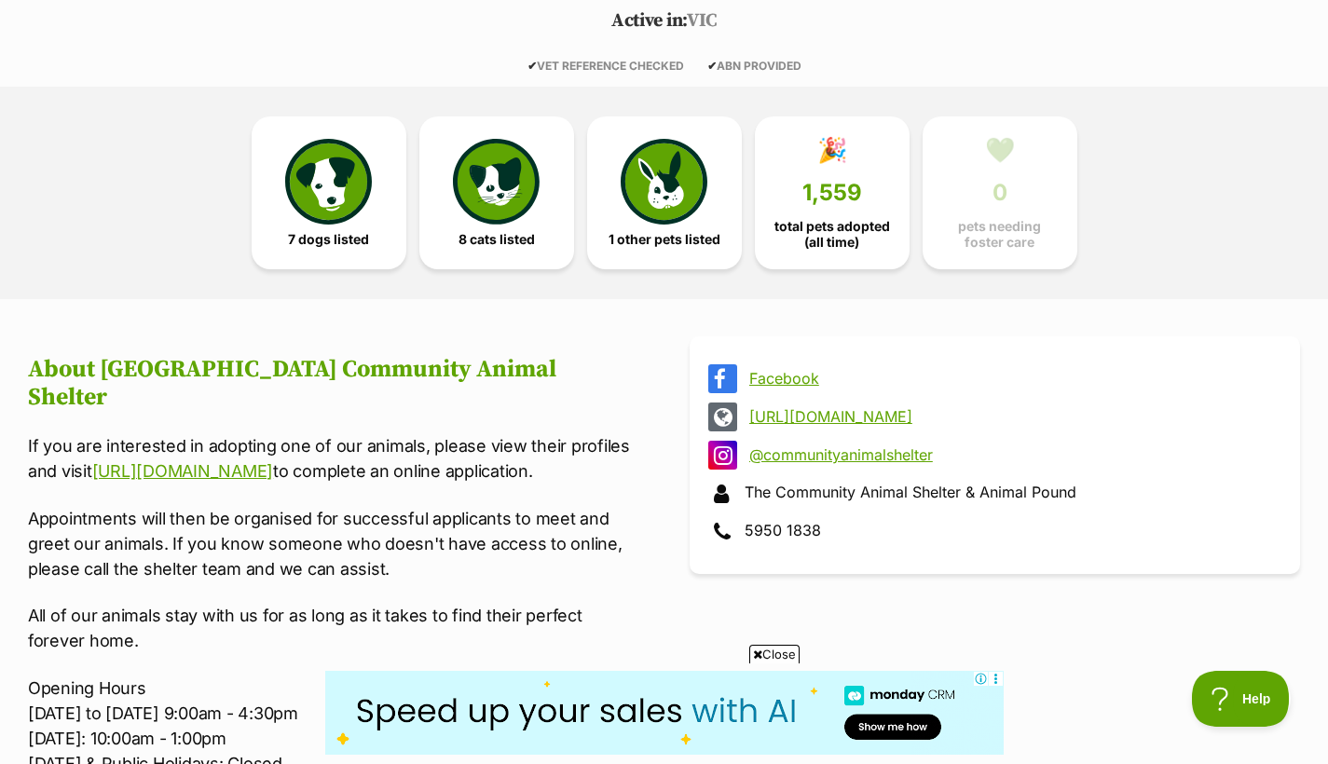
scroll to position [400, 0]
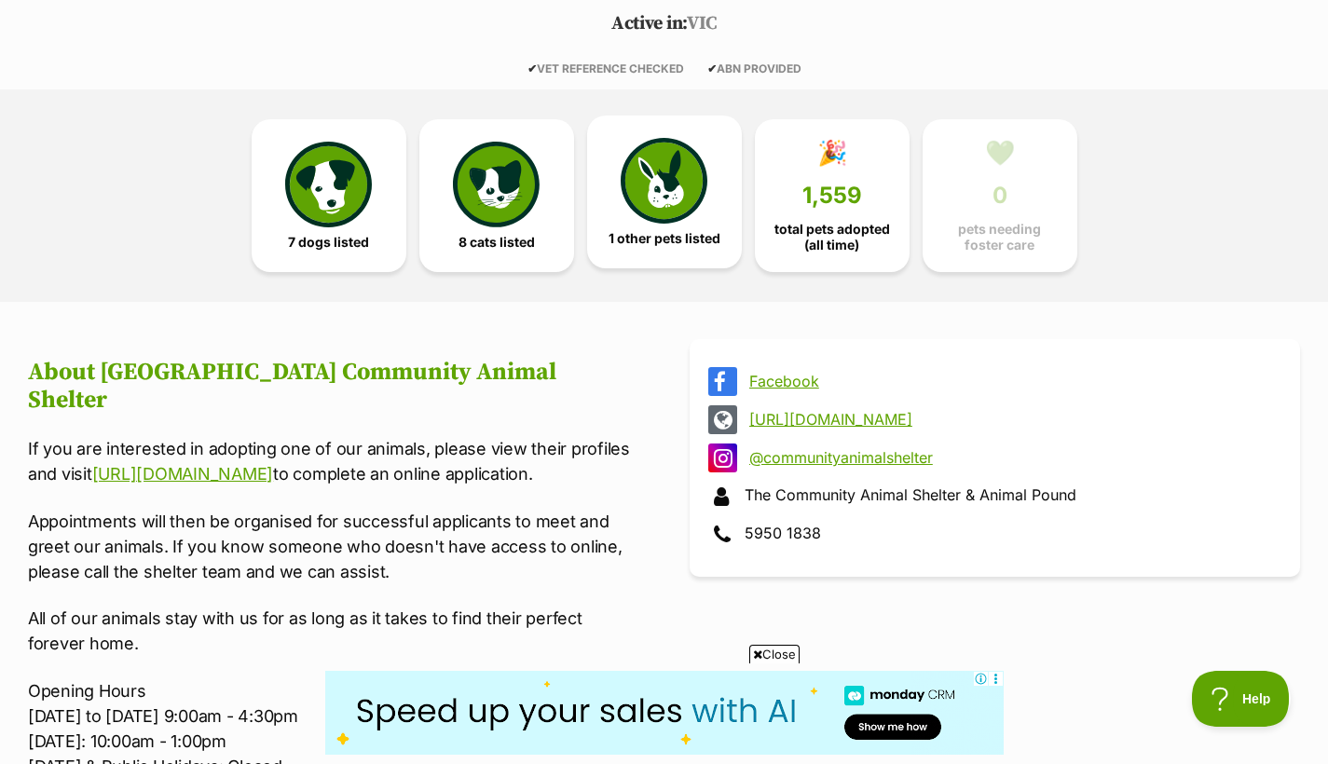
click at [609, 239] on span "1 other pets listed" at bounding box center [665, 238] width 112 height 15
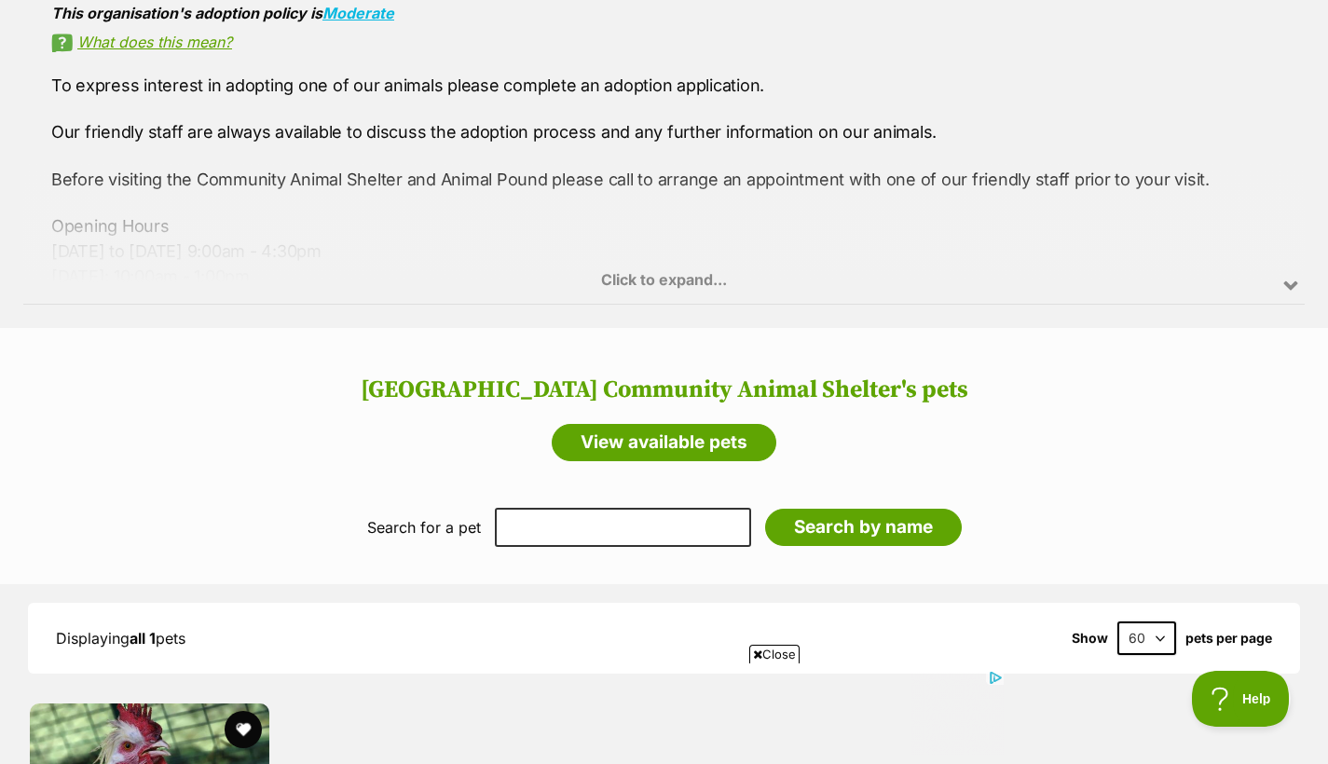
scroll to position [1720, 0]
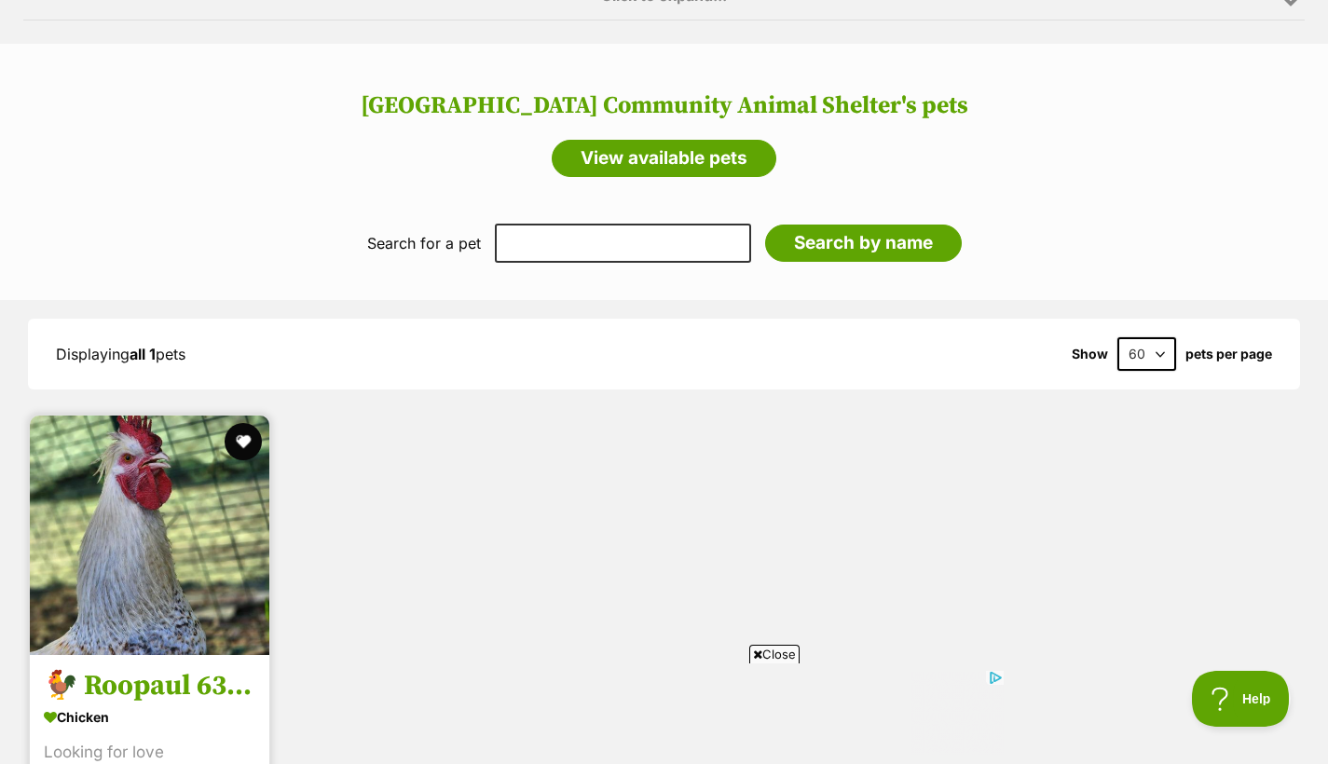
click at [117, 694] on h3 "🐓 Roopaul 6336 🐓" at bounding box center [150, 686] width 212 height 35
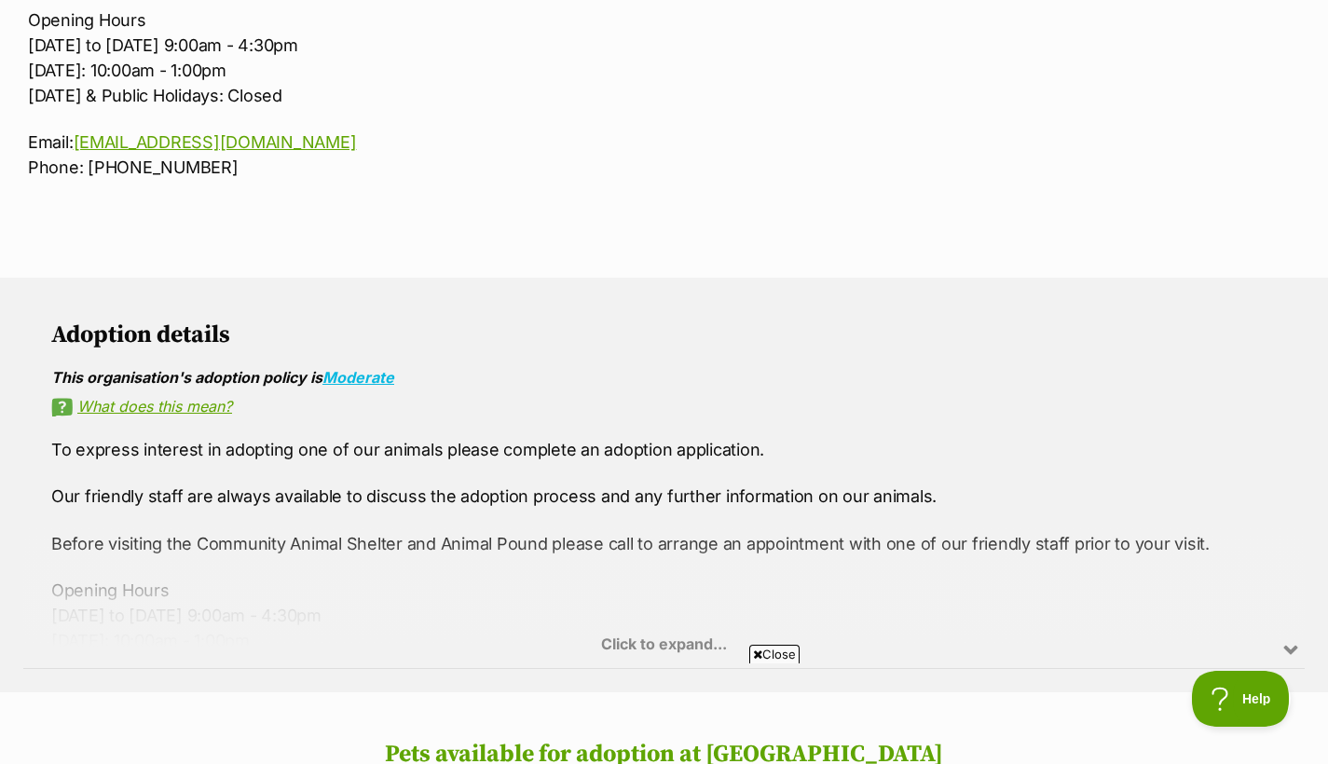
scroll to position [1068, 0]
